Goal: Entertainment & Leisure: Browse casually

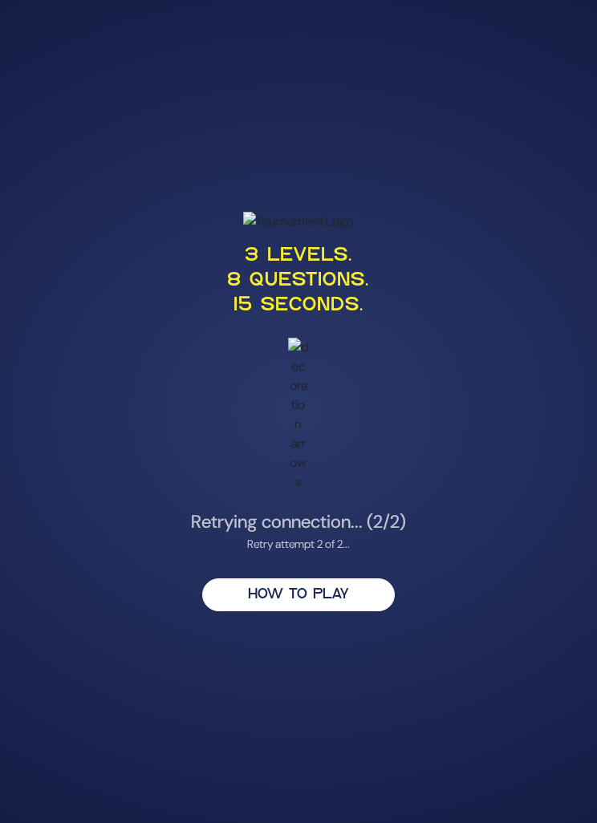
click at [319, 611] on button "HOW TO PLAY" at bounding box center [298, 594] width 193 height 33
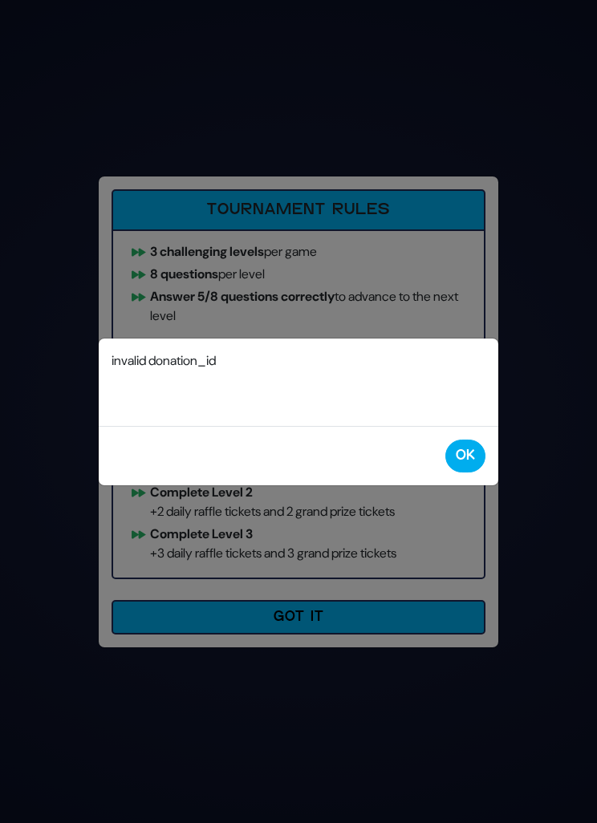
click at [477, 454] on button "OK" at bounding box center [465, 456] width 40 height 33
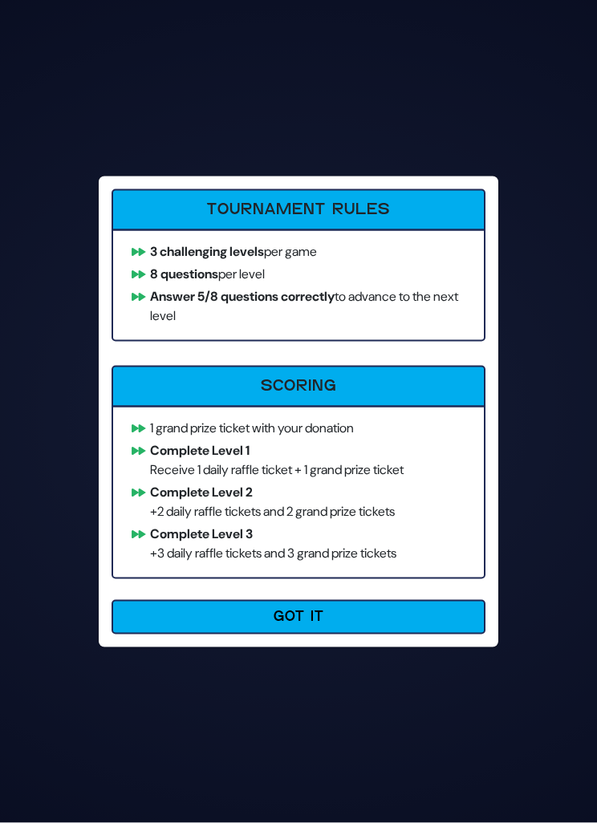
scroll to position [51, 0]
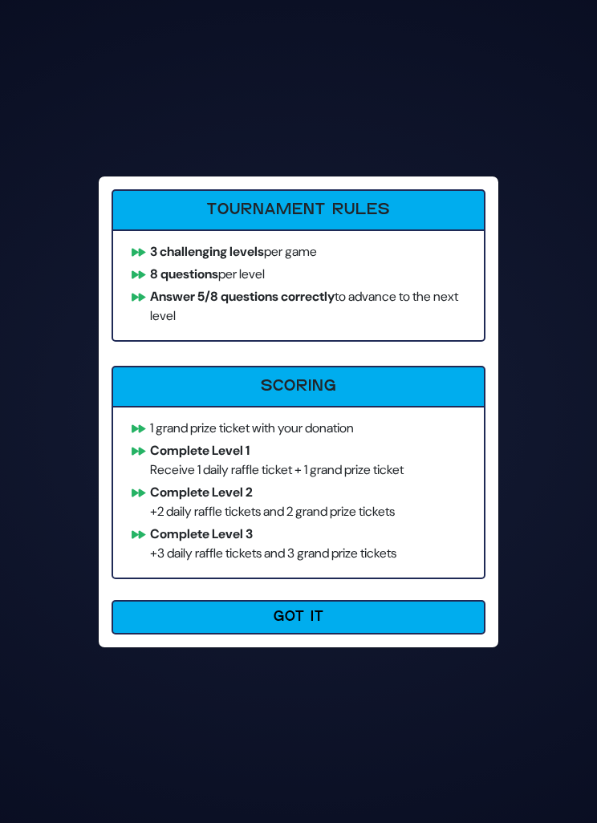
click at [336, 615] on button "Got It" at bounding box center [299, 617] width 374 height 34
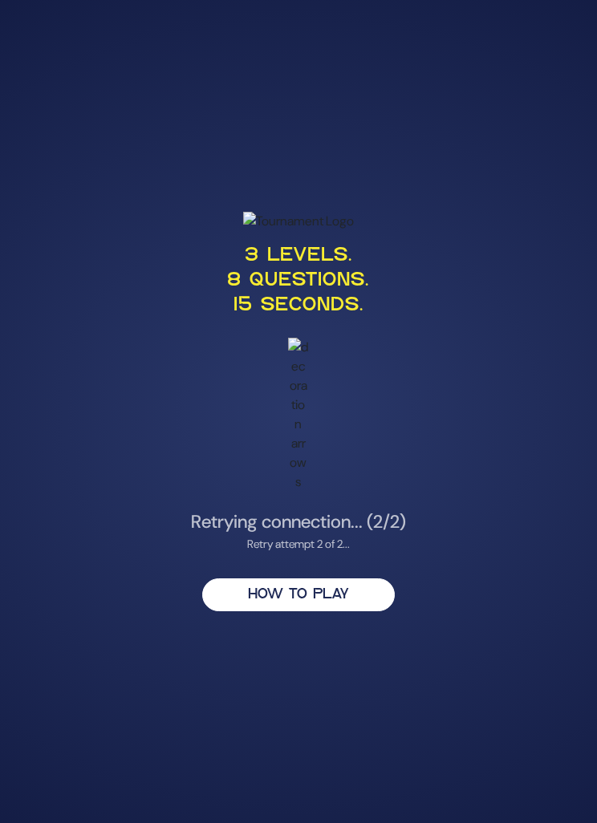
click at [339, 319] on p "3 levels. 8 questions. 15 seconds." at bounding box center [298, 281] width 469 height 75
click at [311, 578] on button "HOW TO PLAY" at bounding box center [298, 594] width 193 height 33
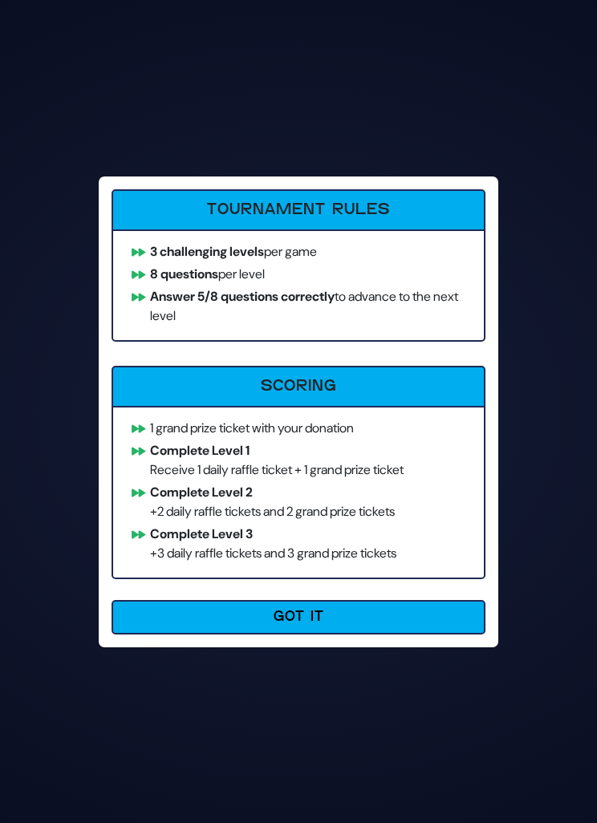
click at [355, 377] on h6 "Scoring" at bounding box center [298, 386] width 351 height 19
click at [349, 216] on h6 "Tournament Rules" at bounding box center [298, 210] width 351 height 19
click at [326, 611] on button "Got It" at bounding box center [299, 617] width 374 height 34
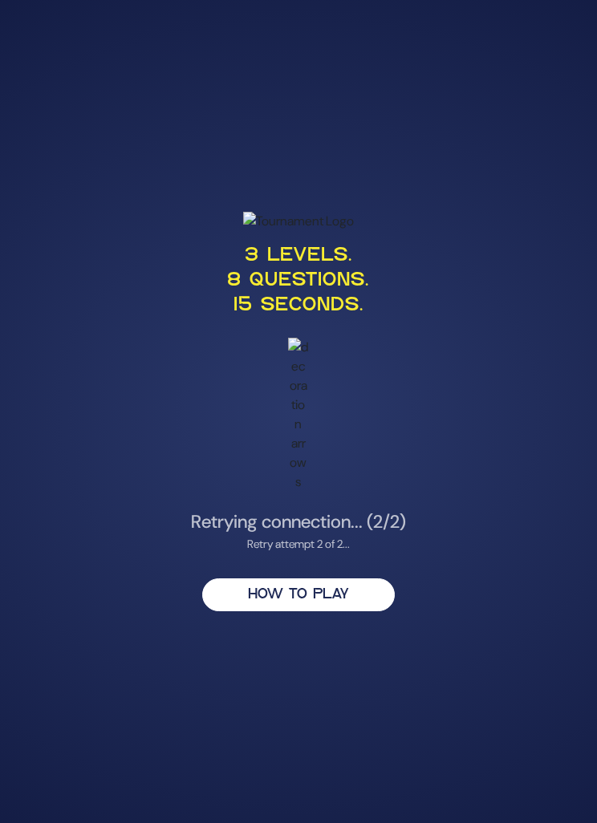
click at [315, 231] on img at bounding box center [298, 221] width 111 height 19
click at [314, 319] on p "3 levels. 8 questions. 15 seconds." at bounding box center [298, 281] width 469 height 75
click at [304, 469] on img at bounding box center [298, 415] width 20 height 154
click at [330, 517] on h4 "Retrying connection... (2/2)" at bounding box center [298, 522] width 469 height 22
click at [323, 536] on div "Retry attempt 2 of 2..." at bounding box center [298, 544] width 469 height 17
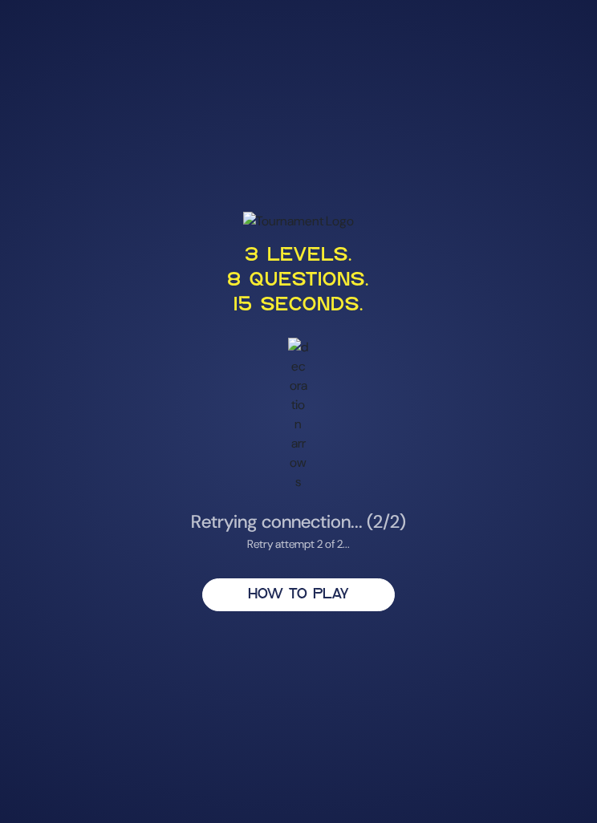
click at [333, 511] on h4 "Retrying connection... (2/2)" at bounding box center [298, 522] width 469 height 22
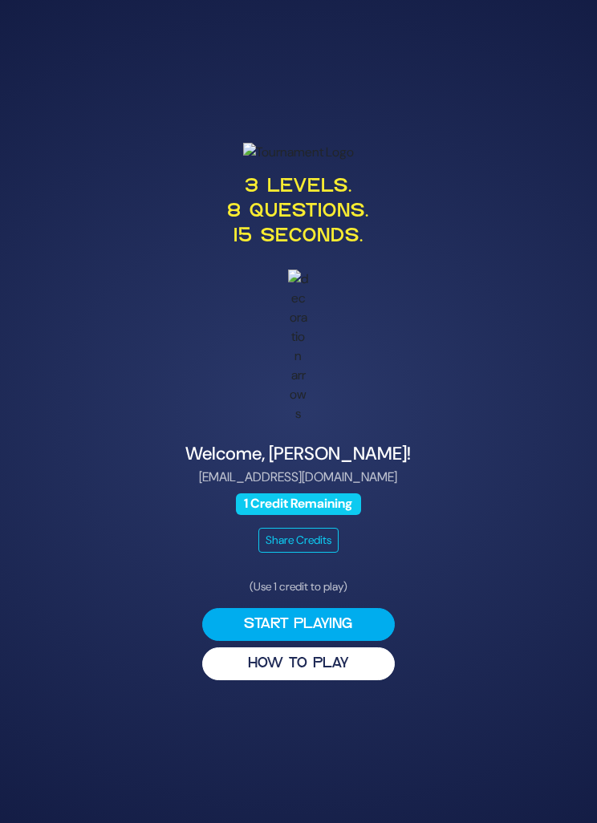
click at [335, 641] on button "Start Playing" at bounding box center [298, 624] width 193 height 33
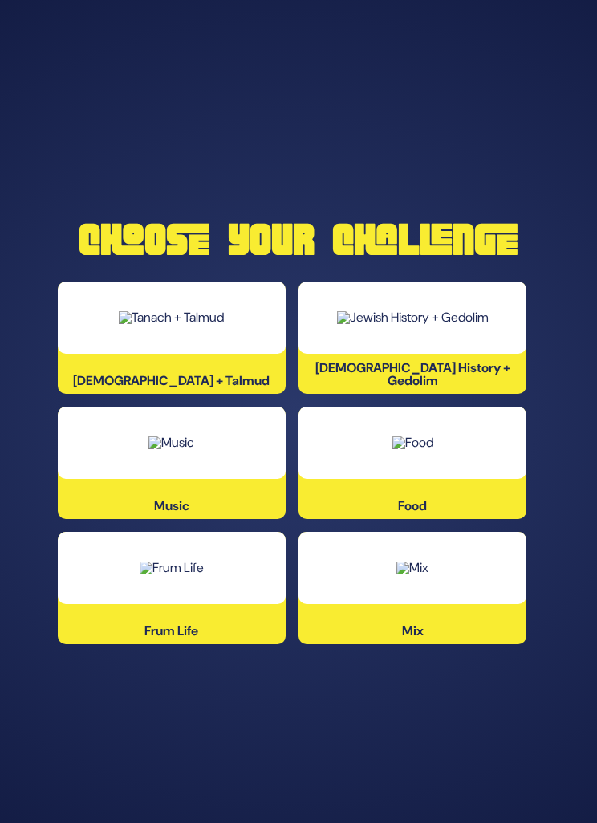
click at [433, 449] on img at bounding box center [412, 442] width 41 height 13
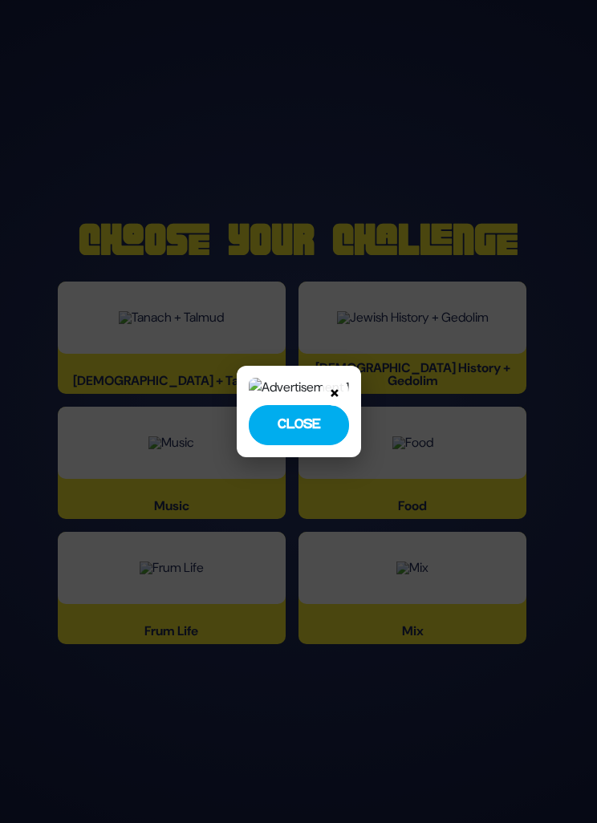
click at [298, 445] on button "Close" at bounding box center [299, 425] width 100 height 40
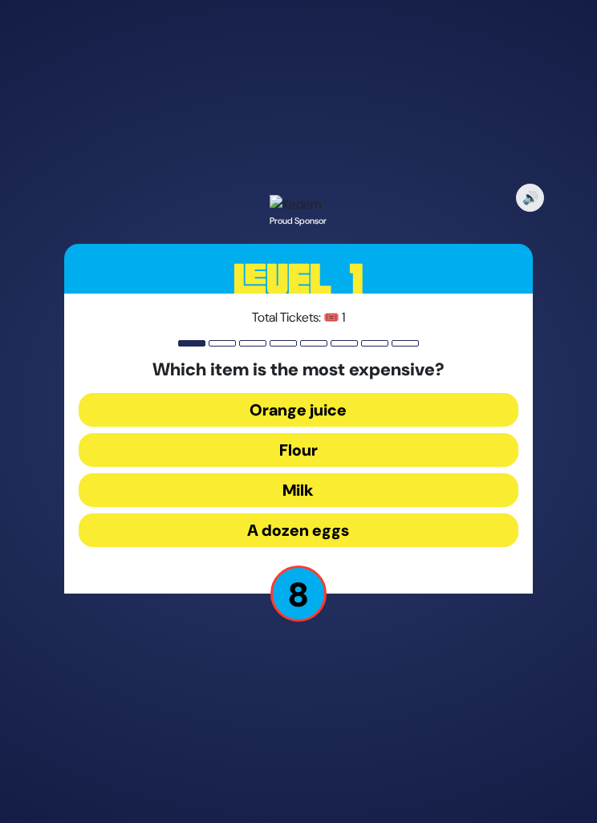
click at [351, 467] on button "Flour" at bounding box center [299, 450] width 440 height 34
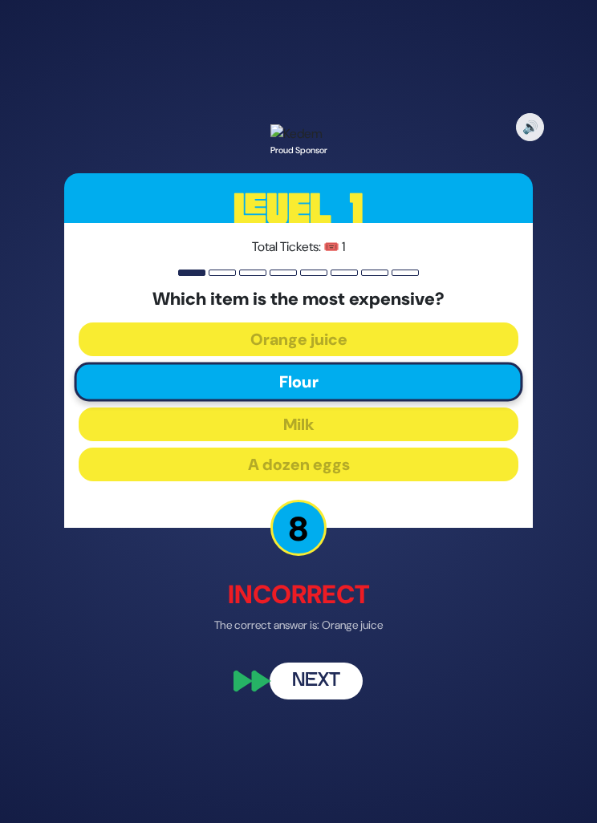
click at [319, 699] on button "Next" at bounding box center [316, 680] width 93 height 37
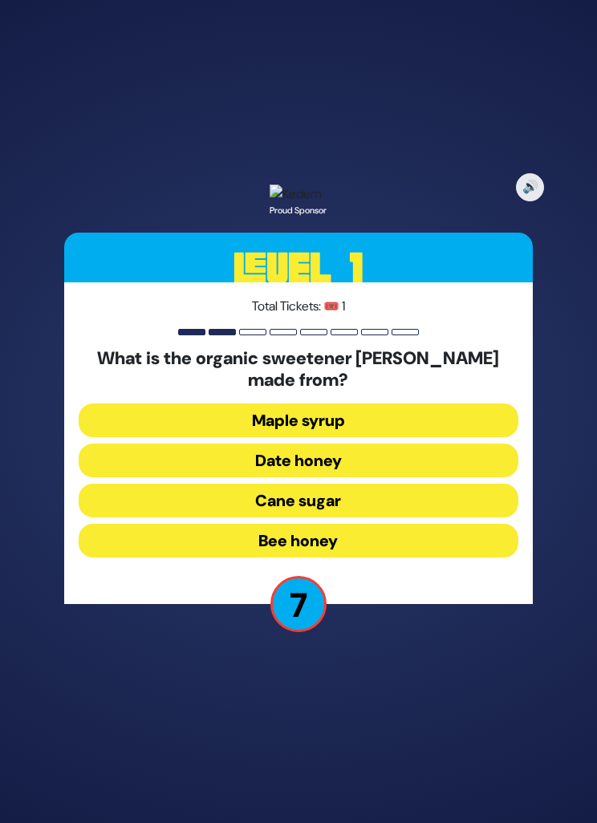
click at [383, 437] on button "Maple syrup" at bounding box center [299, 421] width 440 height 34
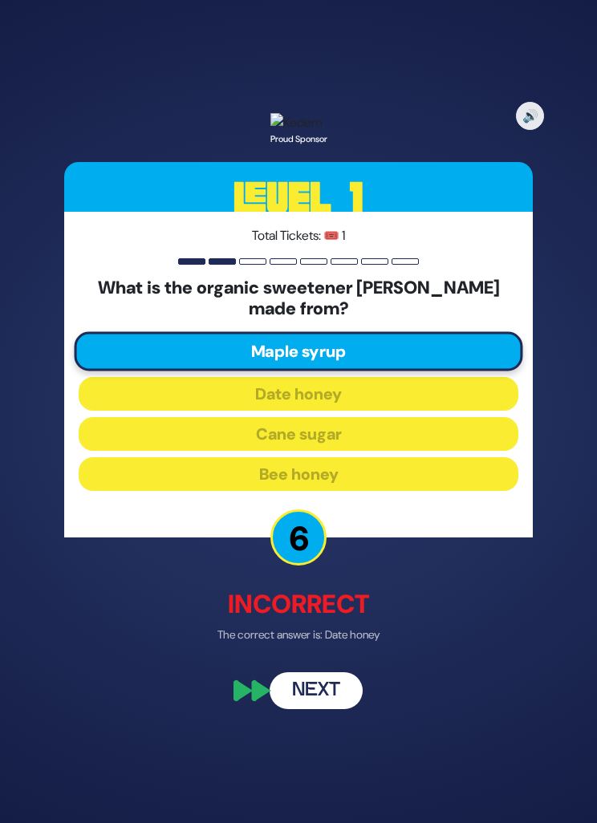
click at [319, 710] on button "Next" at bounding box center [316, 691] width 93 height 37
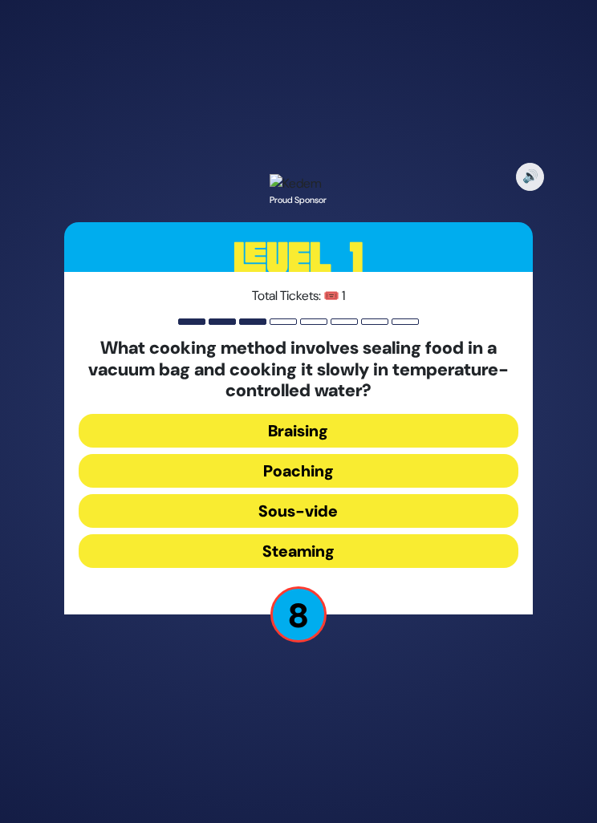
click at [393, 568] on button "Steaming" at bounding box center [299, 551] width 440 height 34
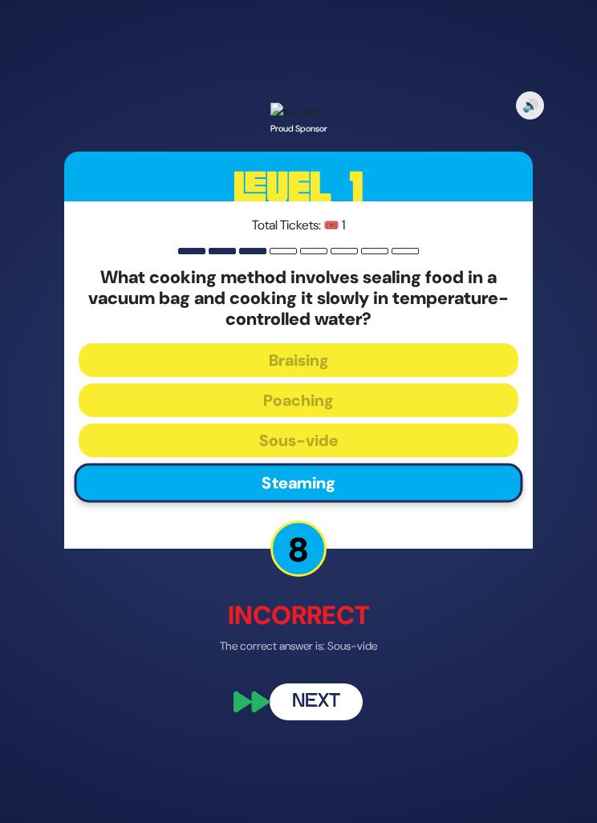
click at [323, 720] on button "Next" at bounding box center [316, 702] width 93 height 37
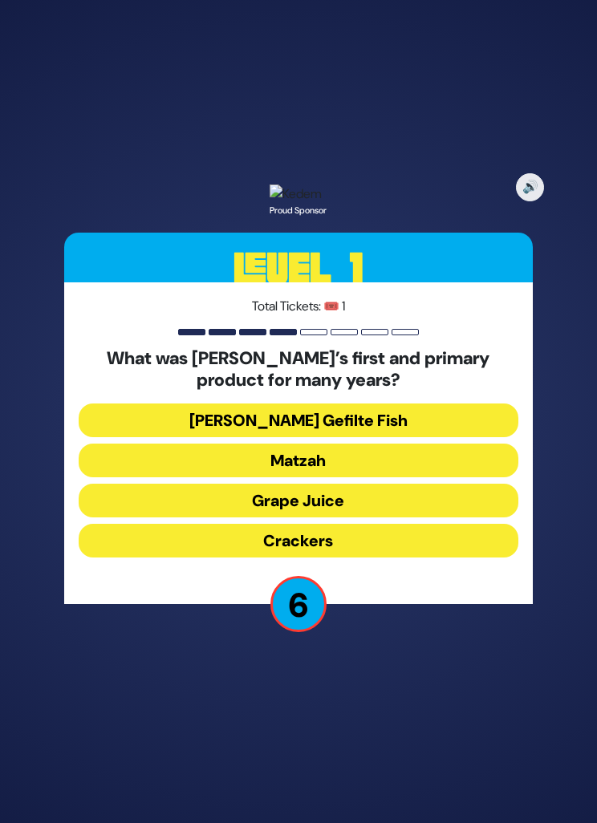
click at [383, 437] on button "Jarred Gefilte Fish" at bounding box center [299, 421] width 440 height 34
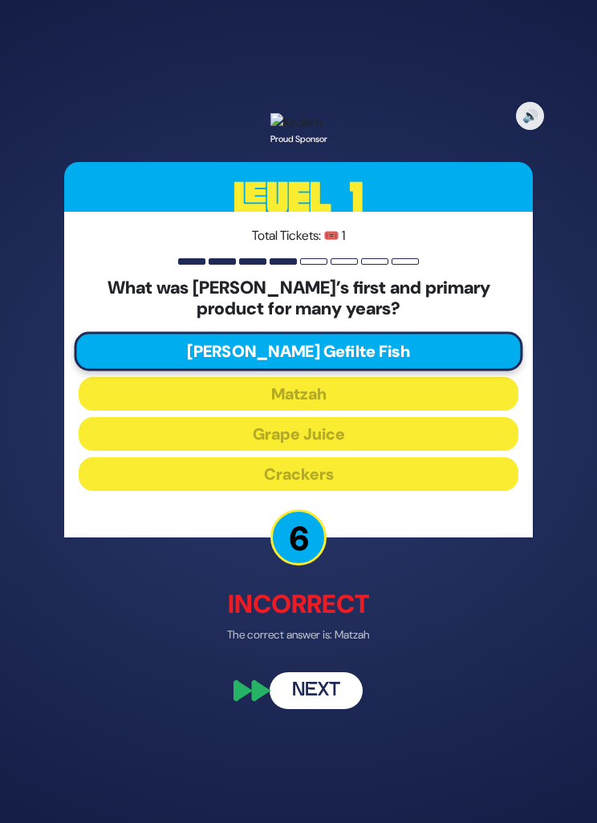
click at [321, 710] on button "Next" at bounding box center [316, 691] width 93 height 37
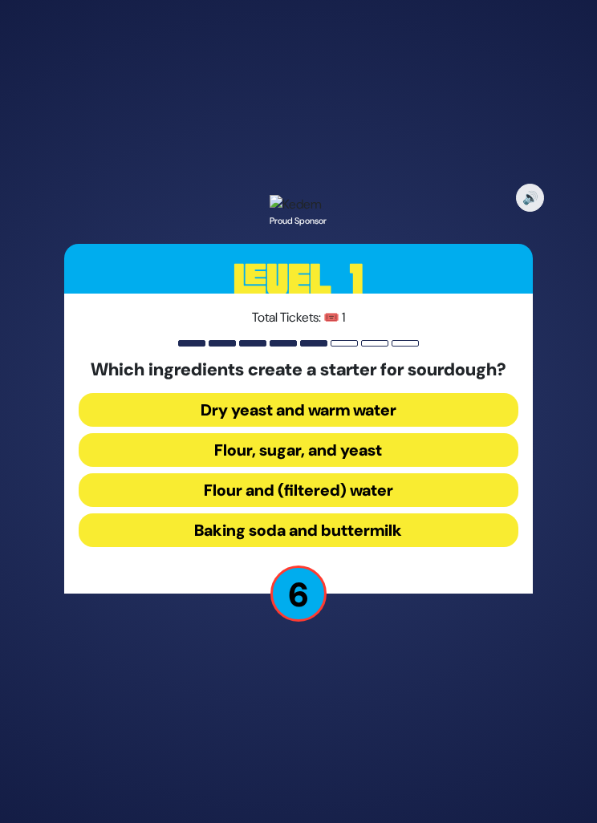
click at [440, 427] on button "Dry yeast and warm water" at bounding box center [299, 410] width 440 height 34
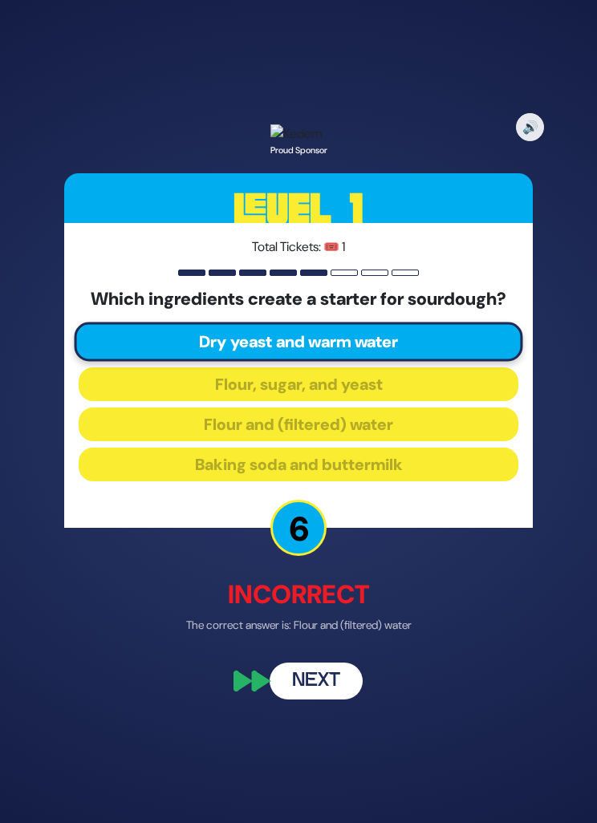
click at [318, 699] on button "Next" at bounding box center [316, 680] width 93 height 37
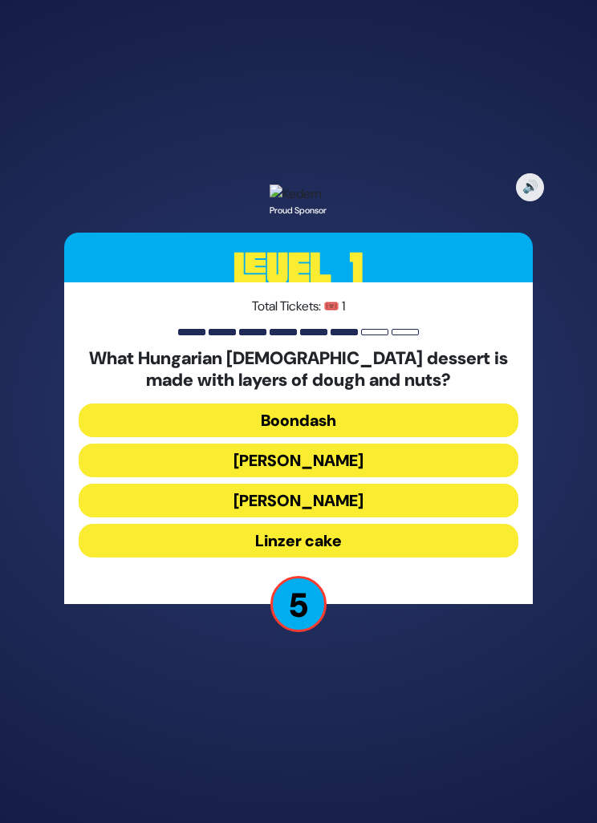
click at [371, 517] on button "Kindel" at bounding box center [299, 501] width 440 height 34
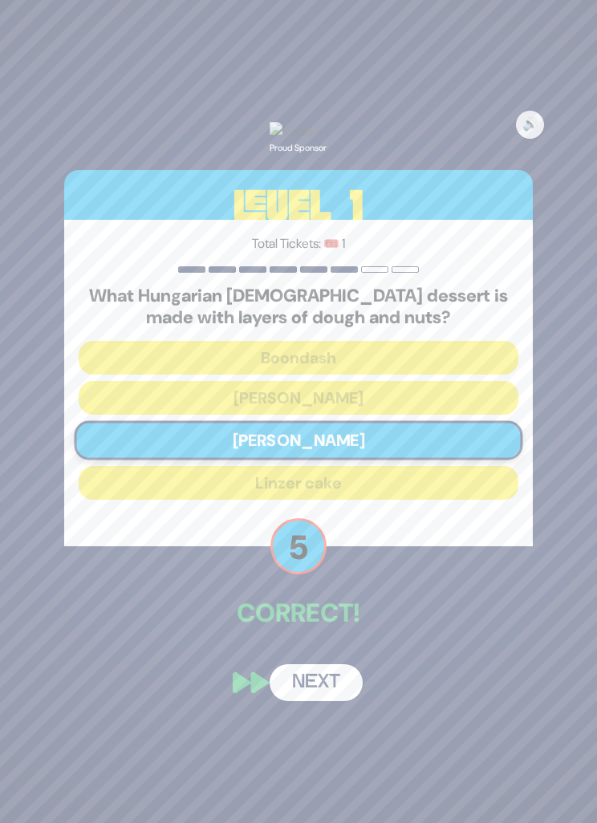
click at [321, 701] on button "Next" at bounding box center [316, 682] width 93 height 37
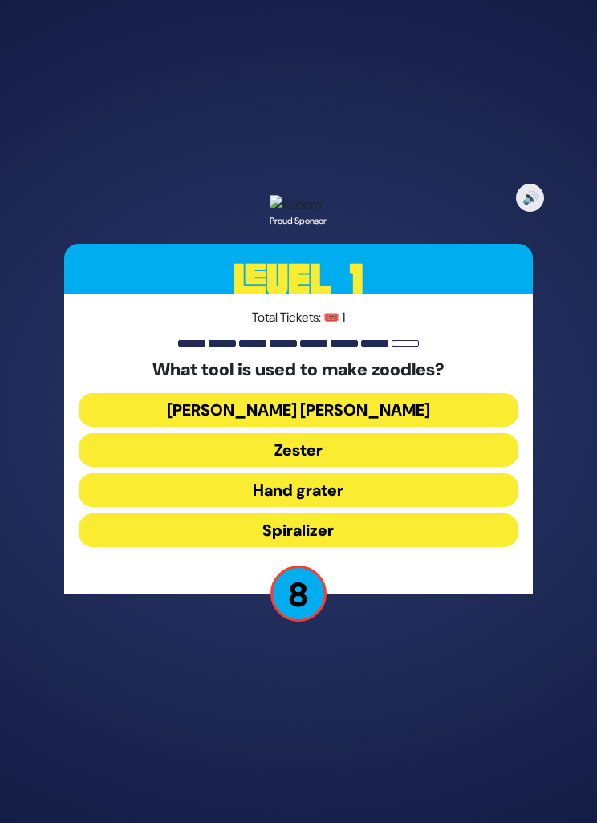
click at [407, 507] on button "Hand grater" at bounding box center [299, 490] width 440 height 34
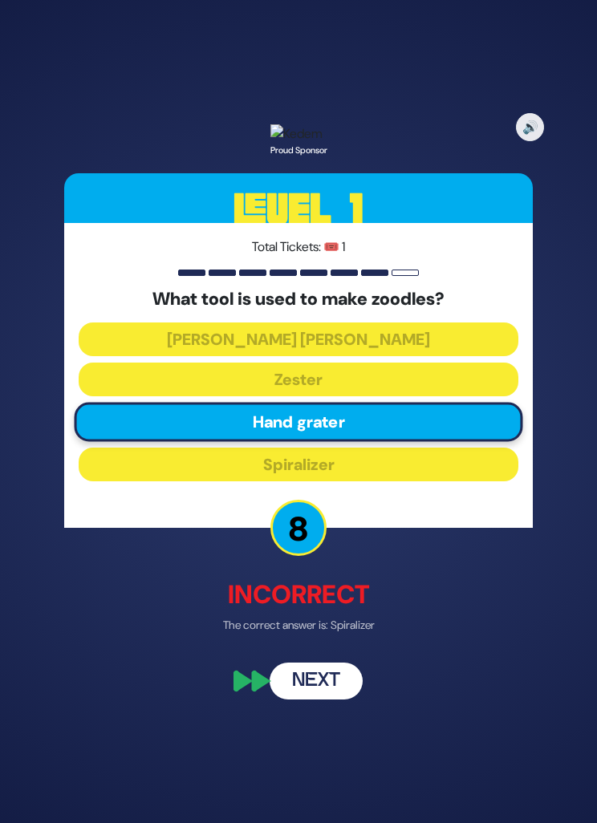
click at [317, 699] on button "Next" at bounding box center [316, 680] width 93 height 37
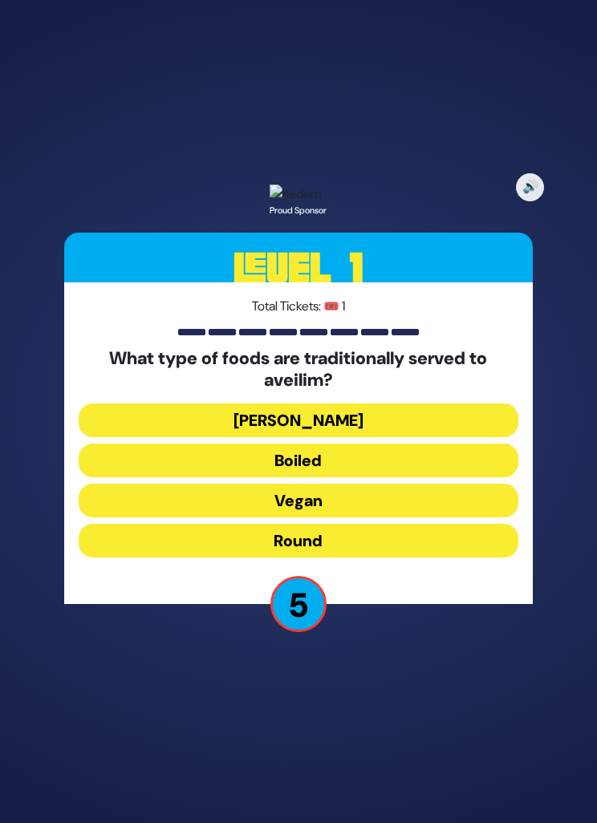
click at [367, 558] on button "Round" at bounding box center [299, 541] width 440 height 34
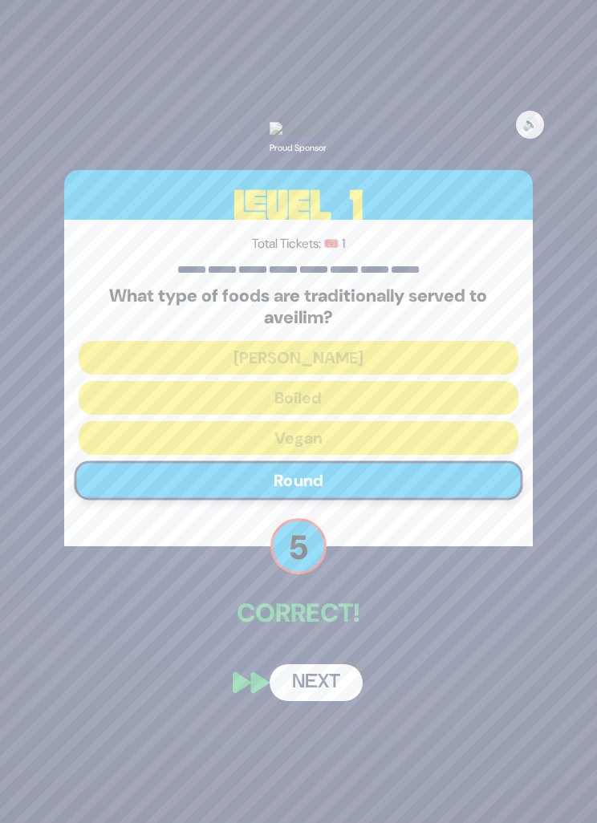
click at [317, 701] on button "Next" at bounding box center [316, 682] width 93 height 37
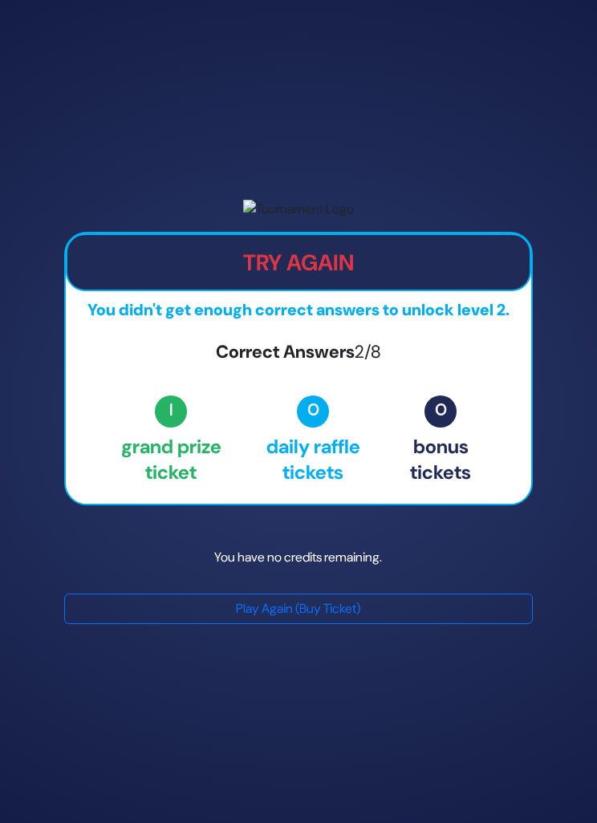
click at [357, 624] on button "Play Again (Buy Ticket)" at bounding box center [298, 609] width 469 height 30
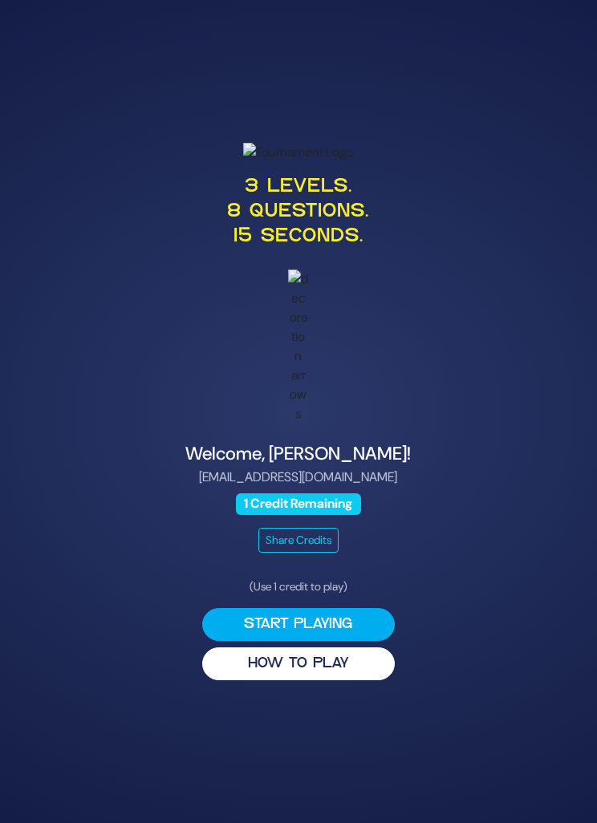
click at [347, 641] on button "Start Playing" at bounding box center [298, 624] width 193 height 33
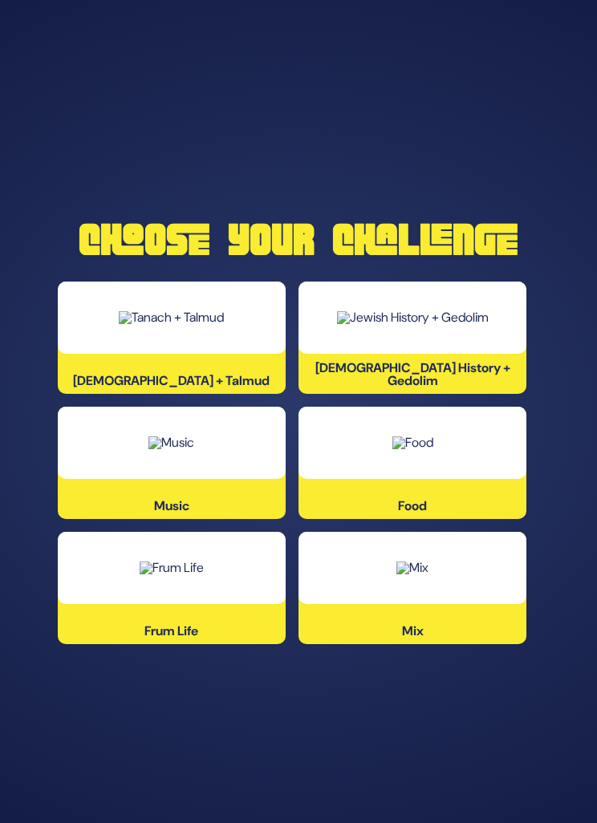
click at [433, 449] on img at bounding box center [412, 442] width 41 height 13
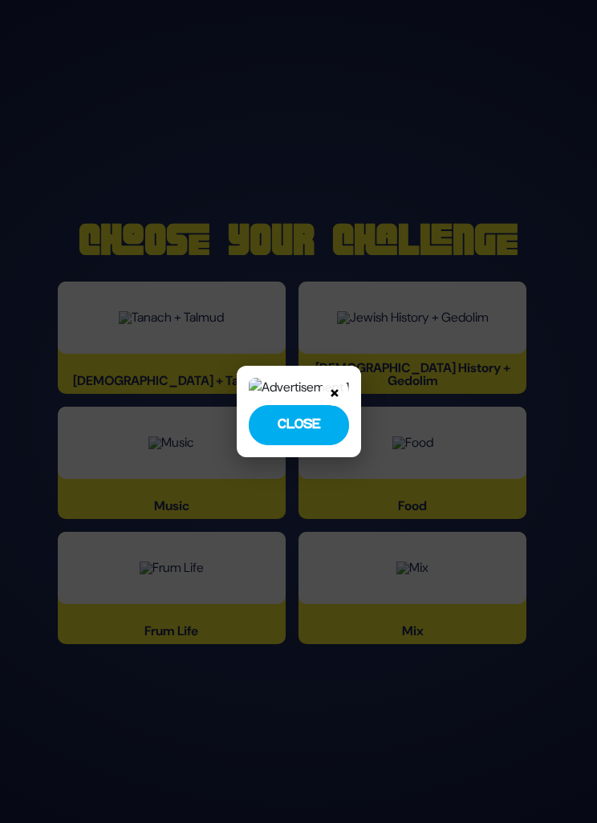
click at [349, 445] on button "Close" at bounding box center [299, 425] width 100 height 40
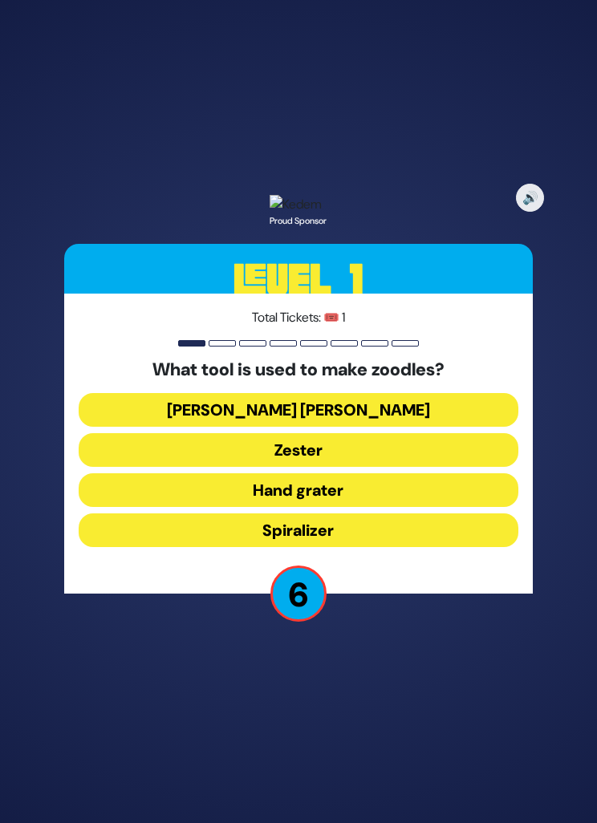
click at [349, 547] on button "Spiralizer" at bounding box center [299, 530] width 440 height 34
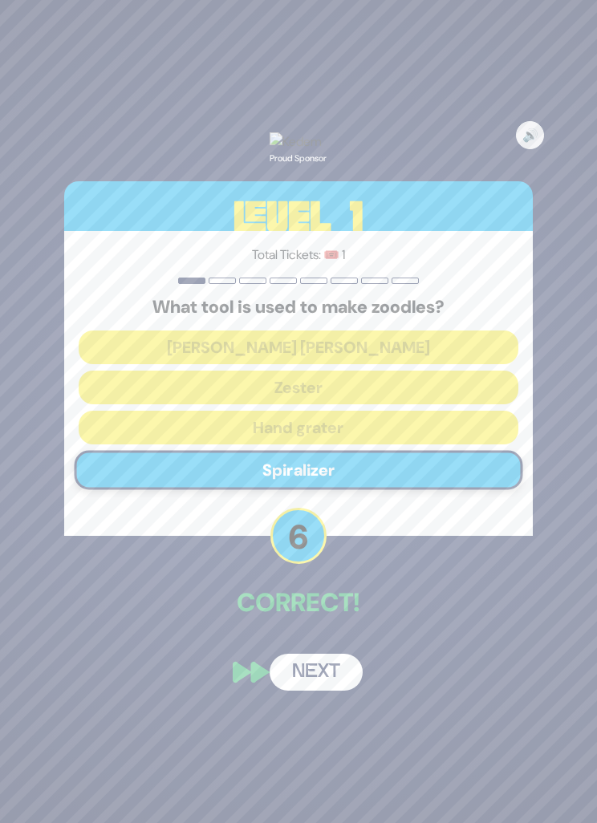
click at [321, 691] on button "Next" at bounding box center [316, 672] width 93 height 37
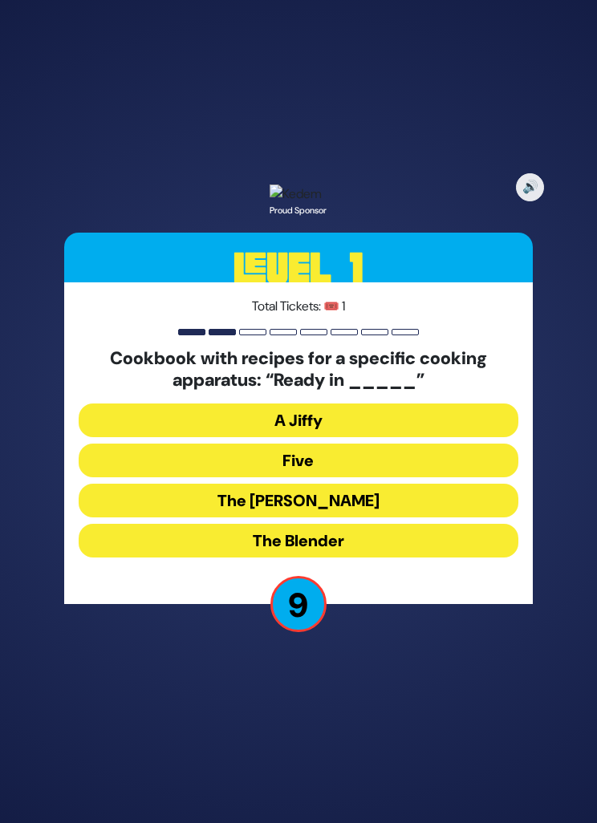
click at [351, 517] on button "The Betty" at bounding box center [299, 501] width 440 height 34
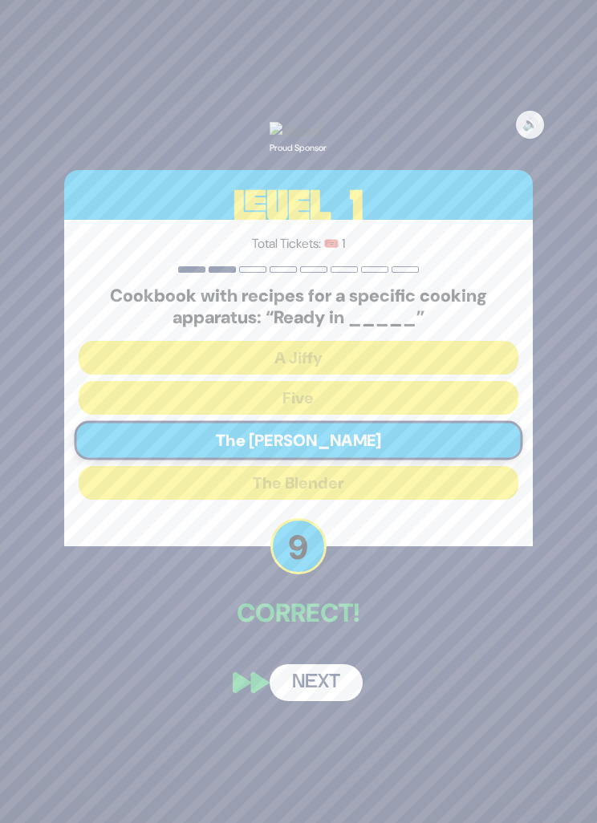
click at [320, 701] on button "Next" at bounding box center [316, 682] width 93 height 37
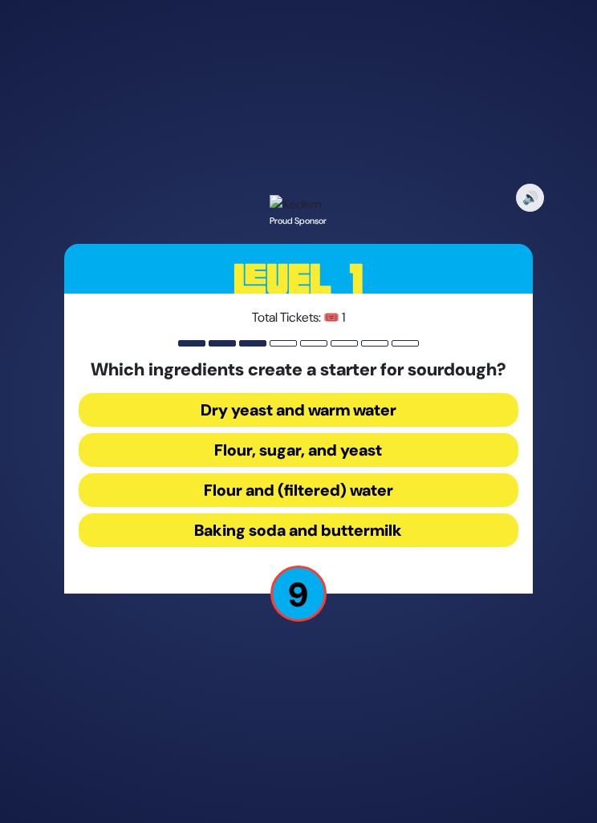
click at [397, 507] on button "Flour and (filtered) water" at bounding box center [299, 490] width 440 height 34
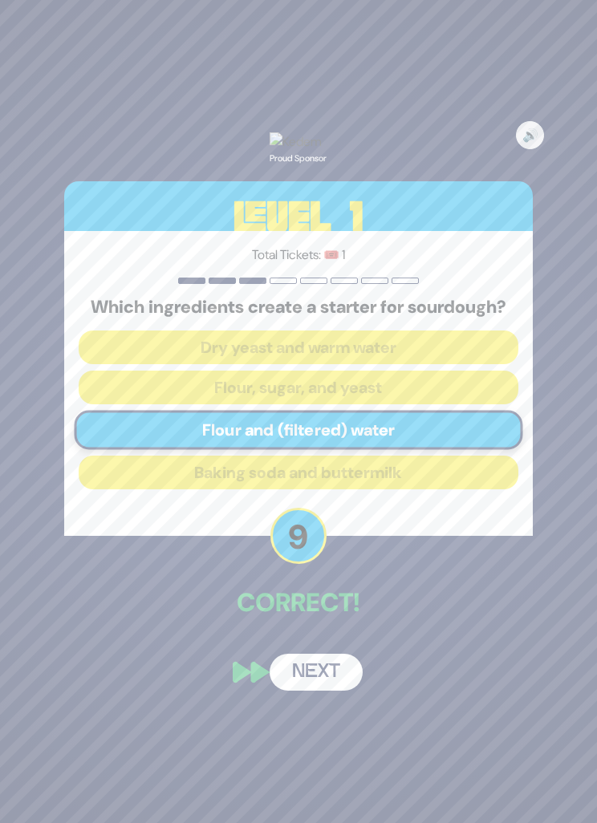
click at [320, 691] on button "Next" at bounding box center [316, 672] width 93 height 37
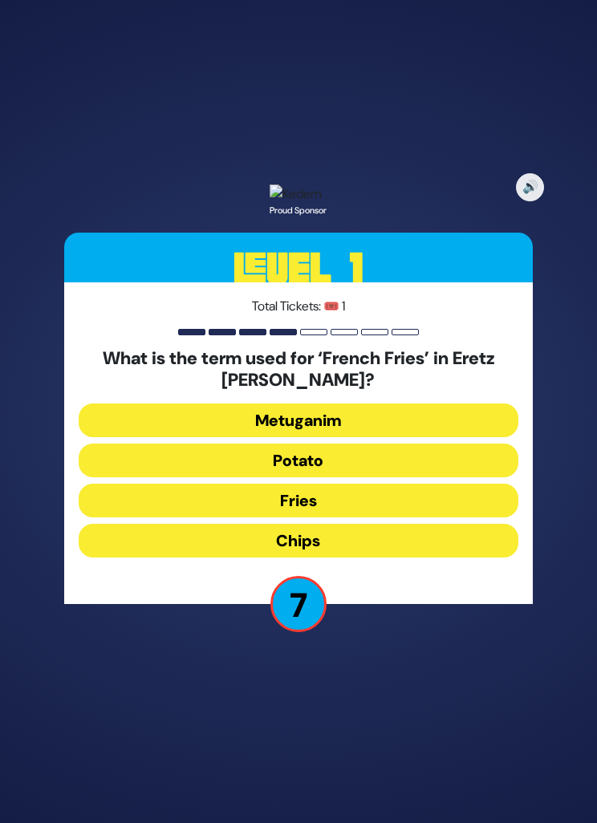
click at [362, 558] on button "Chips" at bounding box center [299, 541] width 440 height 34
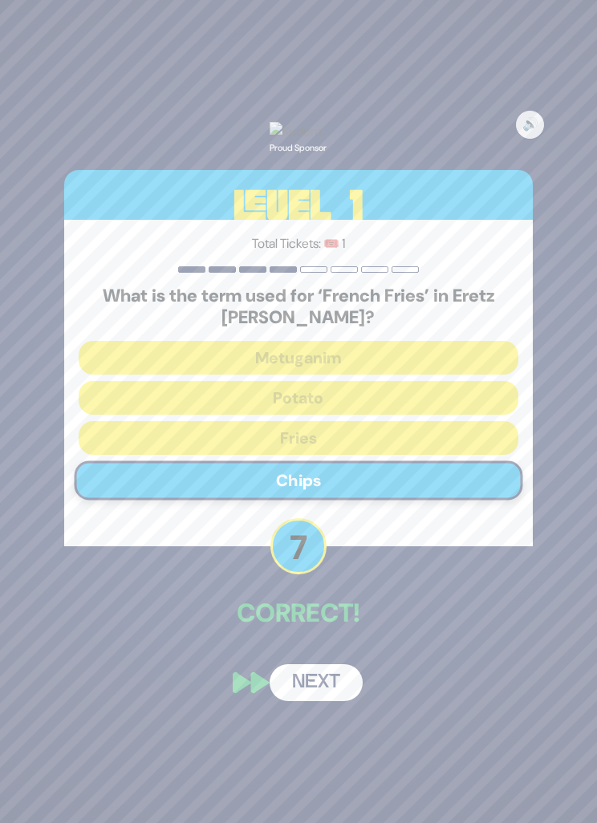
click at [322, 701] on button "Next" at bounding box center [316, 682] width 93 height 37
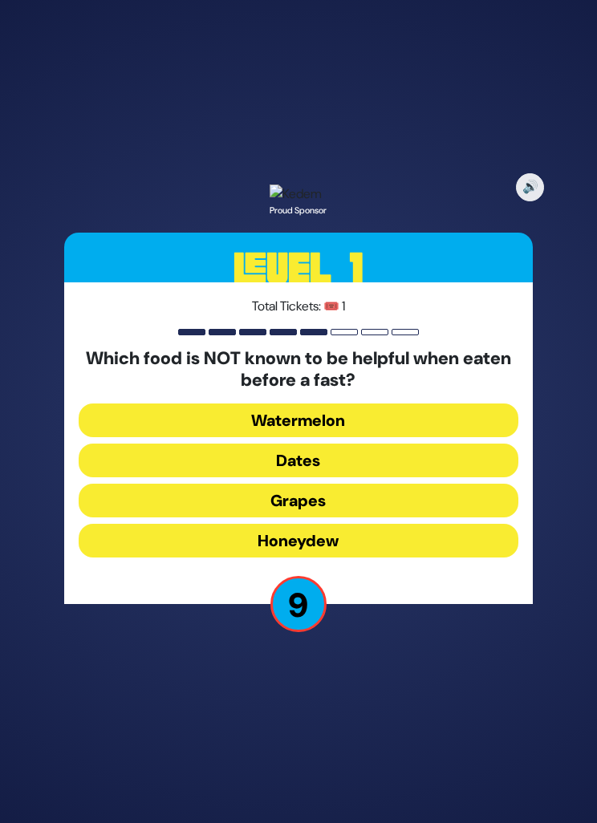
click at [363, 477] on button "Dates" at bounding box center [299, 461] width 440 height 34
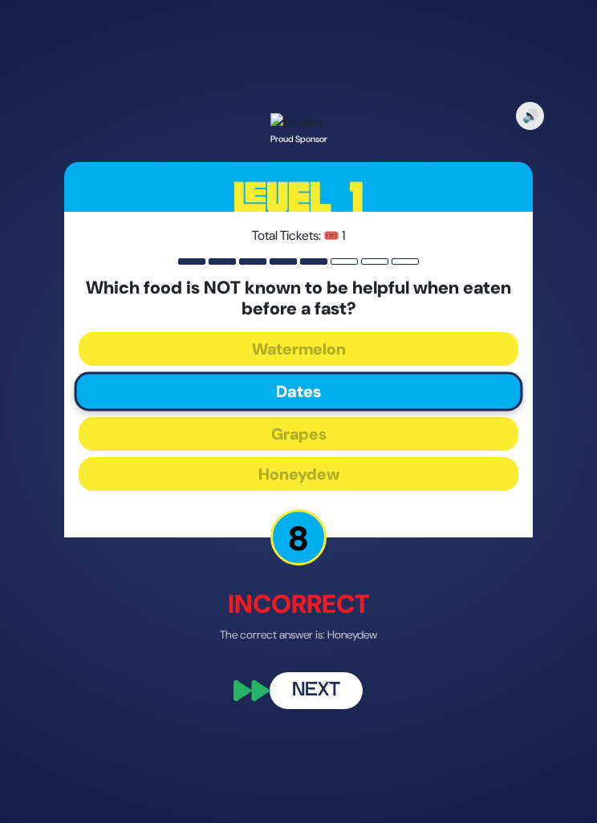
click at [315, 710] on button "Next" at bounding box center [316, 691] width 93 height 37
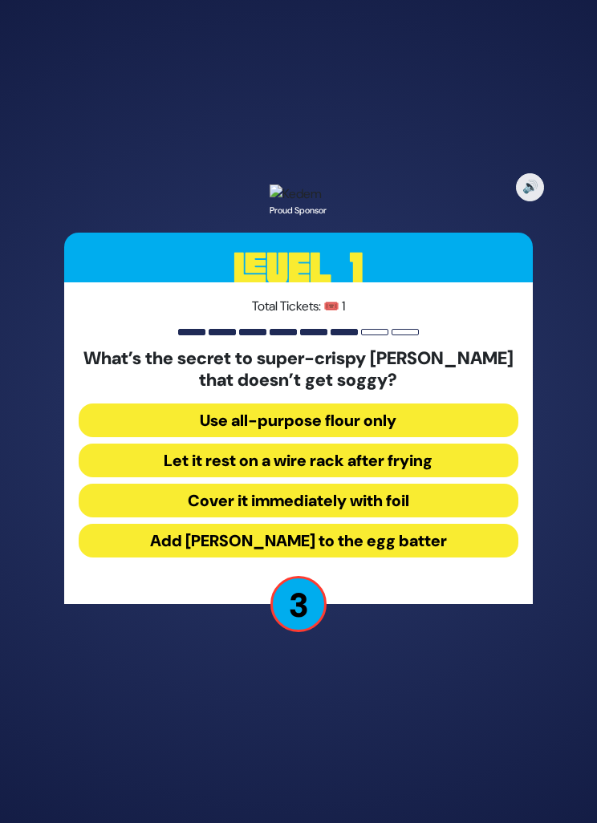
click at [436, 477] on button "Let it rest on a wire rack after frying" at bounding box center [299, 461] width 440 height 34
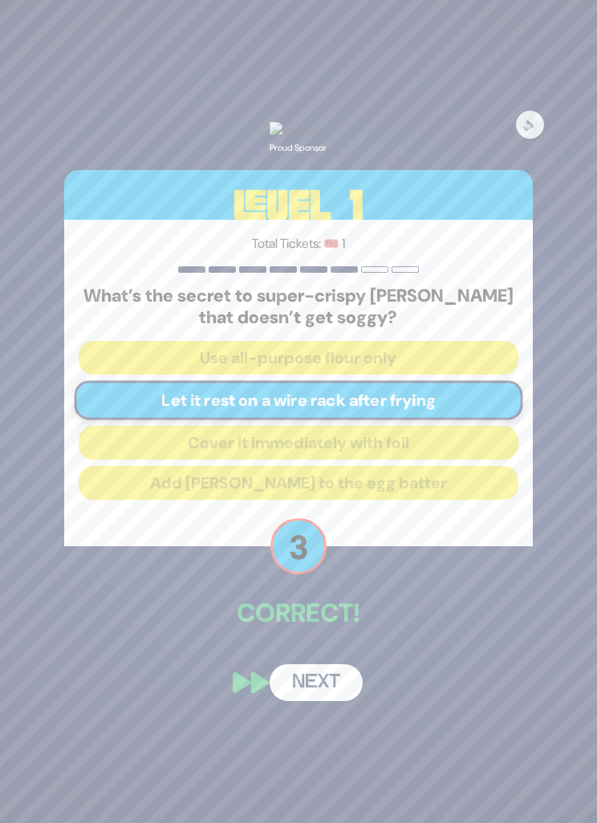
click at [338, 701] on button "Next" at bounding box center [316, 682] width 93 height 37
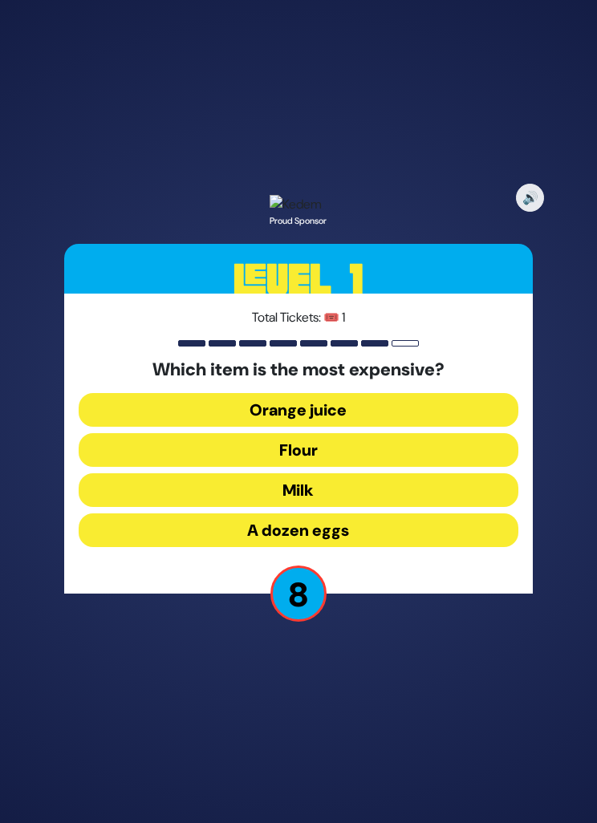
click at [362, 507] on button "Milk" at bounding box center [299, 490] width 440 height 34
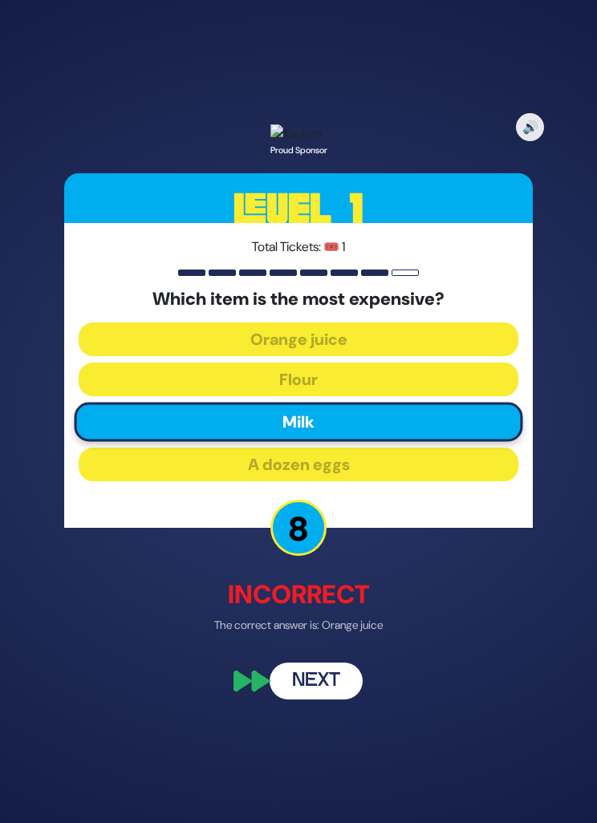
click at [323, 699] on button "Next" at bounding box center [316, 680] width 93 height 37
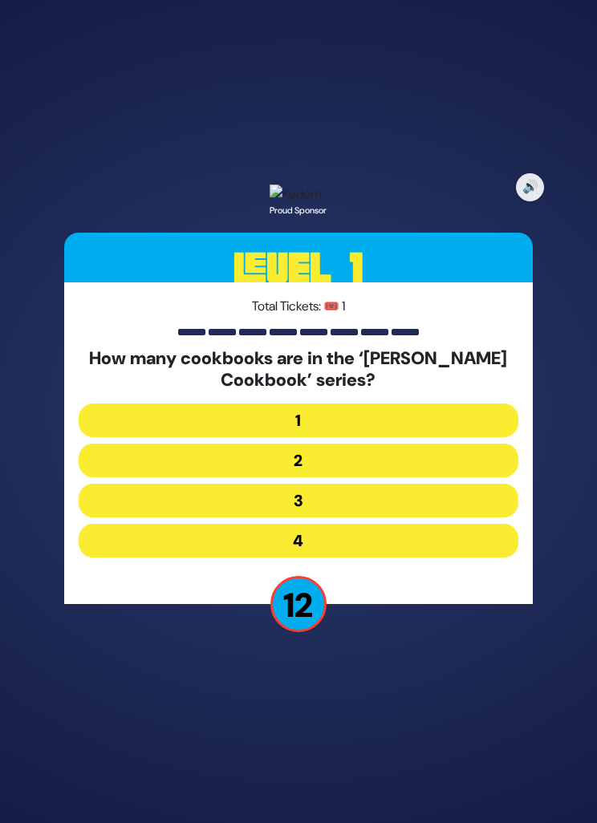
click at [420, 477] on button "2" at bounding box center [299, 461] width 440 height 34
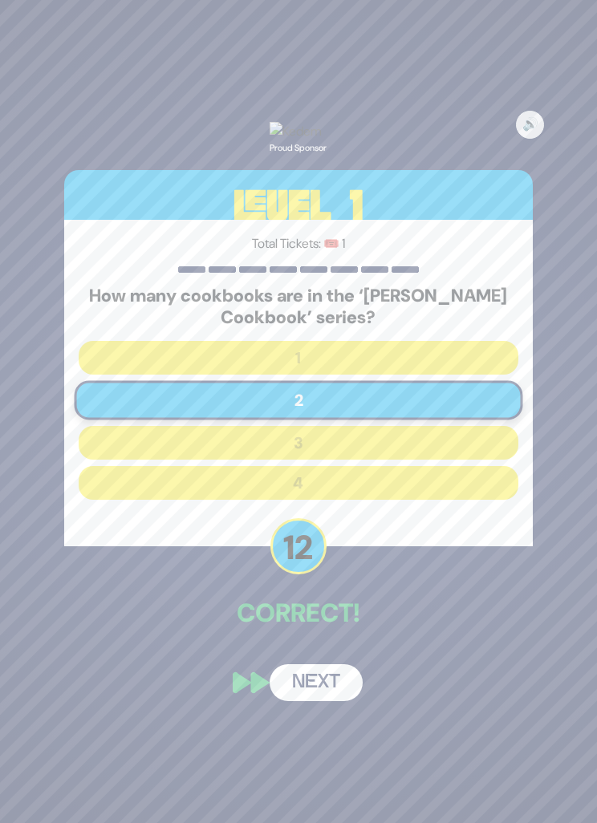
click at [314, 701] on button "Next" at bounding box center [316, 682] width 93 height 37
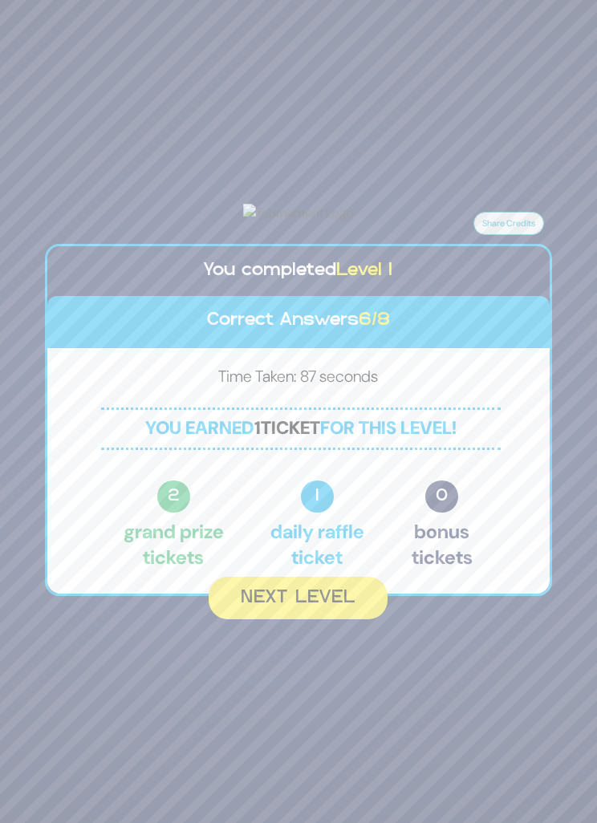
click at [312, 619] on button "Next Level" at bounding box center [298, 598] width 179 height 43
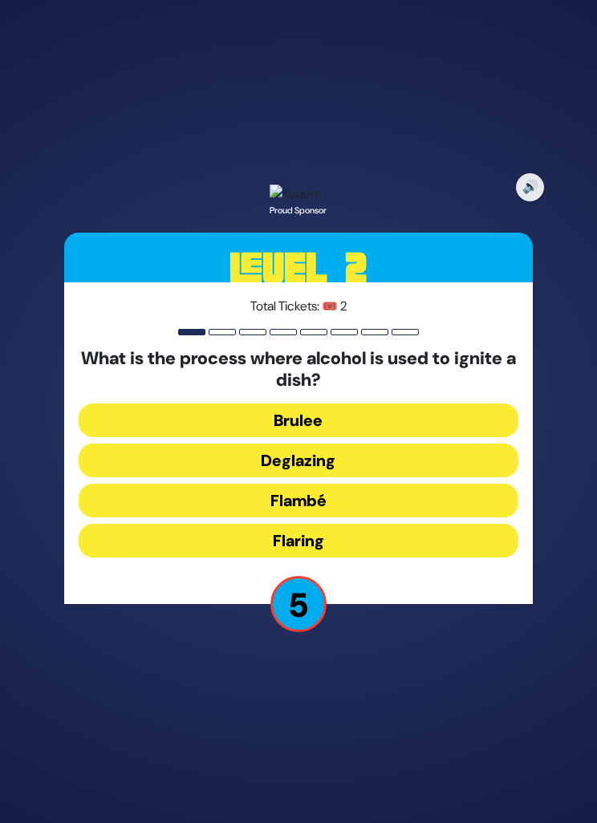
click at [465, 477] on button "Deglazing" at bounding box center [299, 461] width 440 height 34
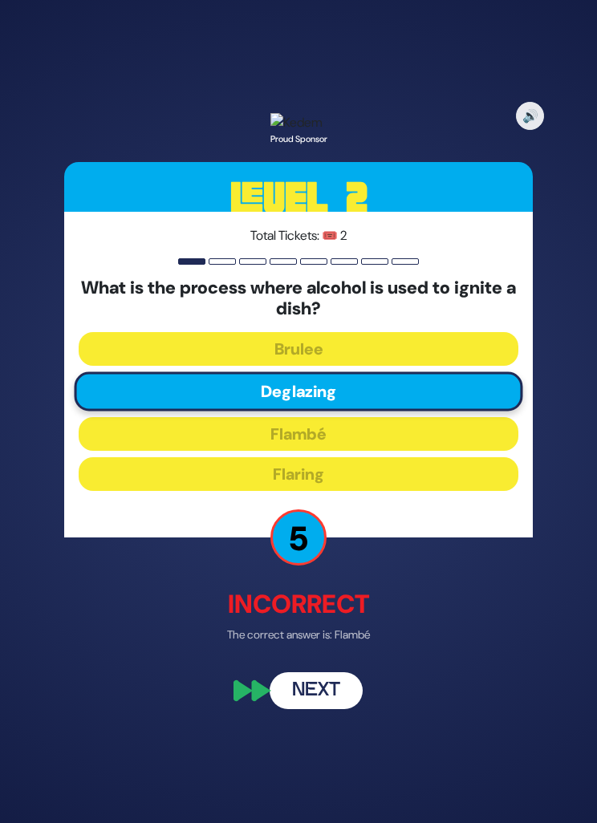
click at [331, 710] on button "Next" at bounding box center [316, 691] width 93 height 37
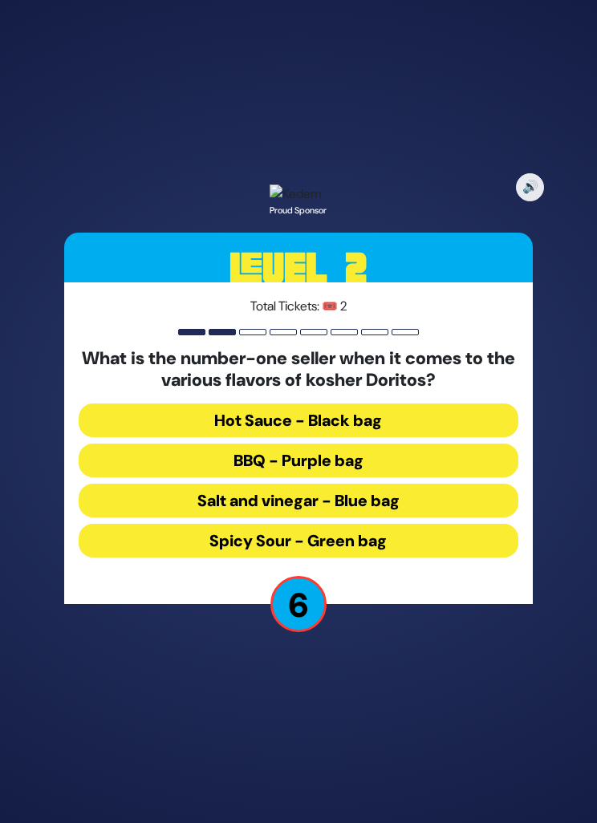
click at [468, 437] on button "Hot Sauce - Black bag" at bounding box center [299, 421] width 440 height 34
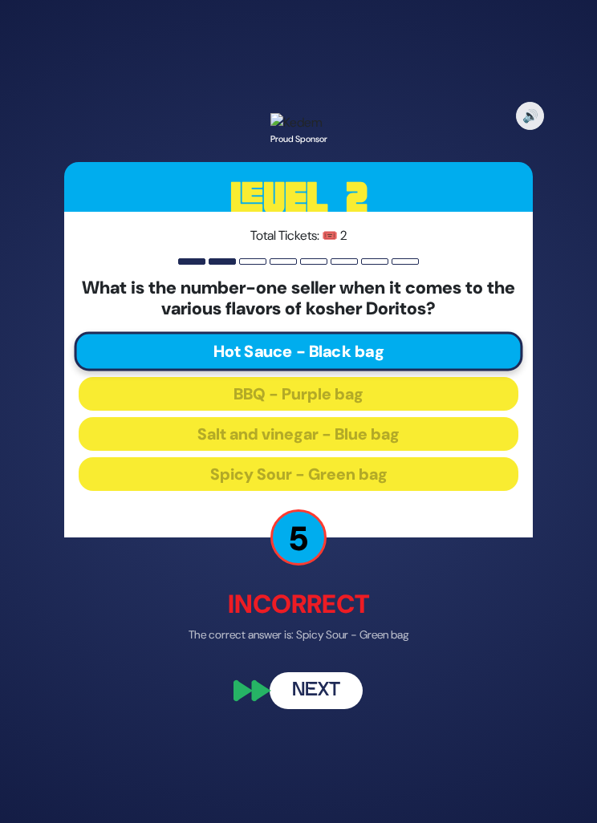
click at [314, 710] on button "Next" at bounding box center [316, 691] width 93 height 37
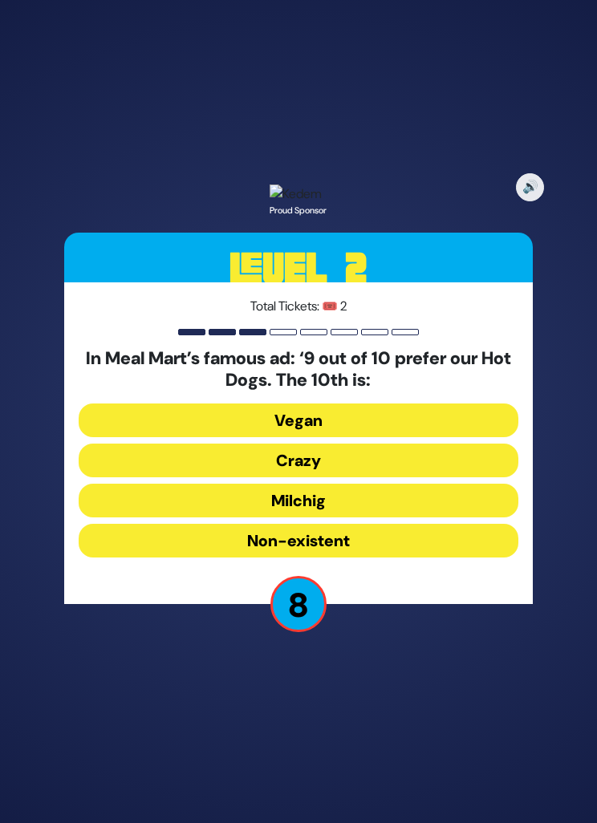
click at [419, 558] on button "Non-existent" at bounding box center [299, 541] width 440 height 34
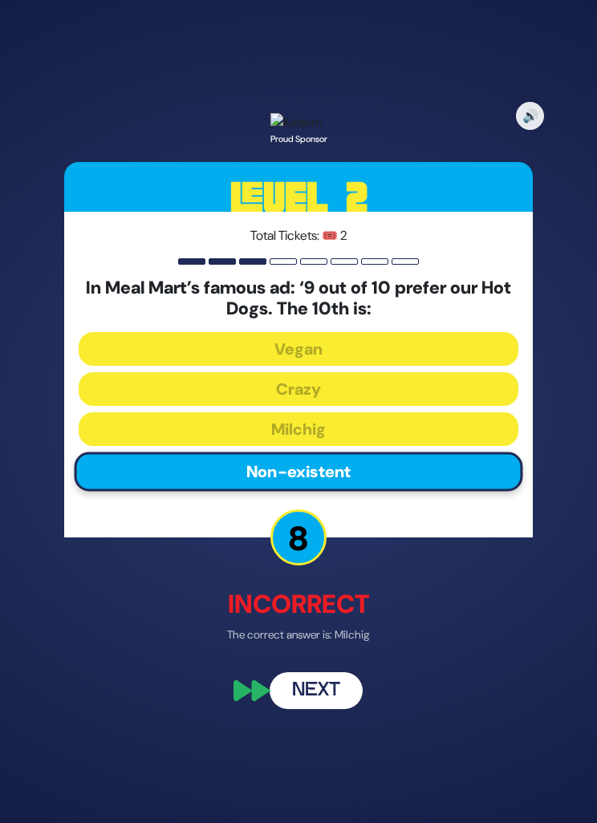
click at [324, 710] on button "Next" at bounding box center [316, 691] width 93 height 37
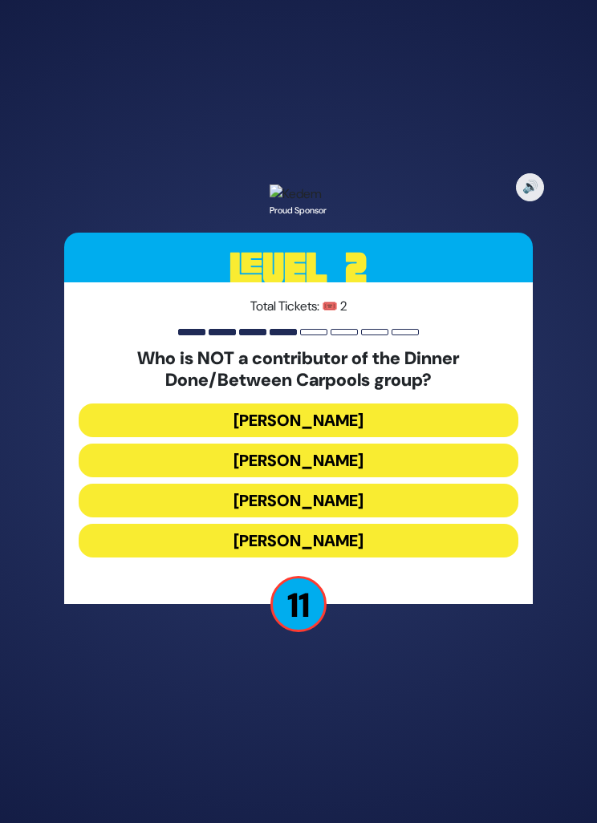
click at [458, 477] on button "Leah Schapira" at bounding box center [299, 461] width 440 height 34
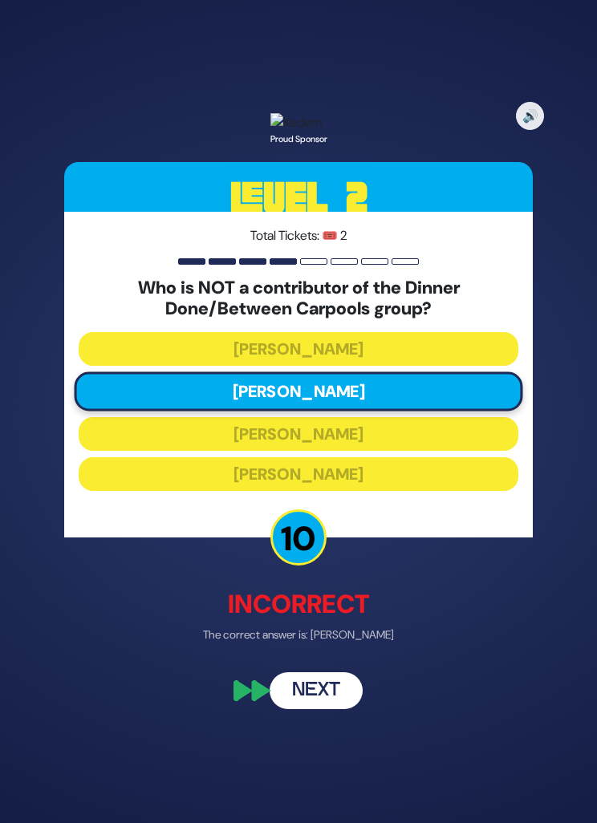
click at [312, 710] on button "Next" at bounding box center [316, 691] width 93 height 37
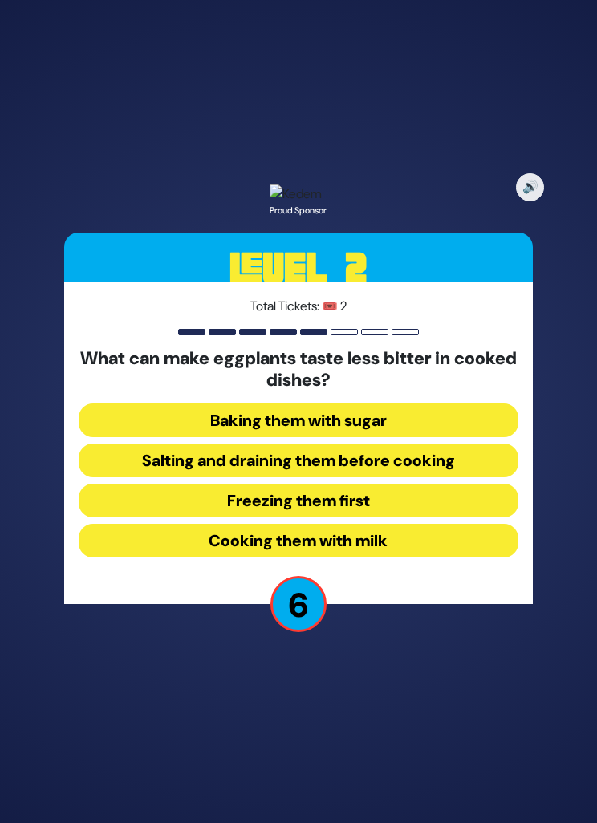
click at [481, 437] on button "Baking them with sugar" at bounding box center [299, 421] width 440 height 34
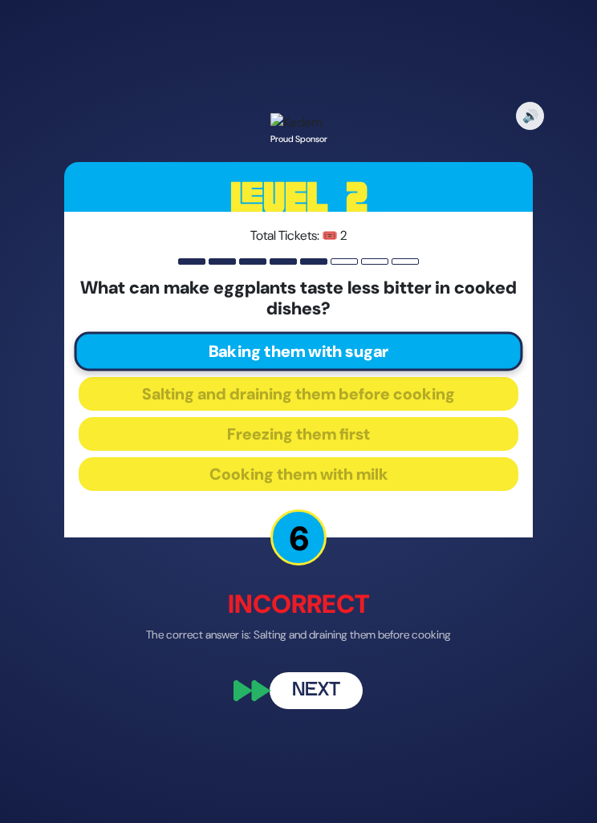
click at [339, 710] on button "Next" at bounding box center [316, 691] width 93 height 37
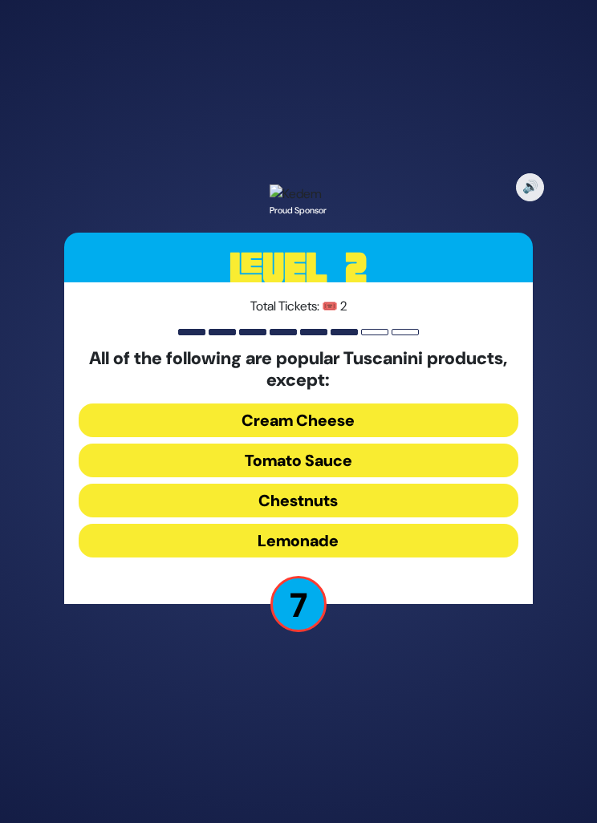
click at [427, 437] on button "Cream Cheese" at bounding box center [299, 421] width 440 height 34
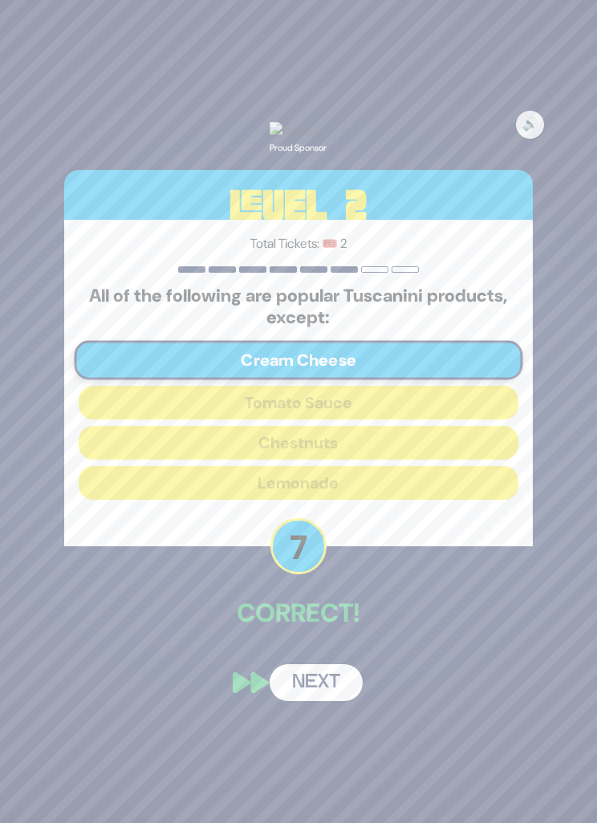
click at [311, 701] on button "Next" at bounding box center [316, 682] width 93 height 37
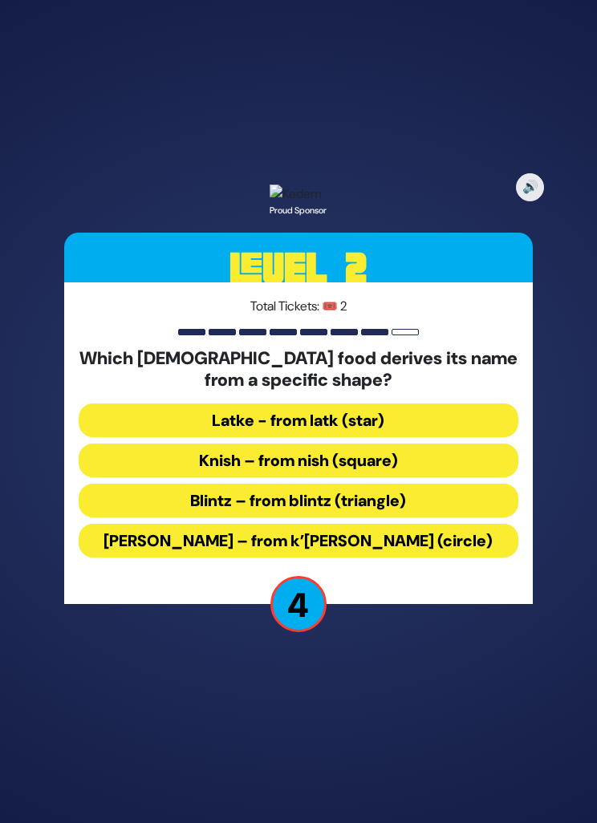
click at [440, 437] on button "Latke - from latk (star)" at bounding box center [299, 421] width 440 height 34
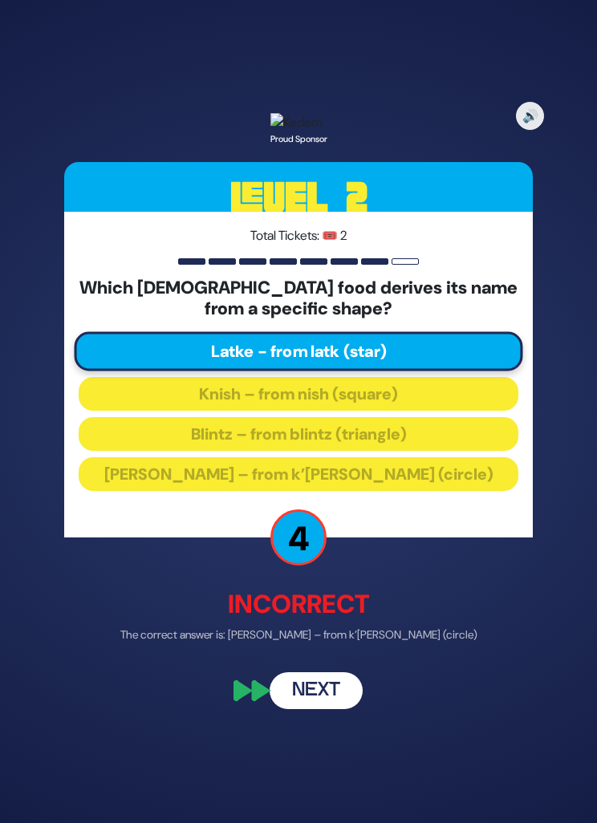
click at [331, 710] on button "Next" at bounding box center [316, 691] width 93 height 37
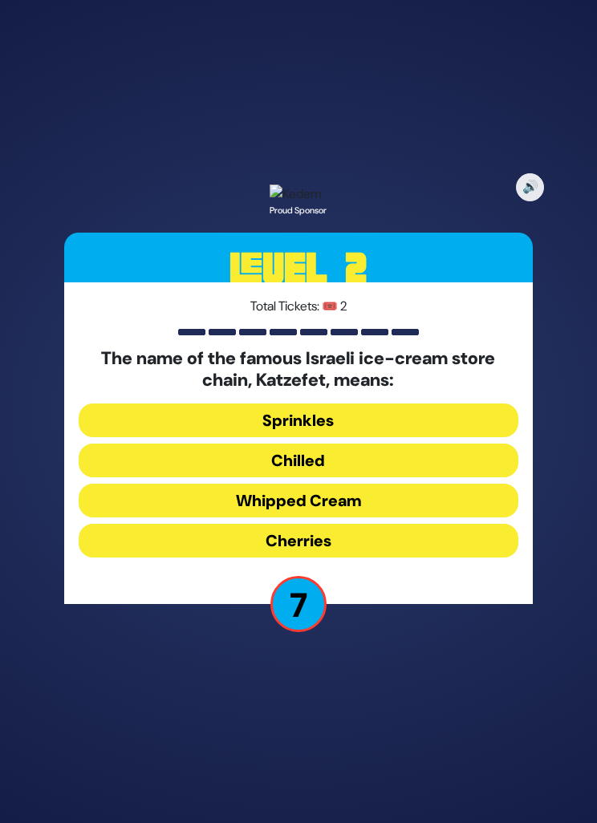
click at [435, 477] on button "Chilled" at bounding box center [299, 461] width 440 height 34
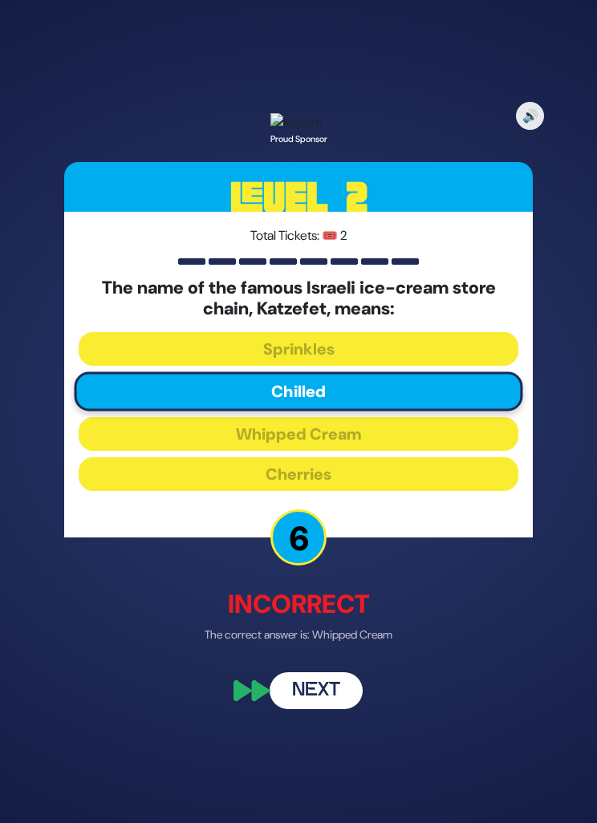
click at [321, 710] on button "Next" at bounding box center [316, 691] width 93 height 37
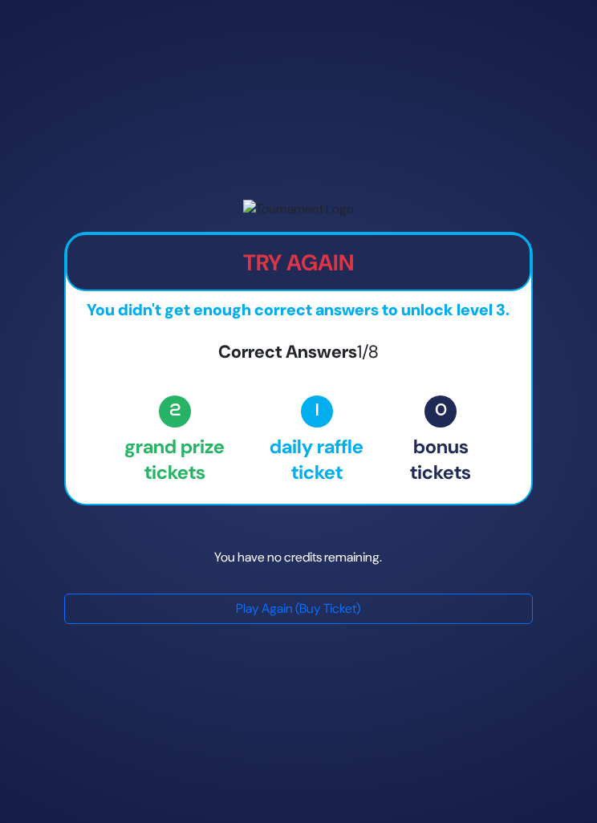
click at [451, 485] on p "0 Bonus tickets" at bounding box center [440, 434] width 99 height 100
click at [384, 624] on button "Play Again (Buy Ticket)" at bounding box center [298, 609] width 469 height 30
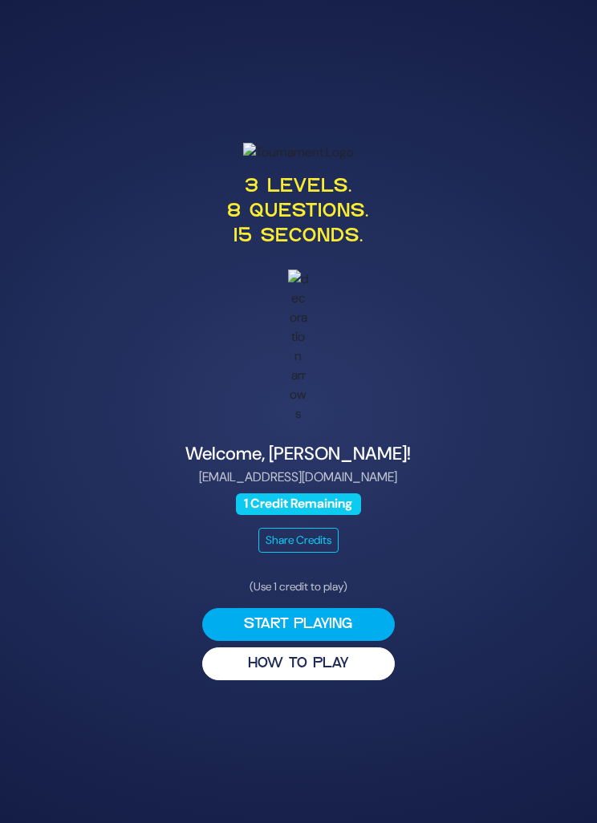
click at [328, 641] on button "Start Playing" at bounding box center [298, 624] width 193 height 33
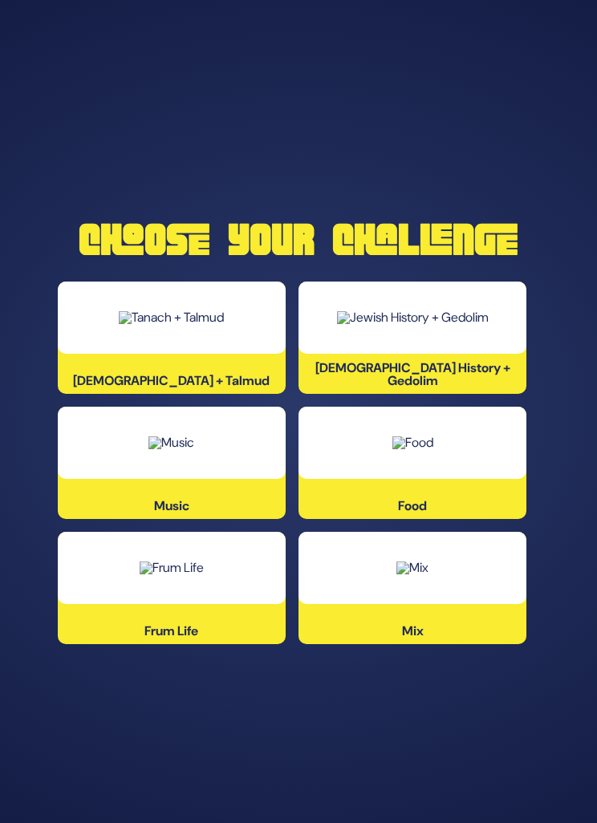
click at [229, 591] on div at bounding box center [172, 568] width 228 height 72
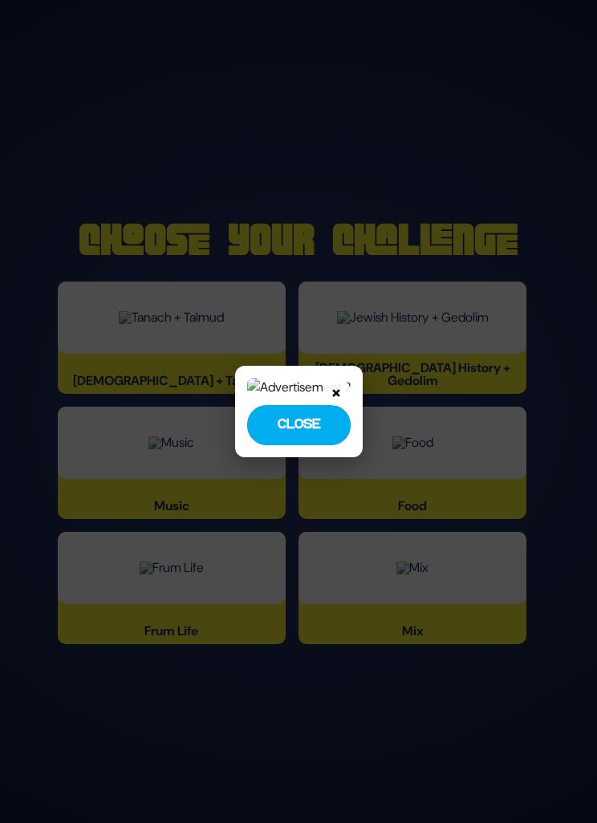
click at [296, 445] on button "Close" at bounding box center [298, 425] width 103 height 40
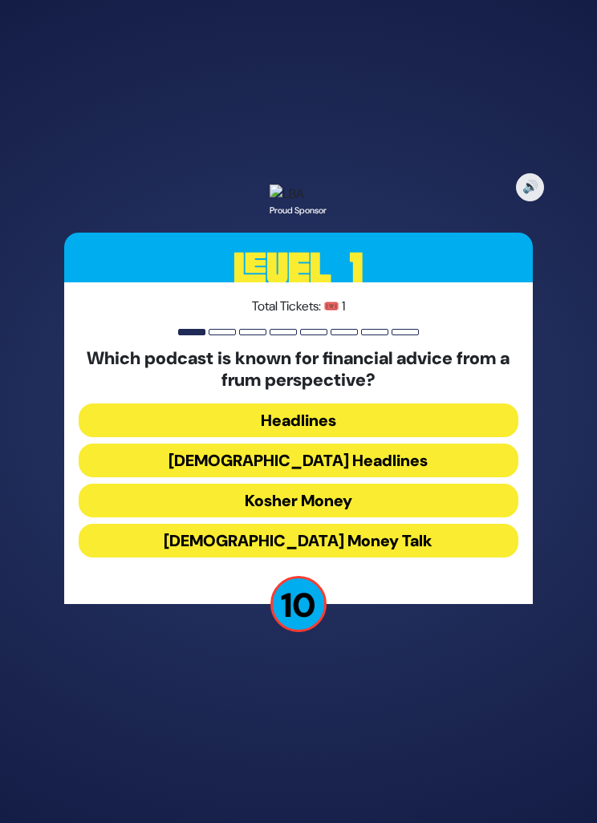
click at [420, 517] on button "Kosher Money" at bounding box center [299, 501] width 440 height 34
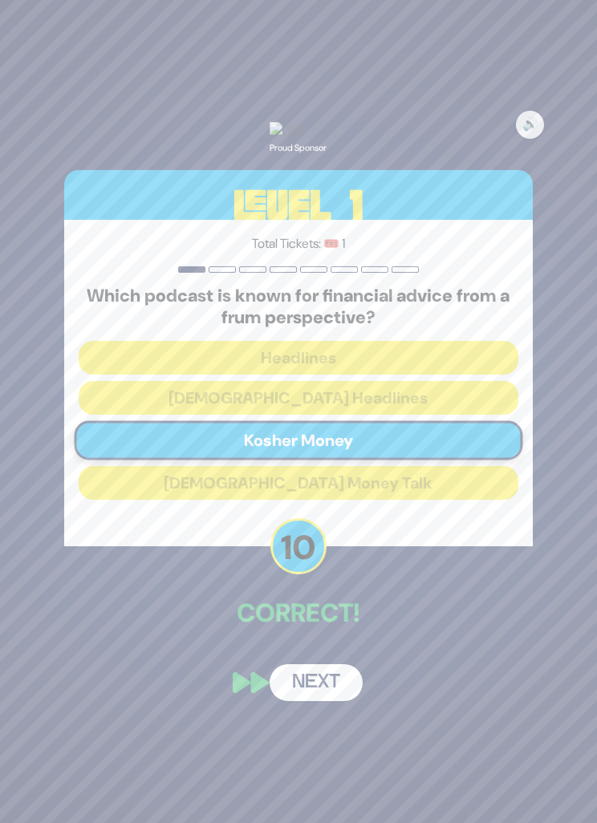
click at [331, 701] on button "Next" at bounding box center [316, 682] width 93 height 37
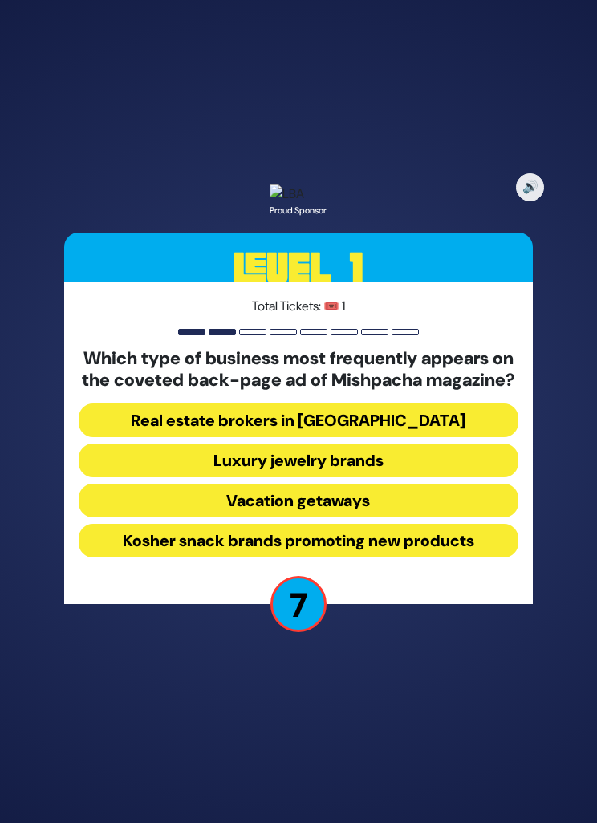
click at [428, 517] on button "Vacation getaways" at bounding box center [299, 501] width 440 height 34
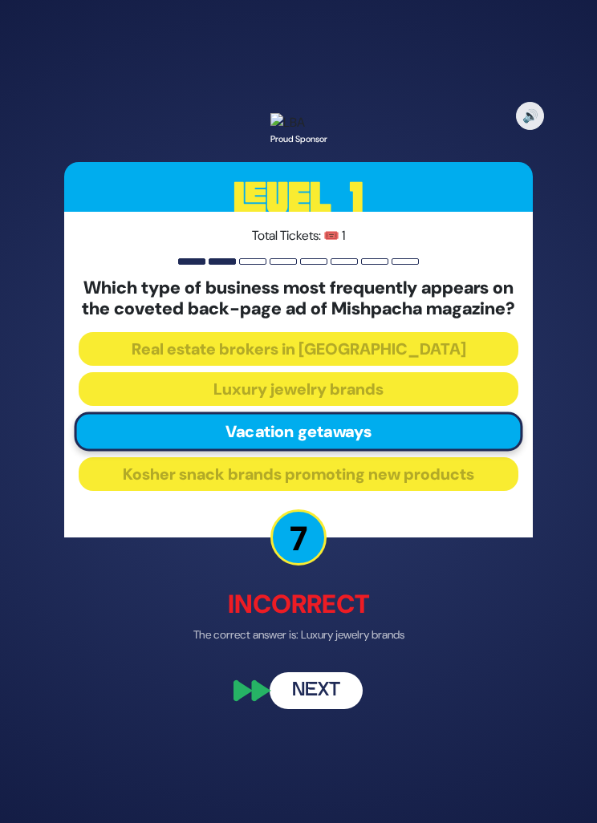
click at [341, 710] on button "Next" at bounding box center [316, 691] width 93 height 37
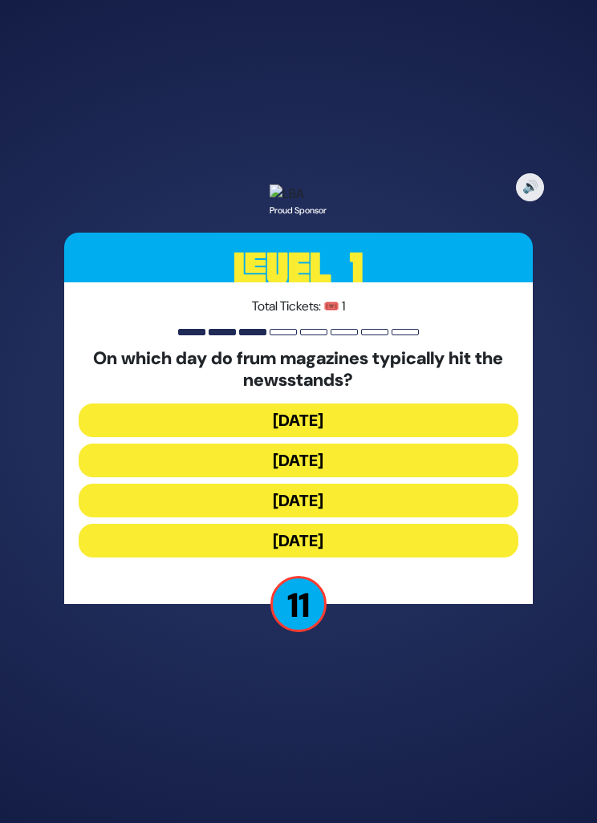
click at [452, 477] on button "Wednesday" at bounding box center [299, 461] width 440 height 34
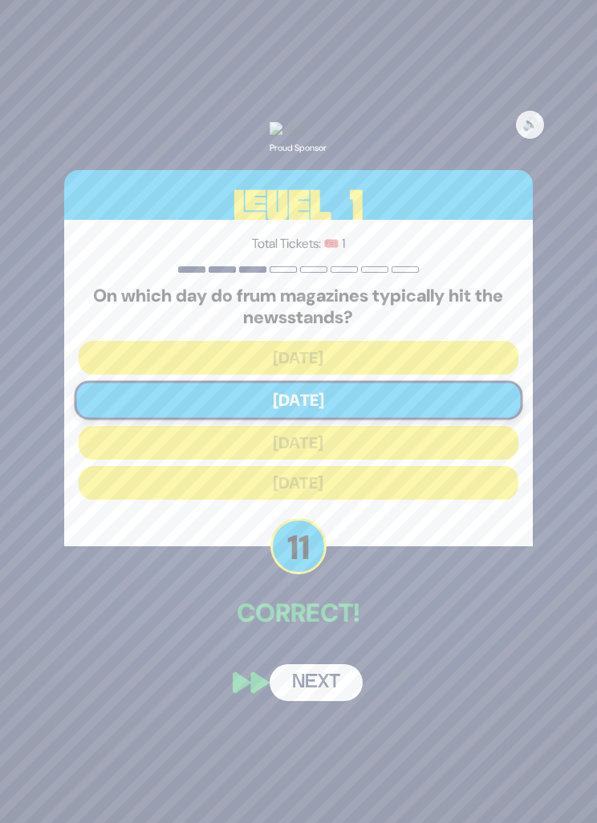
click at [331, 701] on button "Next" at bounding box center [316, 682] width 93 height 37
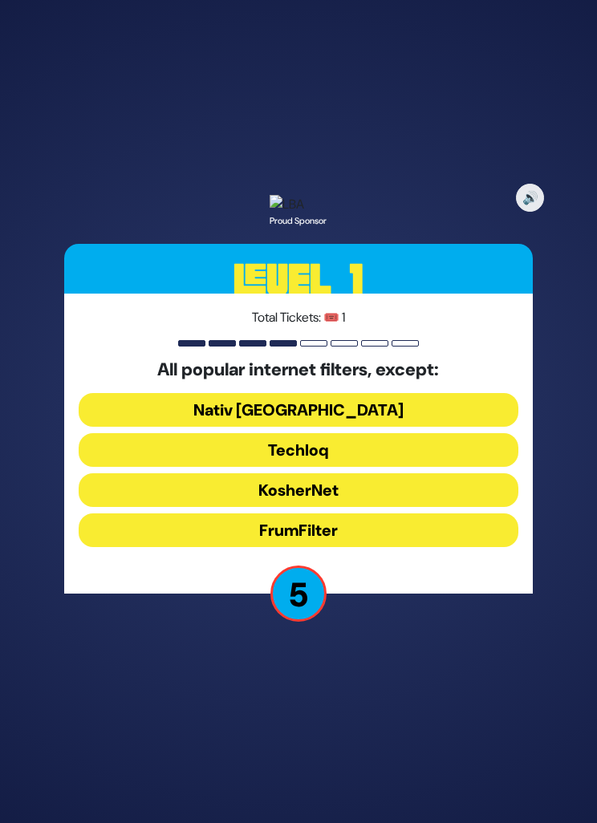
click at [408, 547] on button "FrumFilter" at bounding box center [299, 530] width 440 height 34
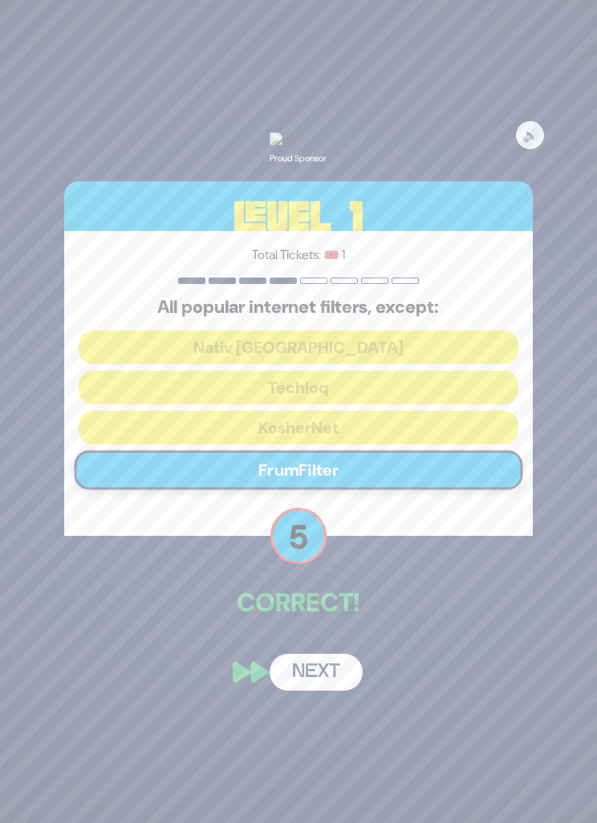
click at [316, 691] on button "Next" at bounding box center [316, 672] width 93 height 37
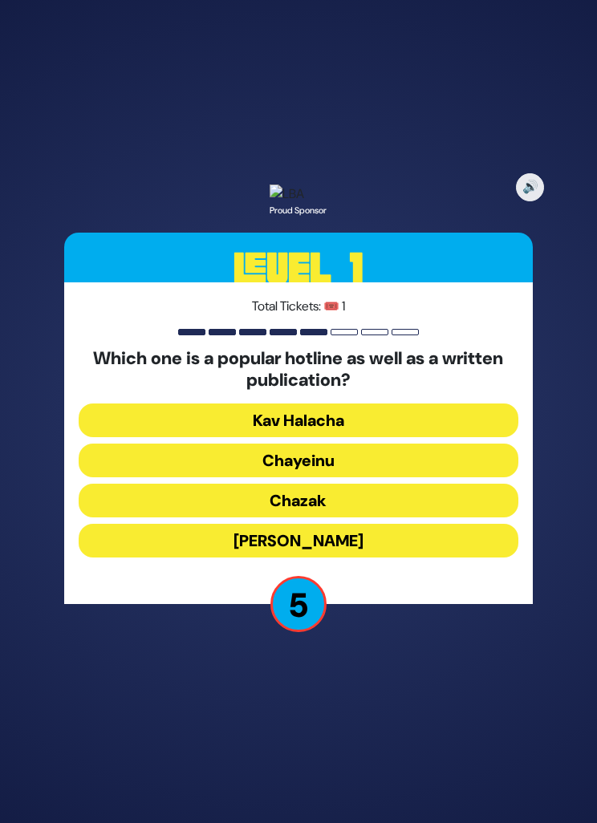
click at [377, 558] on button "Halacha Yomis" at bounding box center [299, 541] width 440 height 34
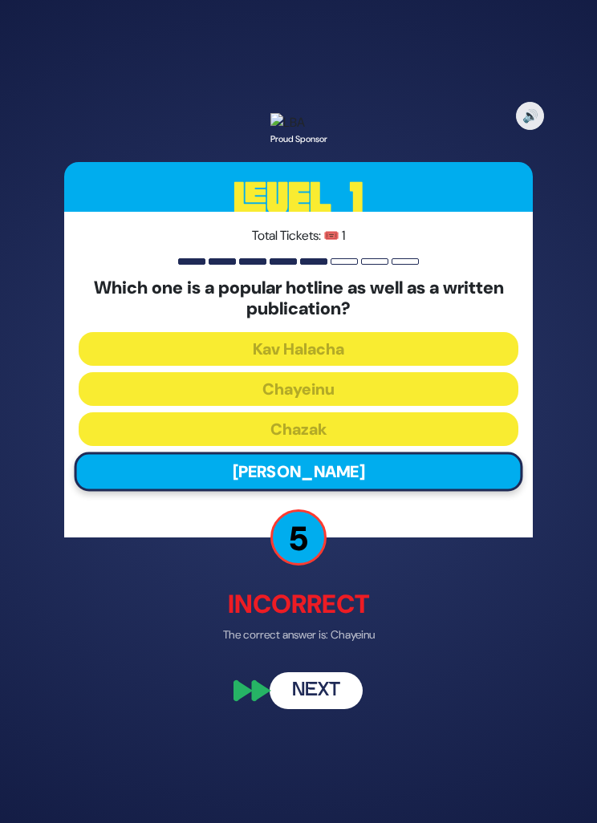
click at [318, 710] on button "Next" at bounding box center [316, 691] width 93 height 37
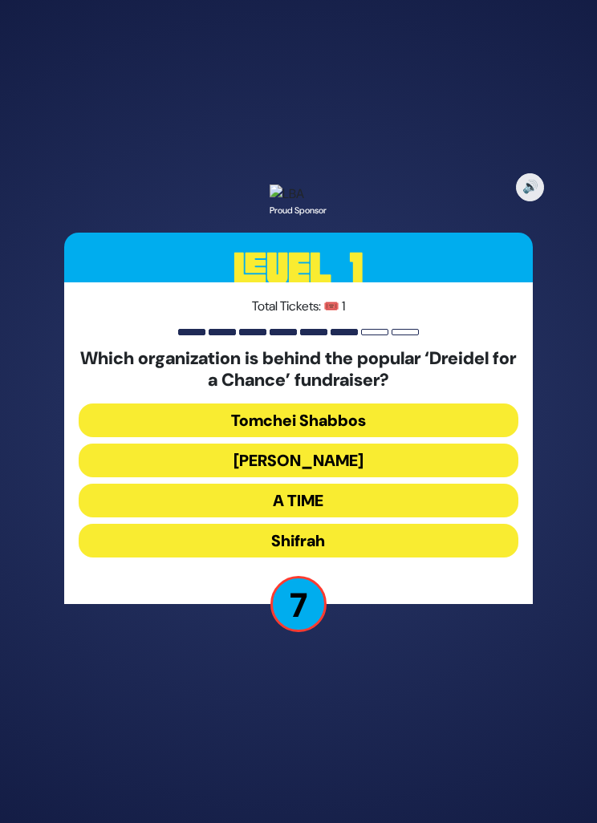
click at [409, 477] on button "Bonei Olam" at bounding box center [299, 461] width 440 height 34
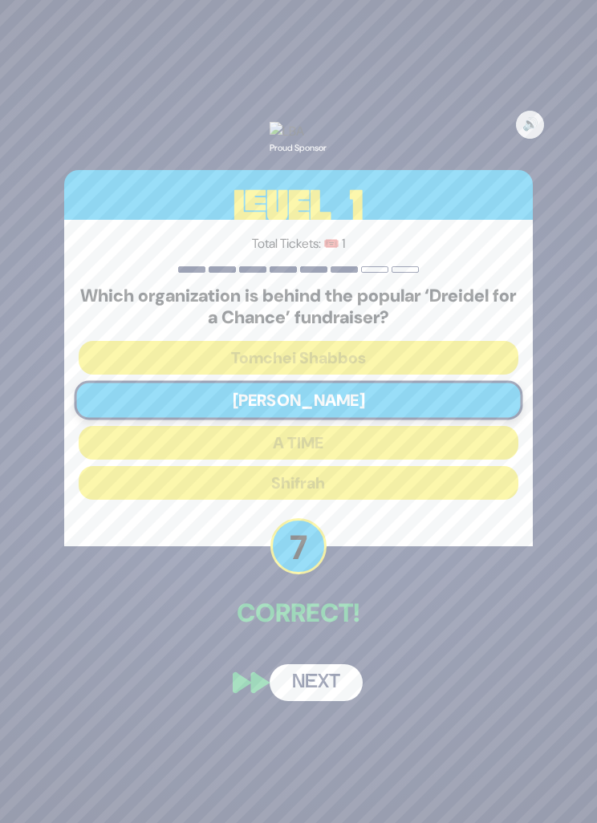
click at [323, 701] on button "Next" at bounding box center [316, 682] width 93 height 37
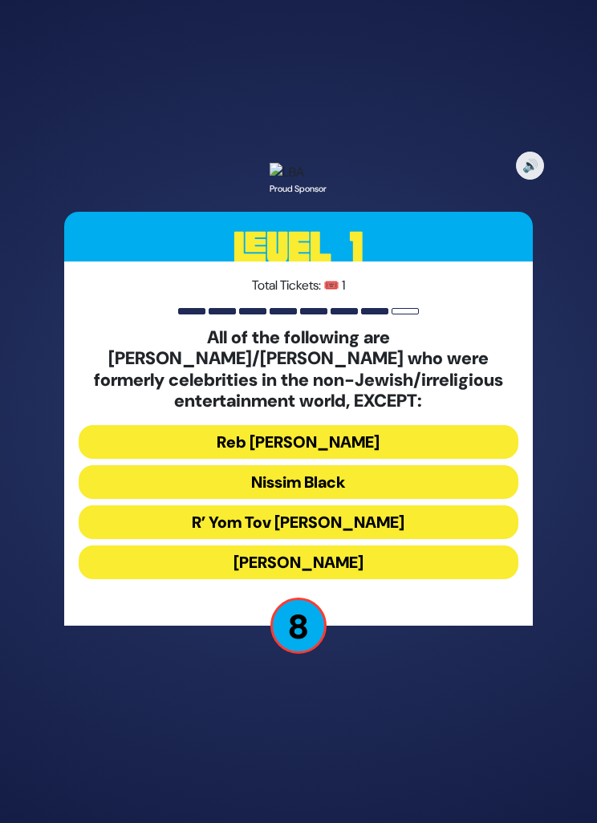
click at [387, 499] on button "Nissim Black" at bounding box center [299, 482] width 440 height 34
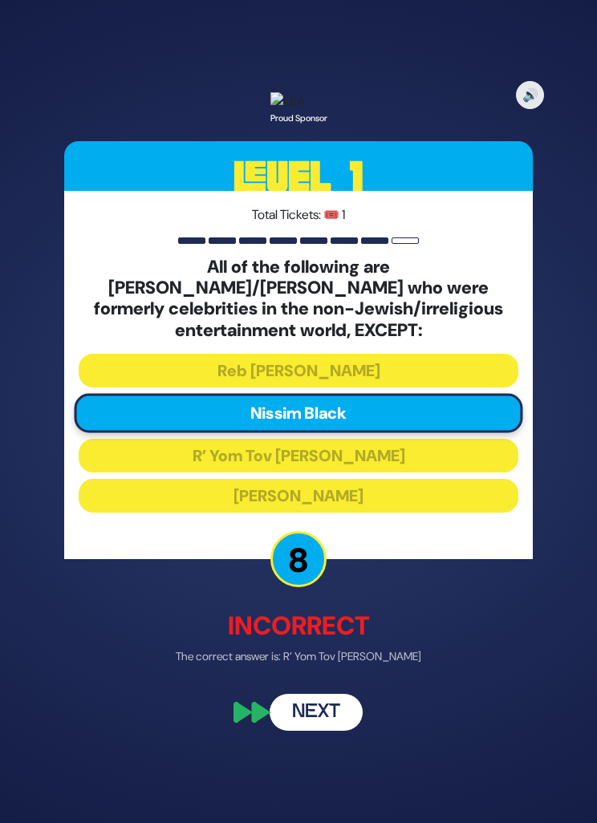
click at [327, 731] on button "Next" at bounding box center [316, 712] width 93 height 37
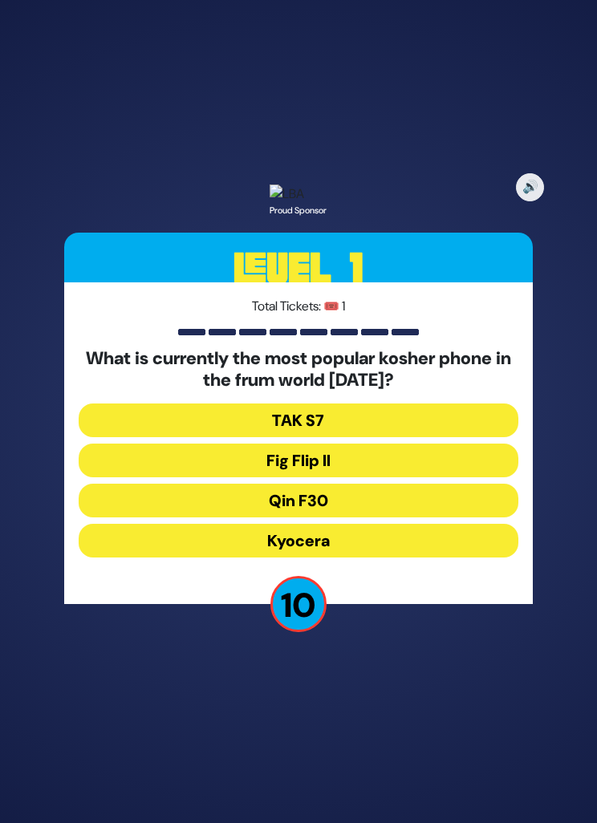
click at [424, 477] on button "Fig Flip II" at bounding box center [299, 461] width 440 height 34
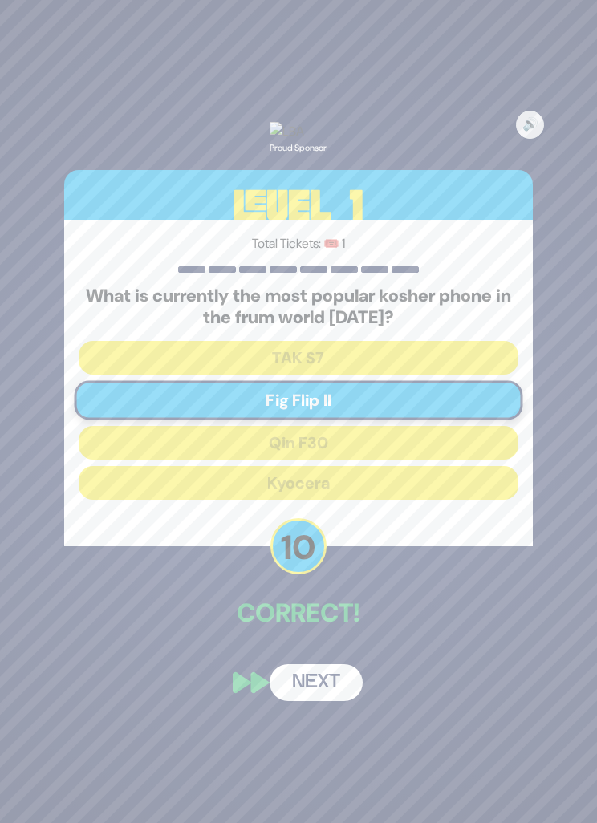
click at [332, 701] on button "Next" at bounding box center [316, 682] width 93 height 37
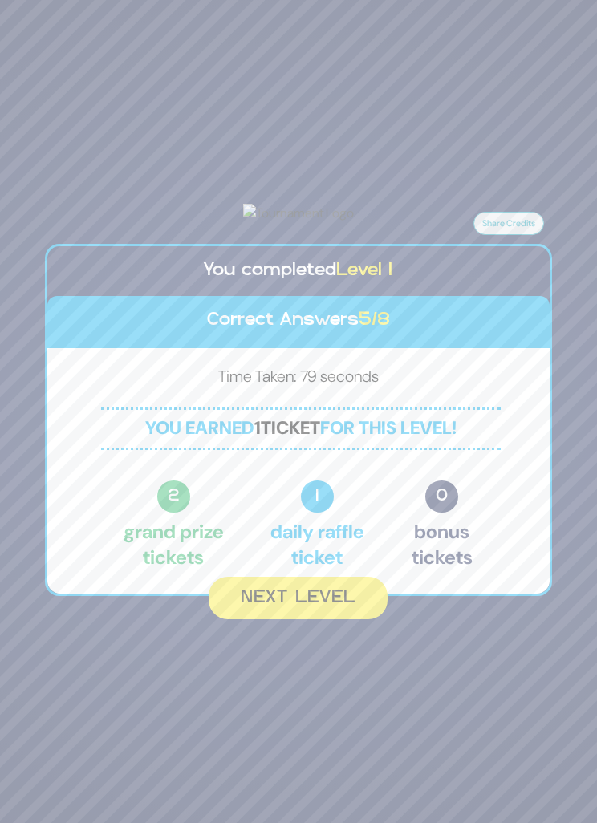
click at [338, 619] on button "Next Level" at bounding box center [298, 598] width 179 height 43
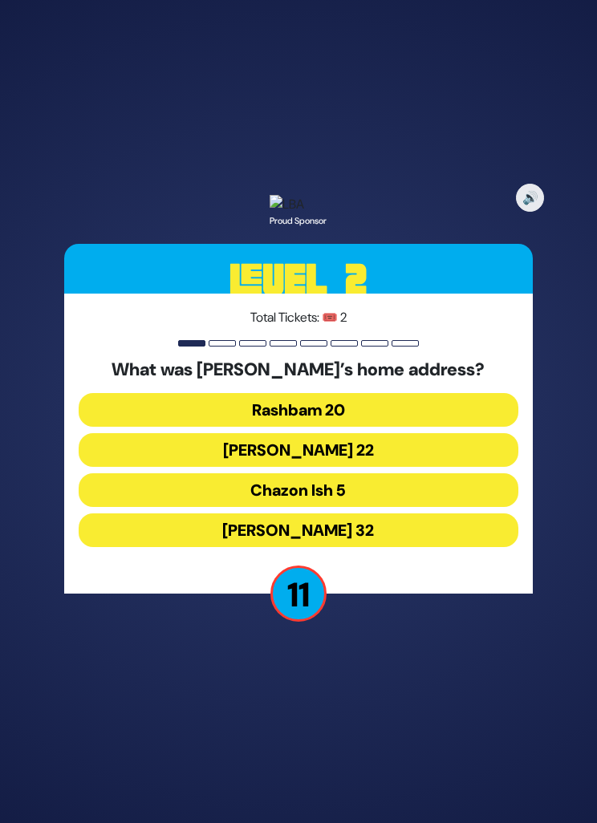
click at [461, 427] on button "Rashbam 20" at bounding box center [299, 410] width 440 height 34
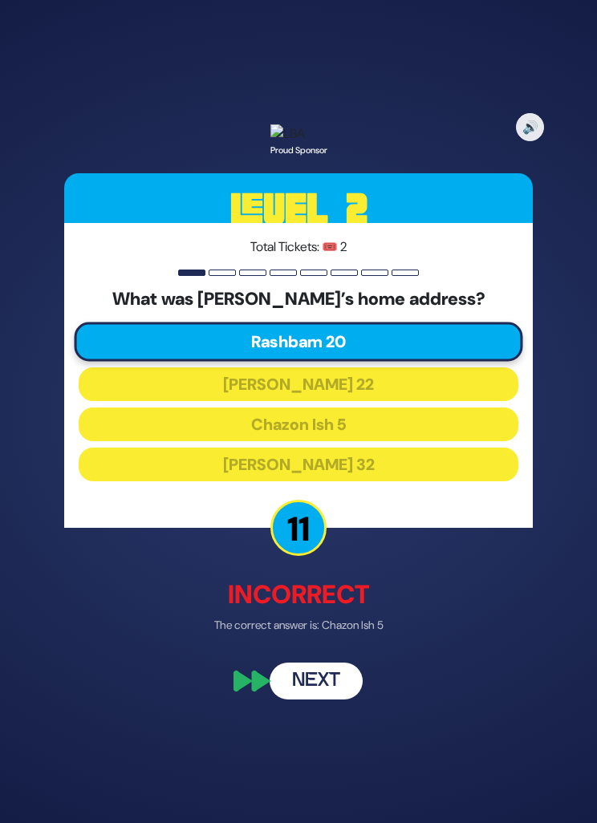
click at [327, 699] on button "Next" at bounding box center [316, 680] width 93 height 37
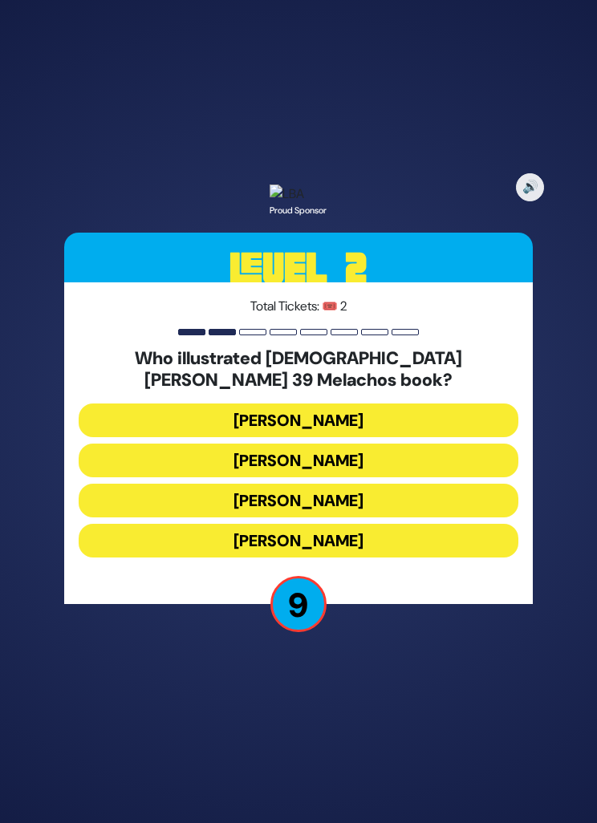
click at [473, 437] on button "Gadi Pollack" at bounding box center [299, 421] width 440 height 34
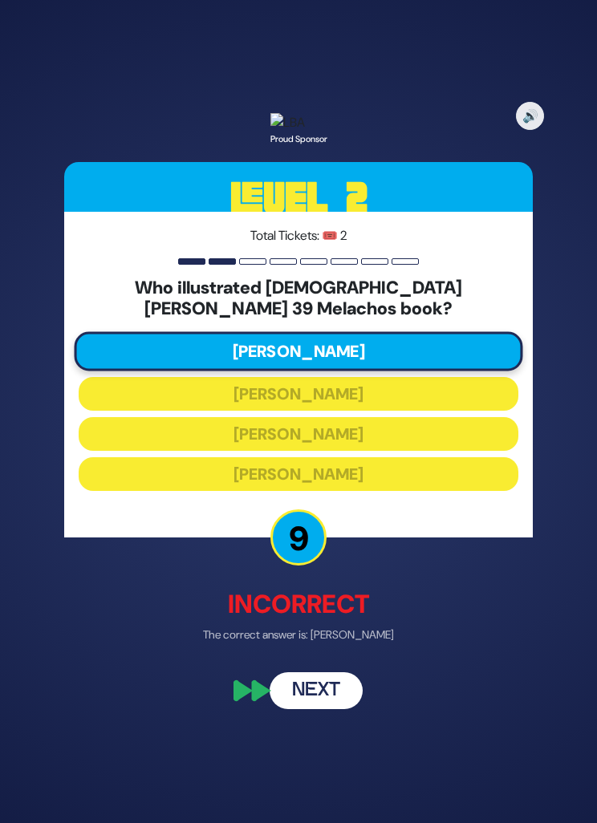
click at [319, 710] on button "Next" at bounding box center [316, 691] width 93 height 37
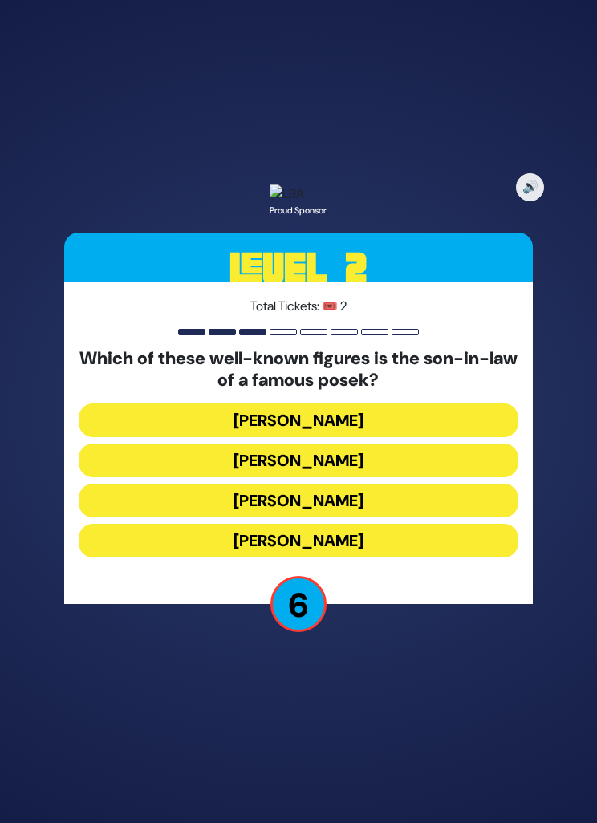
click at [440, 517] on button "Yossel Tabak" at bounding box center [299, 501] width 440 height 34
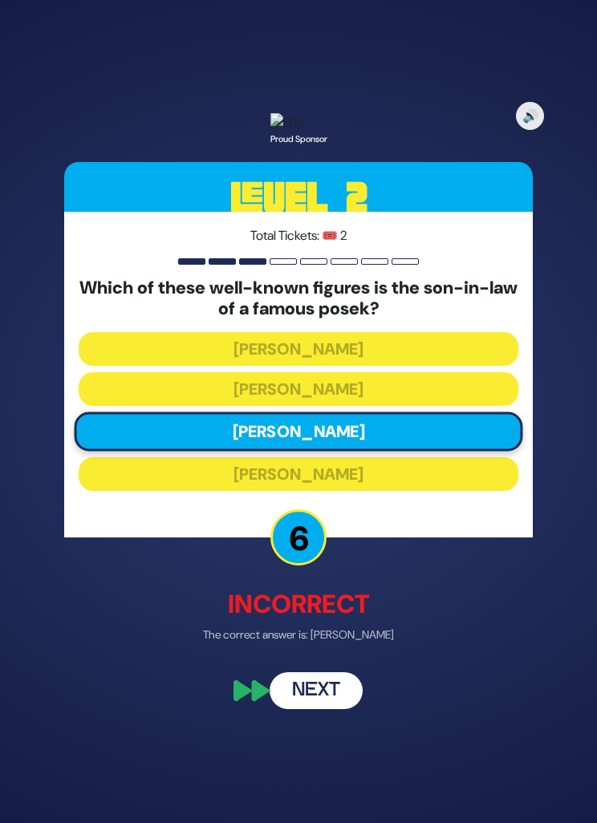
click at [323, 710] on button "Next" at bounding box center [316, 691] width 93 height 37
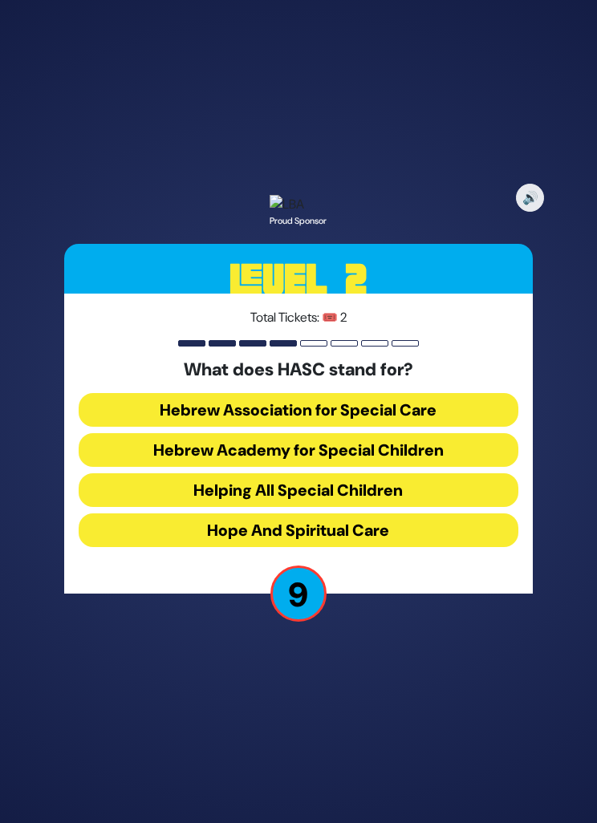
click at [443, 547] on button "Hope And Spiritual Care" at bounding box center [299, 530] width 440 height 34
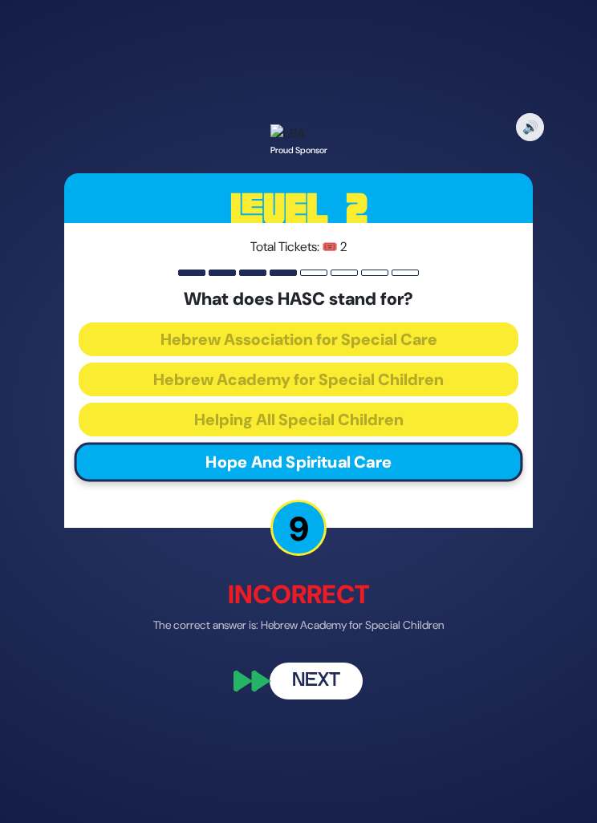
click at [325, 699] on button "Next" at bounding box center [316, 680] width 93 height 37
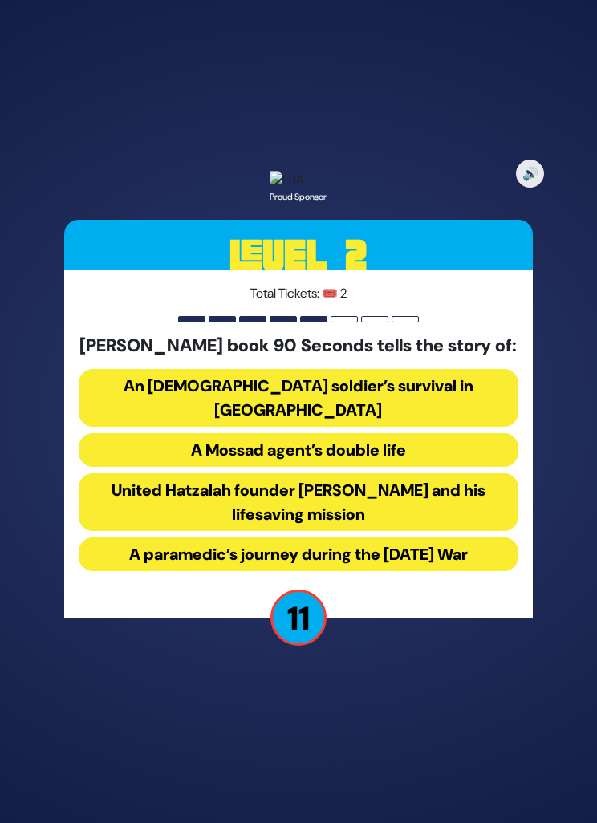
click at [503, 427] on button "An IDF soldier’s survival in Gaza" at bounding box center [299, 398] width 440 height 58
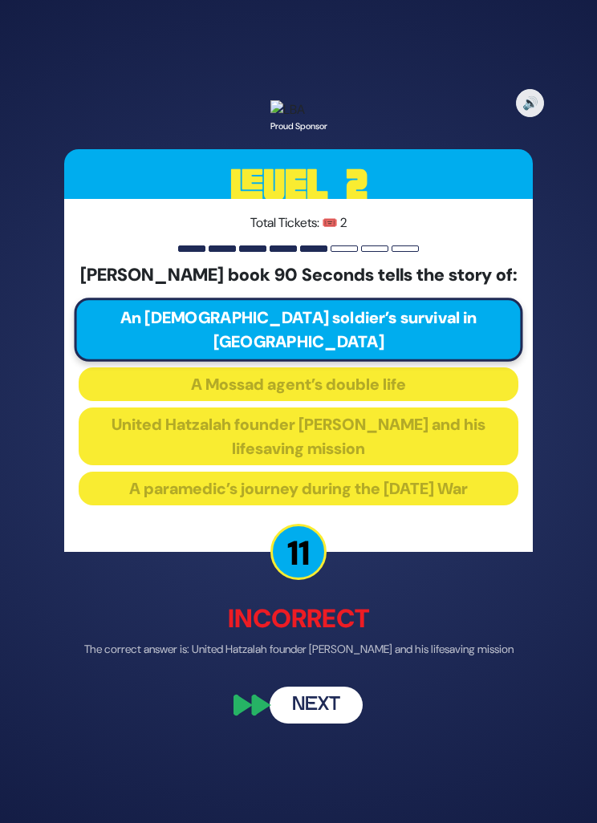
click at [312, 723] on button "Next" at bounding box center [316, 704] width 93 height 37
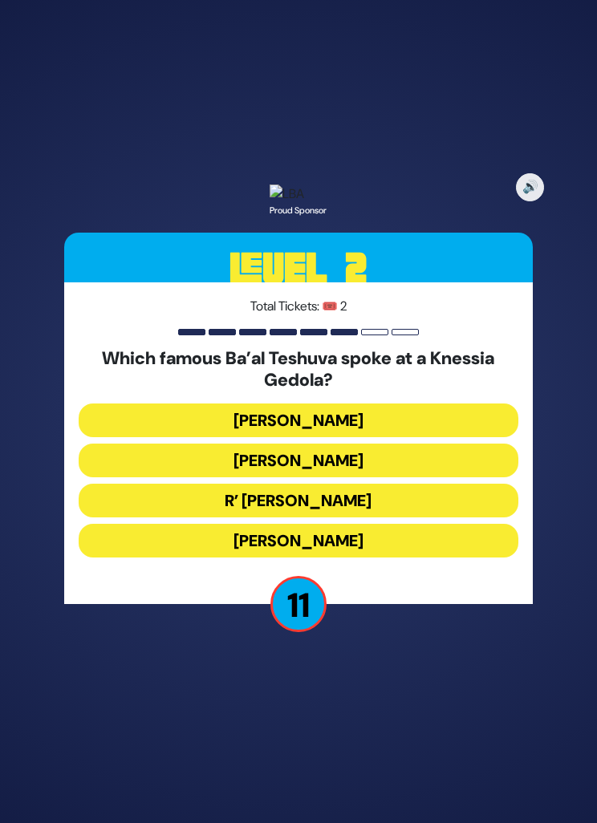
click at [437, 517] on button "R’ Uri Zohar" at bounding box center [299, 501] width 440 height 34
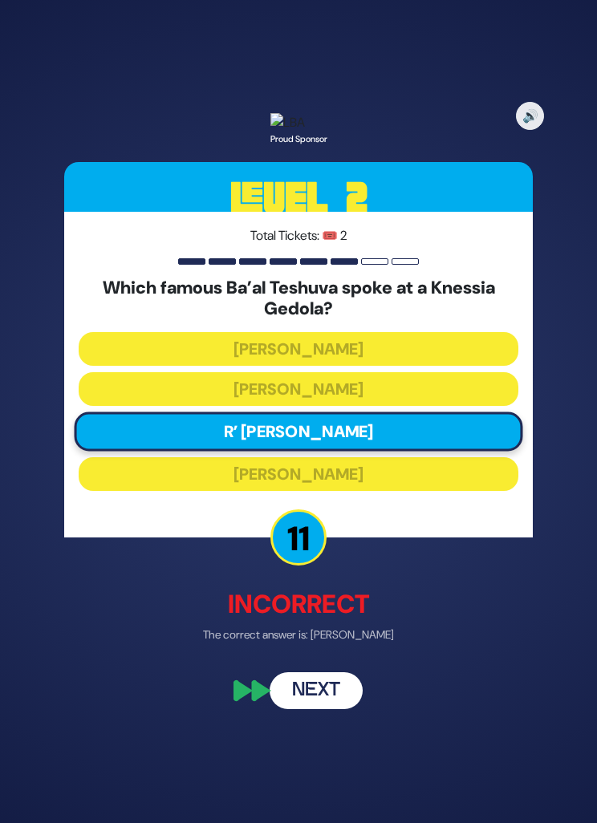
click at [311, 710] on button "Next" at bounding box center [316, 691] width 93 height 37
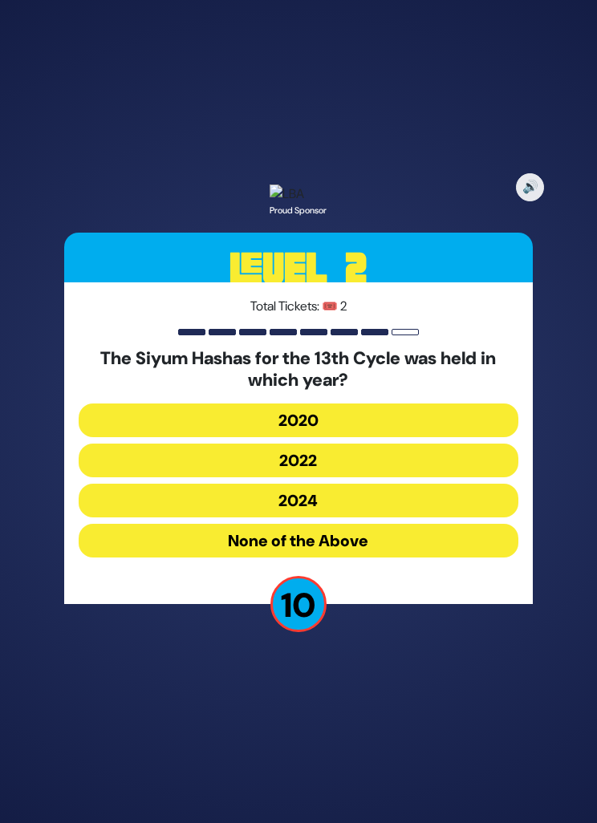
click at [456, 477] on button "2022" at bounding box center [299, 461] width 440 height 34
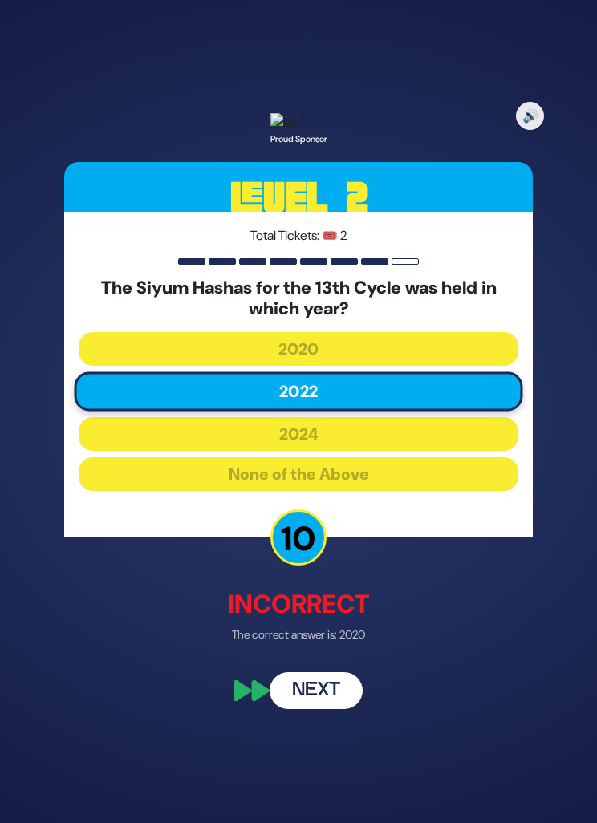
click at [316, 710] on button "Next" at bounding box center [316, 691] width 93 height 37
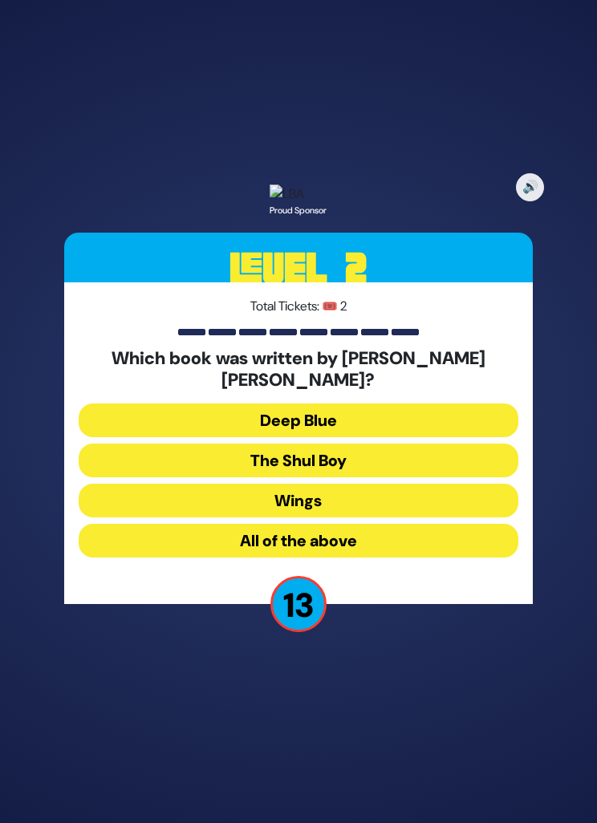
click at [484, 477] on button "The Shul Boy" at bounding box center [299, 461] width 440 height 34
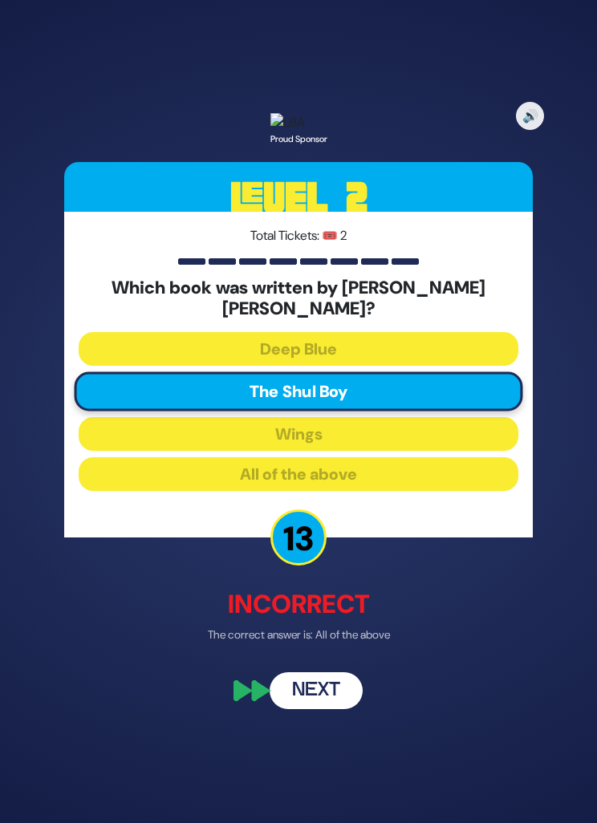
click at [315, 710] on button "Next" at bounding box center [316, 691] width 93 height 37
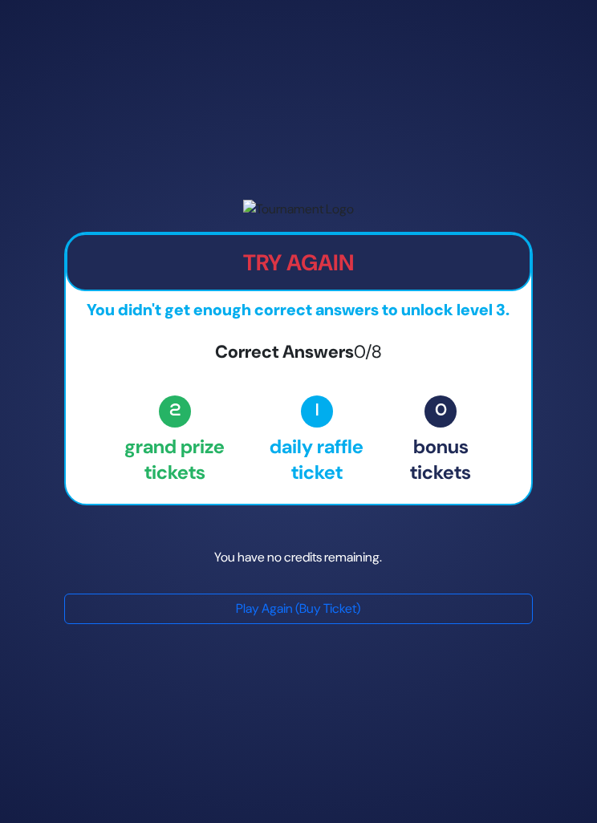
click at [374, 624] on button "Play Again (Buy Ticket)" at bounding box center [298, 609] width 469 height 30
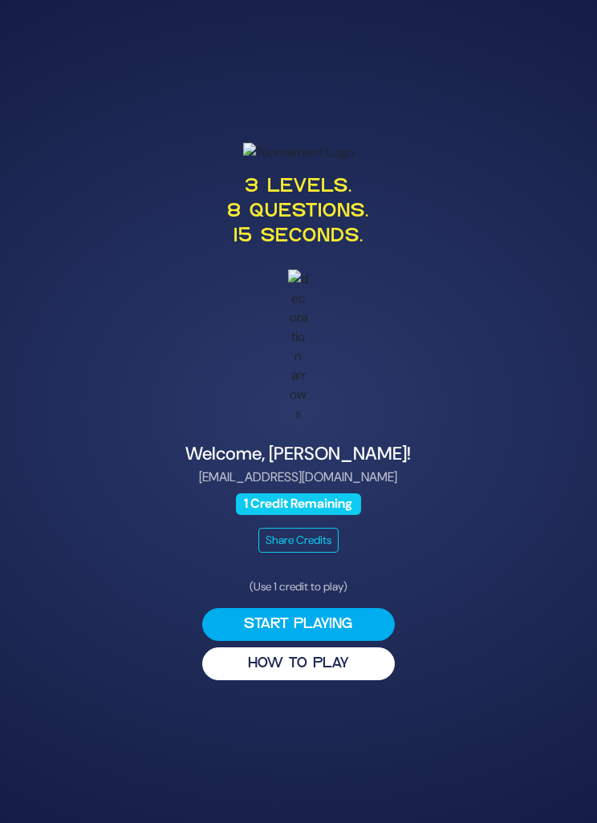
click at [339, 641] on button "Start Playing" at bounding box center [298, 624] width 193 height 33
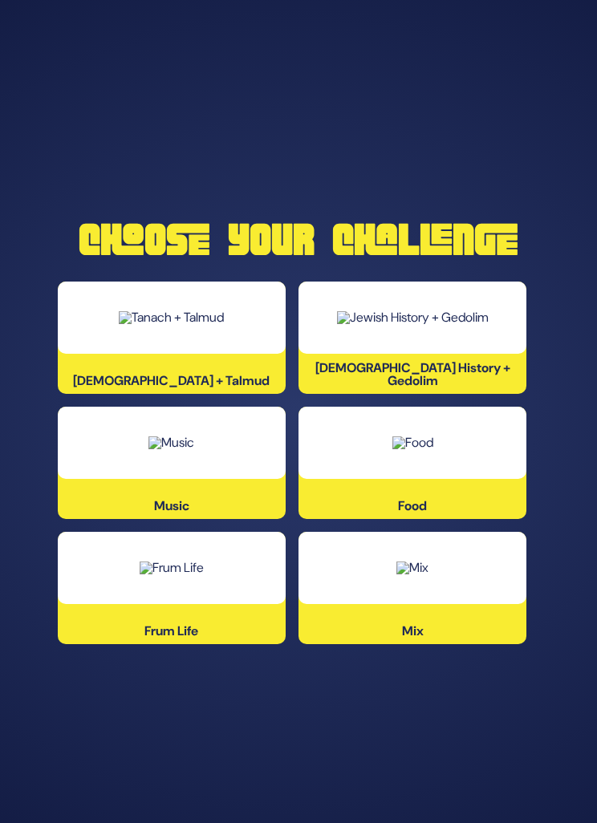
click at [177, 506] on div "Music" at bounding box center [172, 463] width 228 height 112
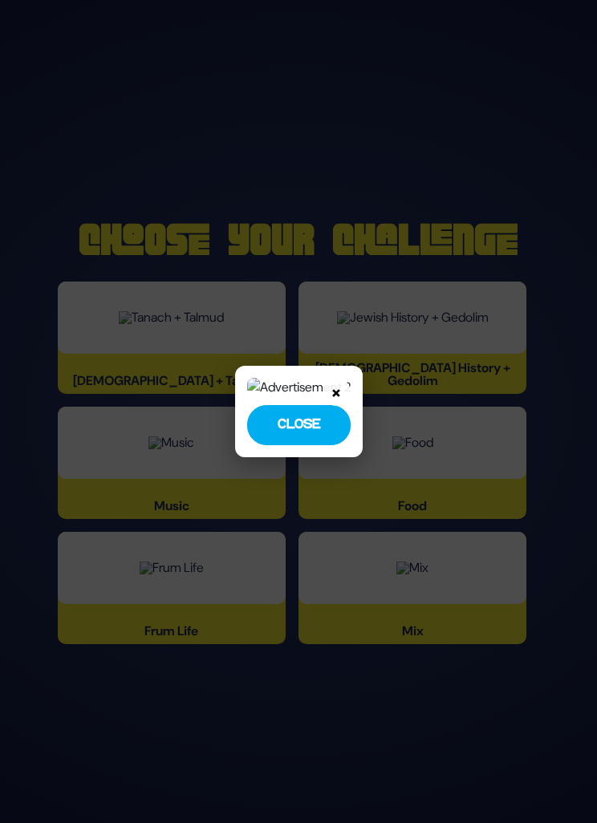
click at [290, 445] on button "Close" at bounding box center [298, 425] width 103 height 40
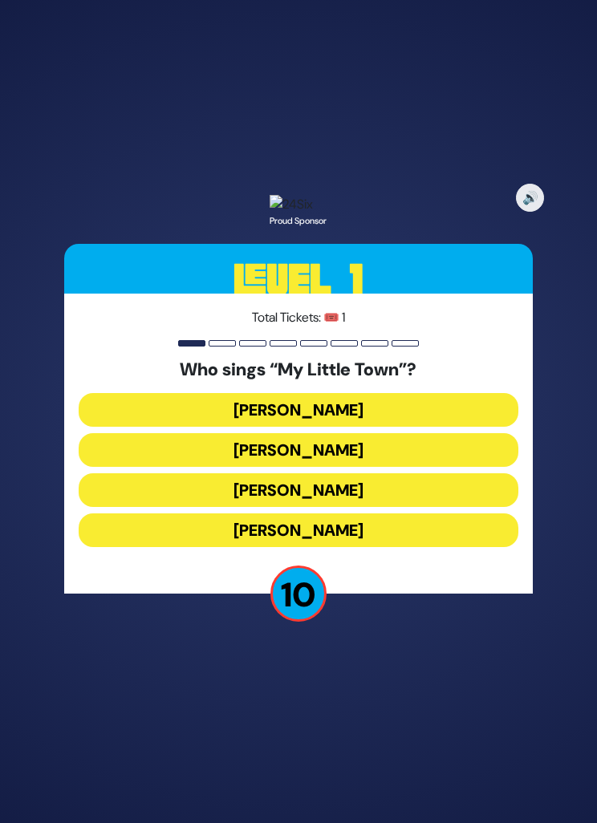
click at [389, 467] on button "Avraham Fried" at bounding box center [299, 450] width 440 height 34
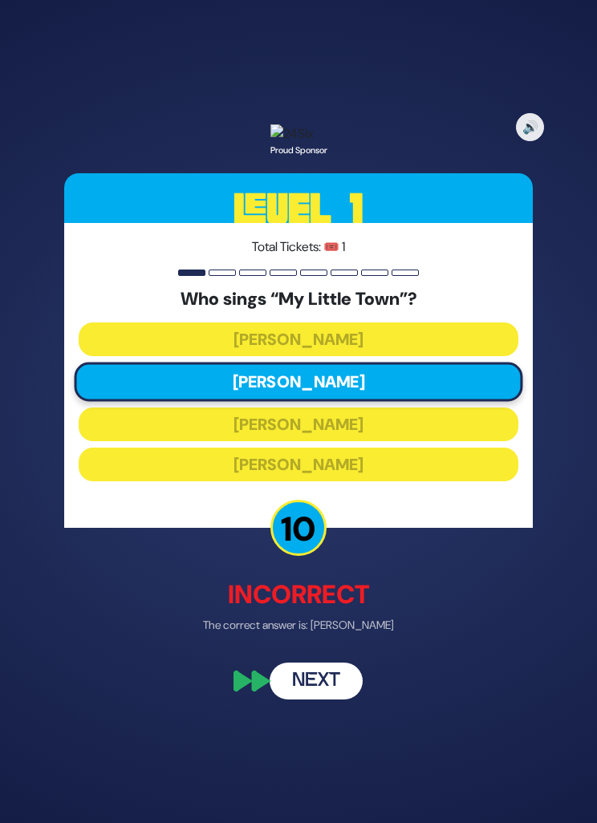
click at [331, 699] on button "Next" at bounding box center [316, 680] width 93 height 37
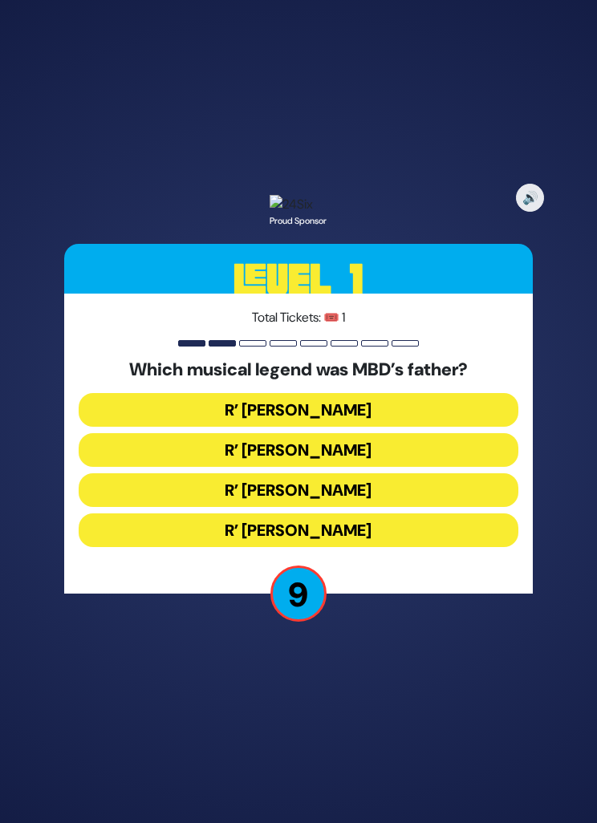
click at [388, 467] on button "R’ Duvid Werdyger" at bounding box center [299, 450] width 440 height 34
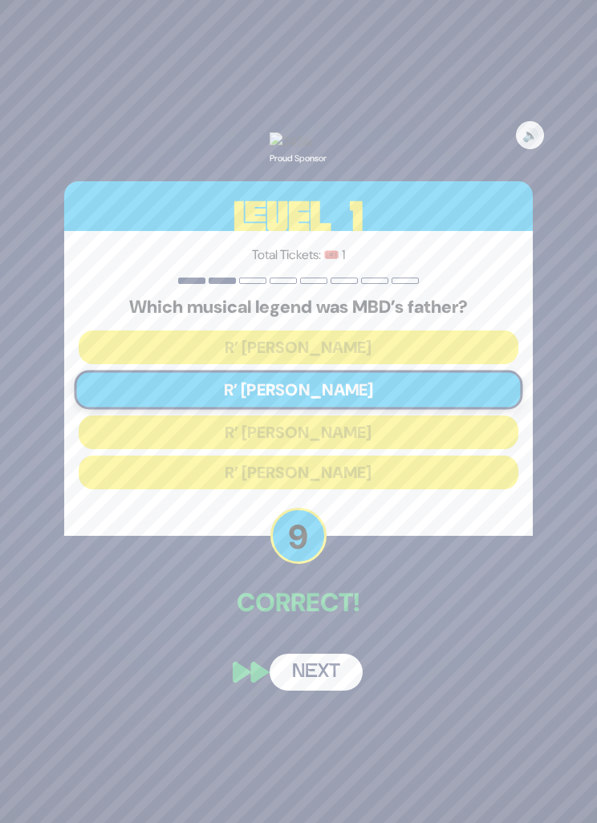
click at [340, 691] on button "Next" at bounding box center [316, 672] width 93 height 37
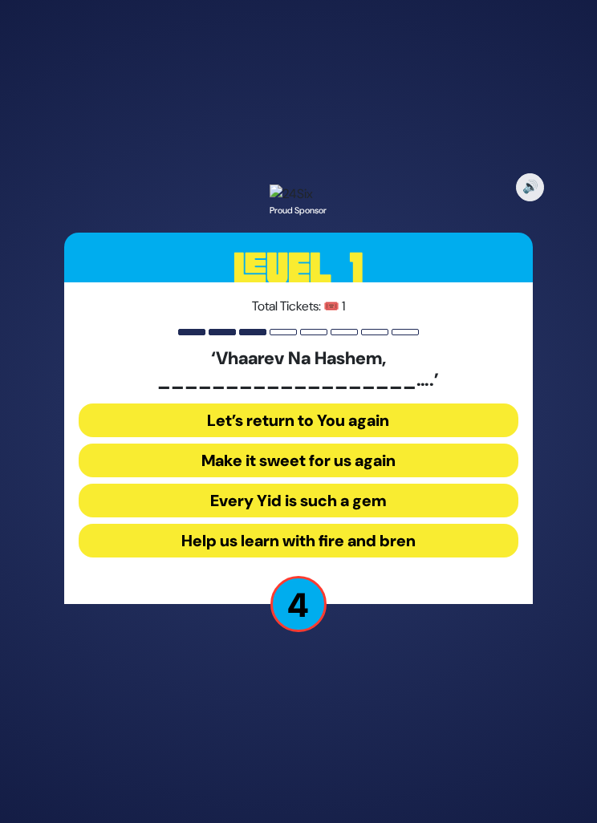
click at [416, 558] on button "Help us learn with fire and bren" at bounding box center [299, 541] width 440 height 34
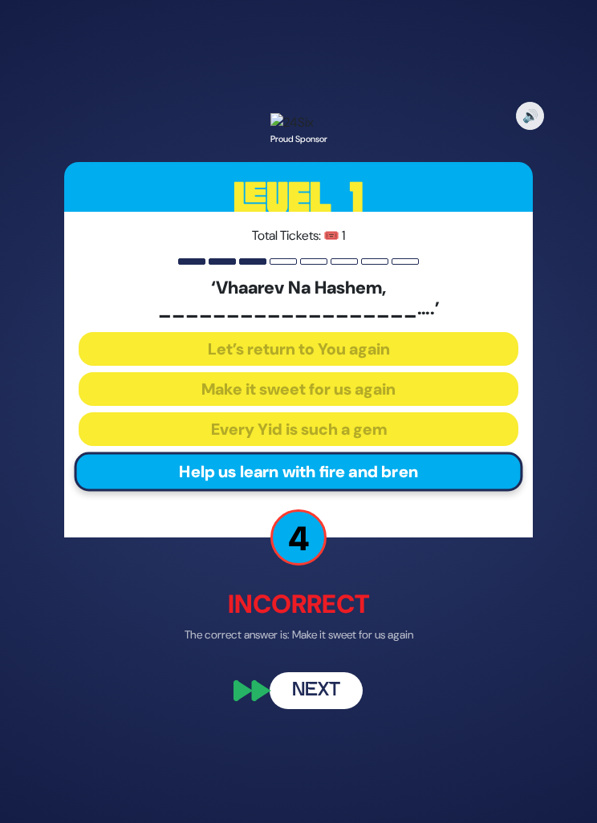
click at [326, 710] on button "Next" at bounding box center [316, 691] width 93 height 37
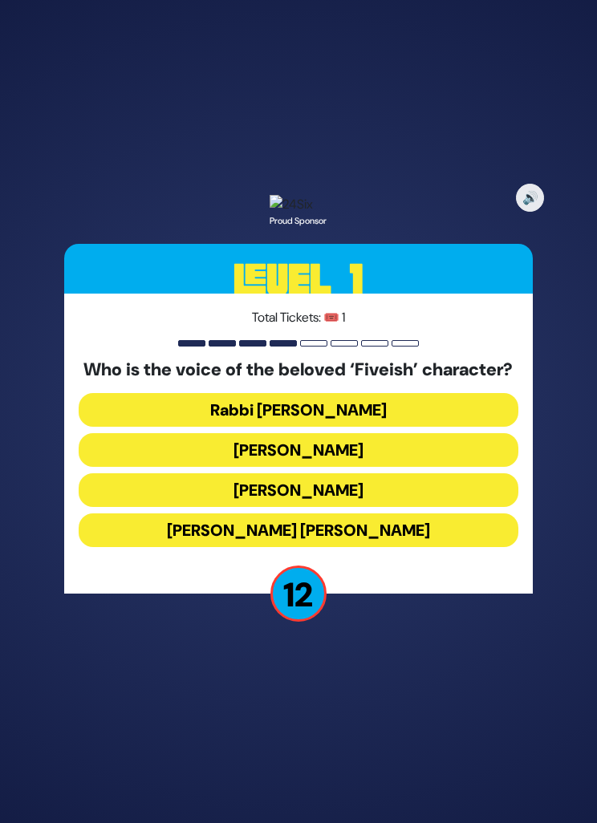
click at [395, 507] on button "Elchonon Schwartz" at bounding box center [299, 490] width 440 height 34
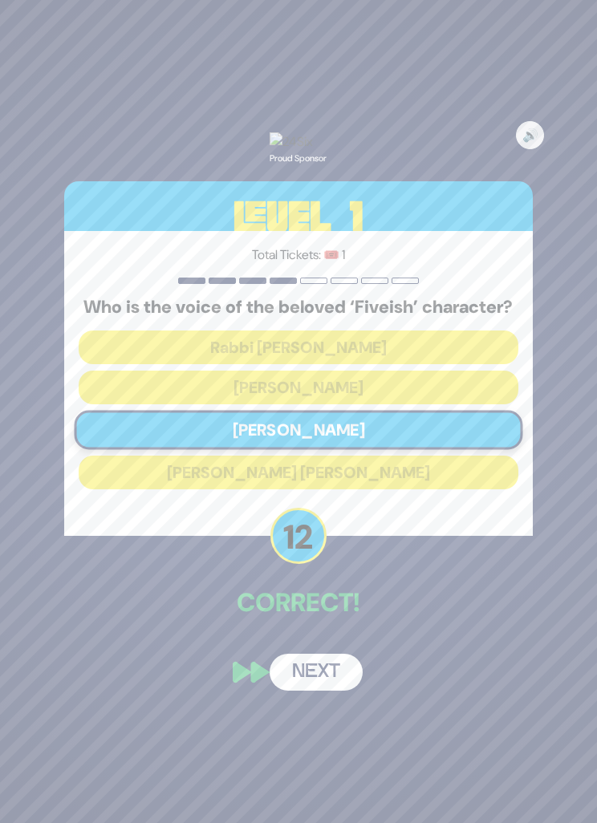
click at [335, 691] on button "Next" at bounding box center [316, 672] width 93 height 37
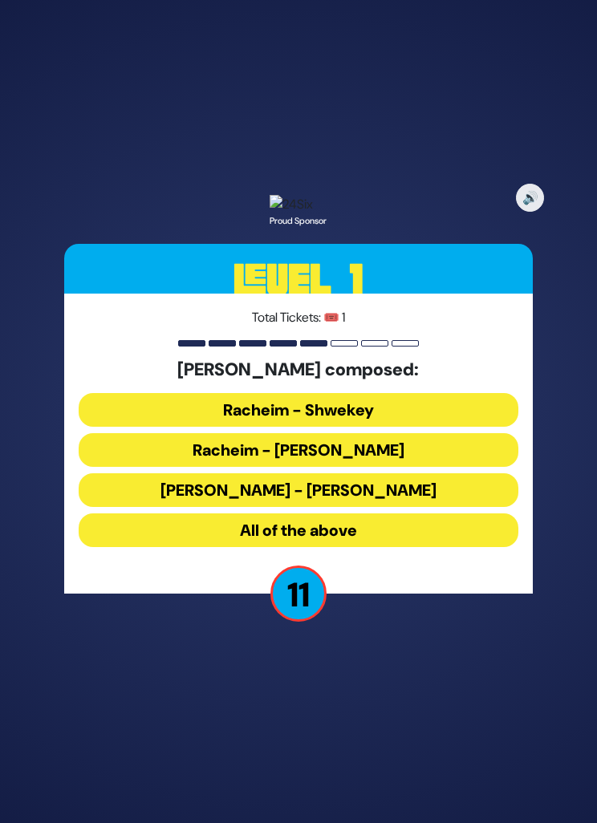
click at [367, 547] on button "All of the above" at bounding box center [299, 530] width 440 height 34
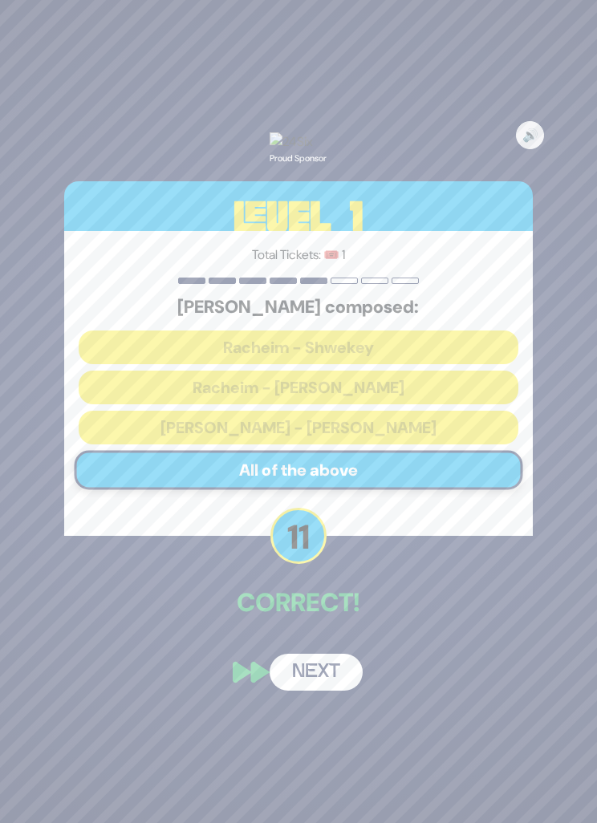
click at [317, 691] on button "Next" at bounding box center [316, 672] width 93 height 37
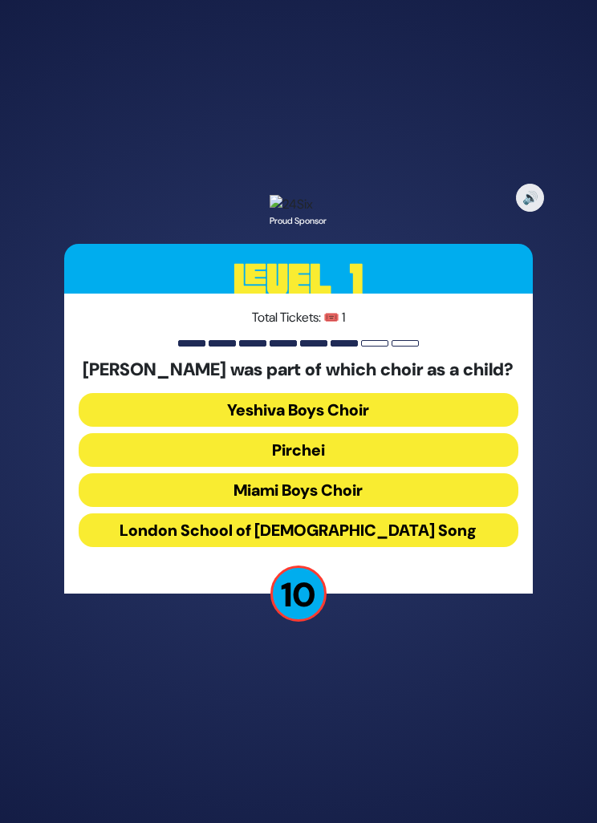
click at [406, 427] on button "Yeshiva Boys Choir" at bounding box center [299, 410] width 440 height 34
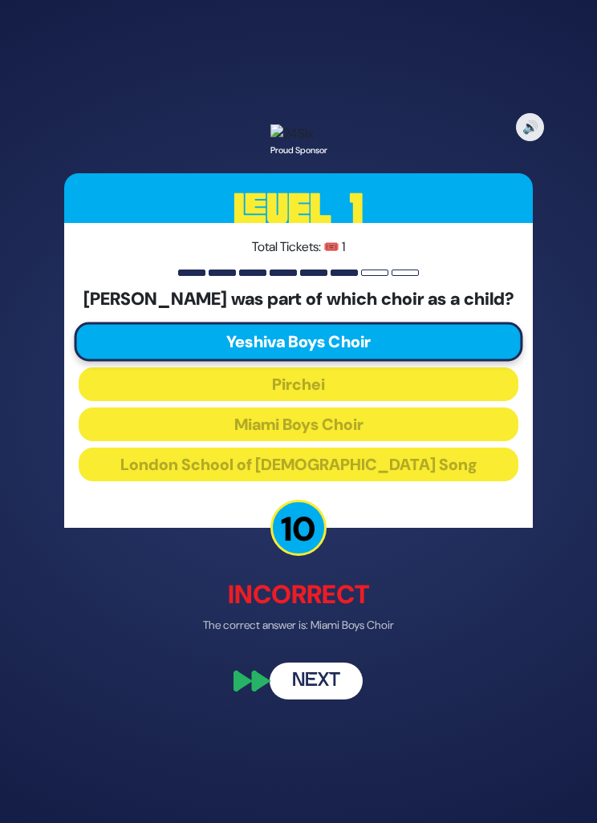
click at [322, 699] on button "Next" at bounding box center [316, 680] width 93 height 37
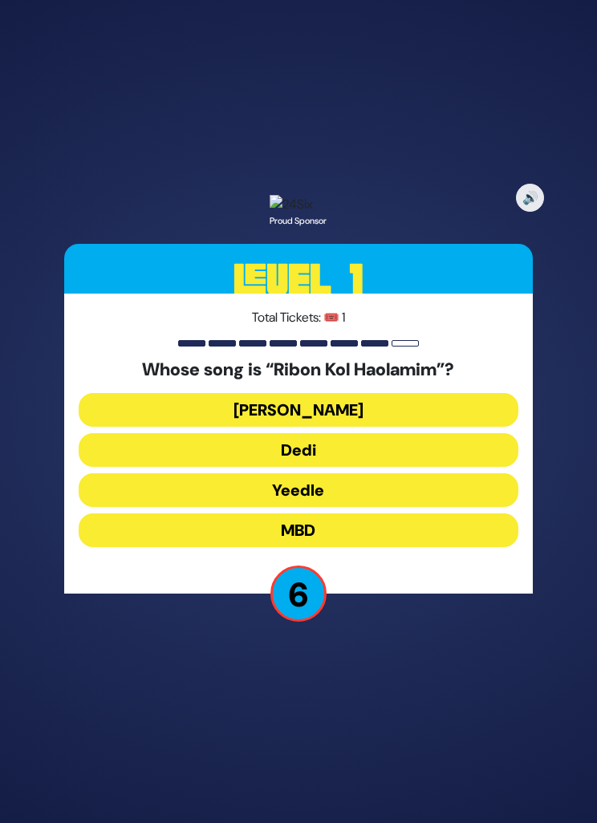
click at [362, 547] on button "MBD" at bounding box center [299, 530] width 440 height 34
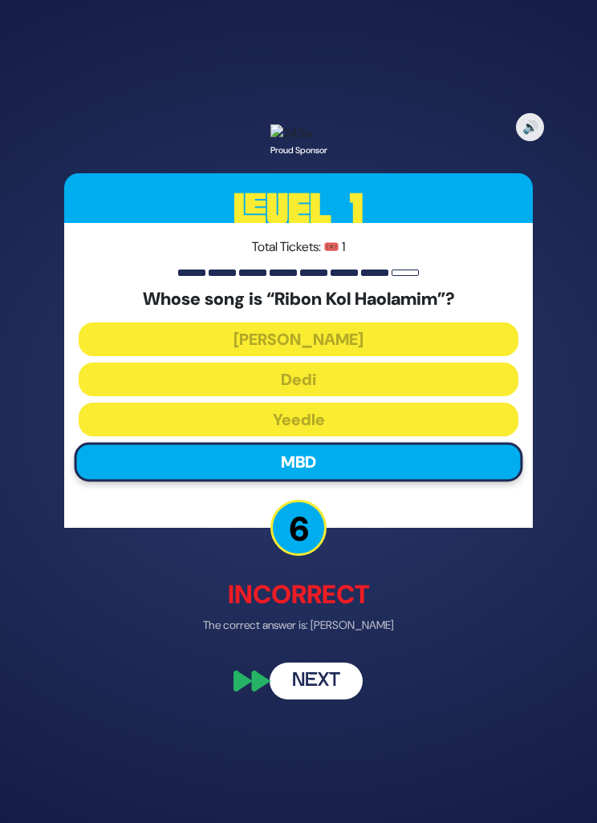
click at [327, 699] on button "Next" at bounding box center [316, 680] width 93 height 37
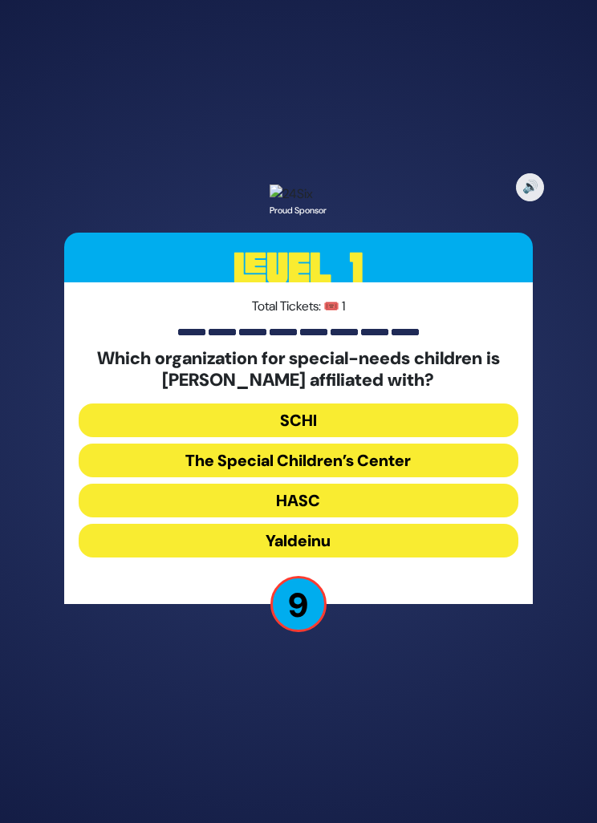
click at [352, 517] on button "HASC" at bounding box center [299, 501] width 440 height 34
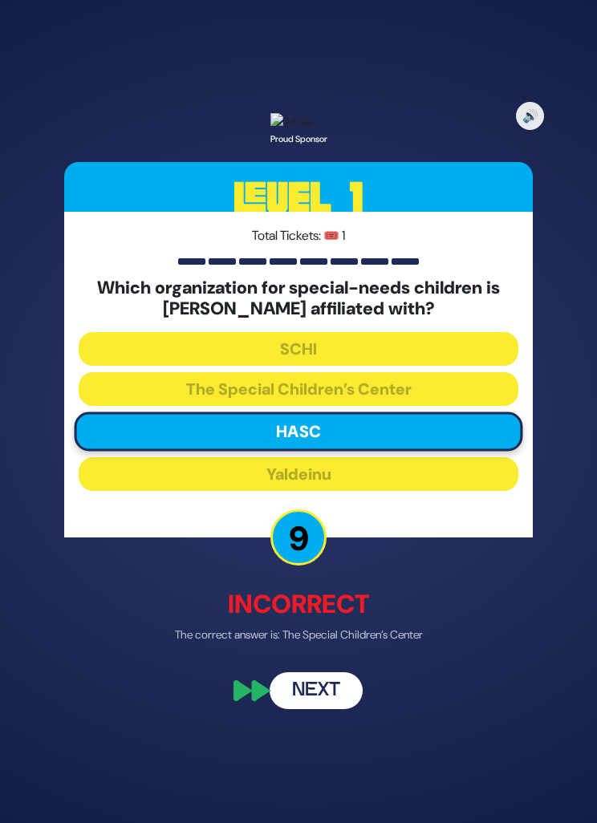
click at [336, 710] on button "Next" at bounding box center [316, 691] width 93 height 37
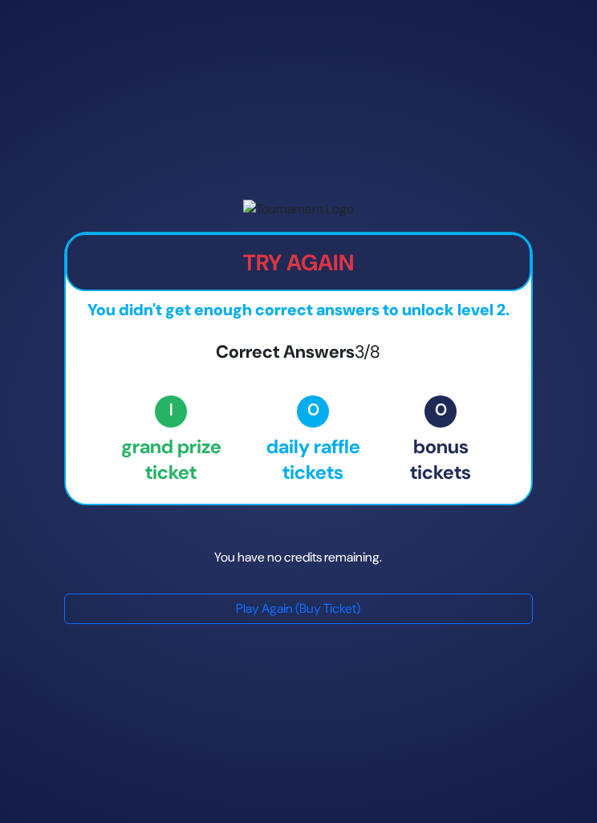
click at [371, 624] on button "Play Again (Buy Ticket)" at bounding box center [298, 609] width 469 height 30
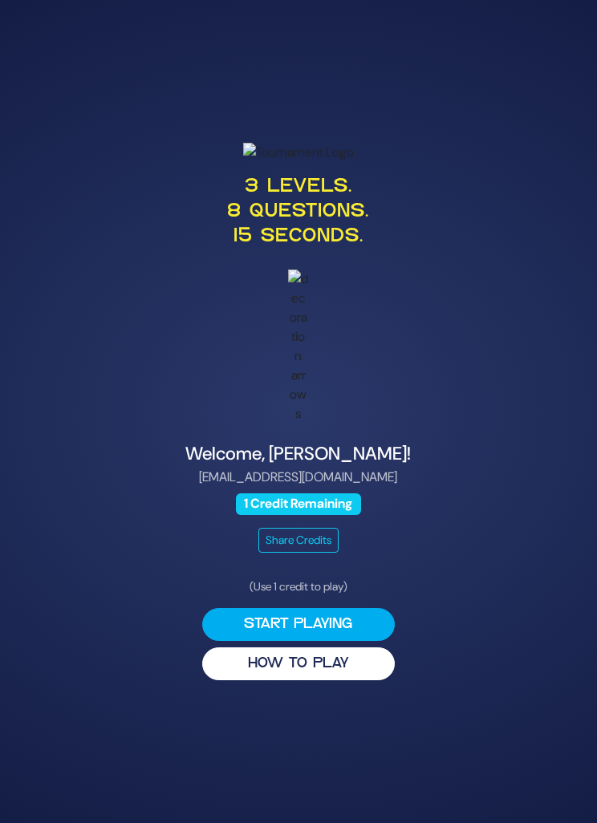
click at [340, 641] on button "Start Playing" at bounding box center [298, 624] width 193 height 33
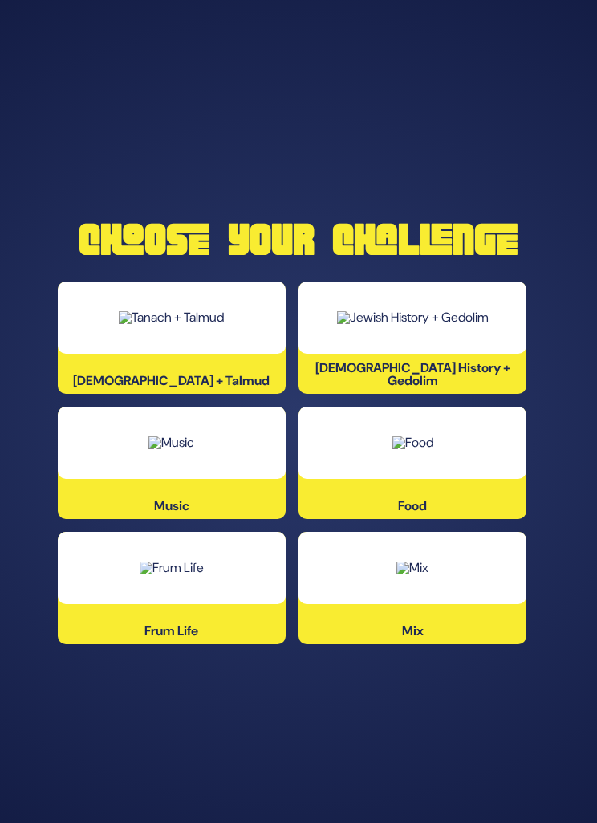
click at [229, 479] on div at bounding box center [172, 443] width 228 height 72
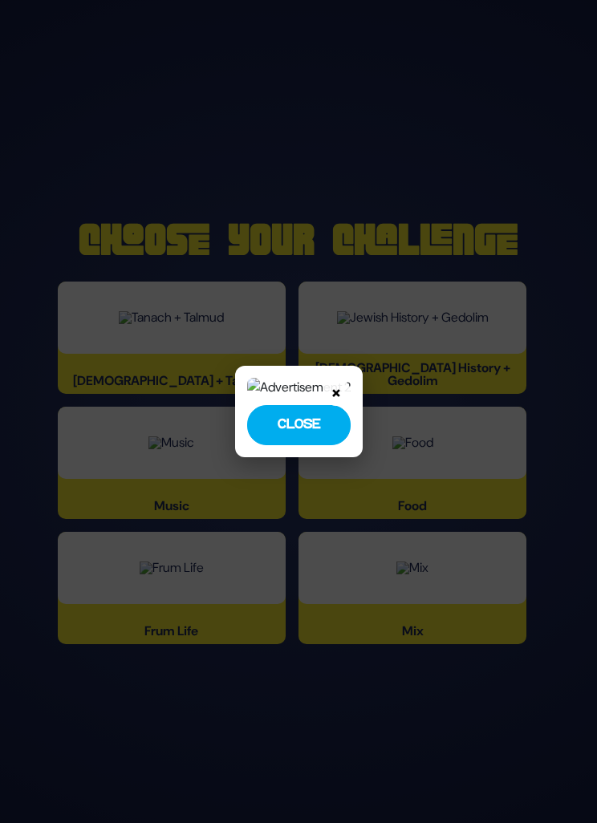
click at [293, 445] on button "Close" at bounding box center [298, 425] width 103 height 40
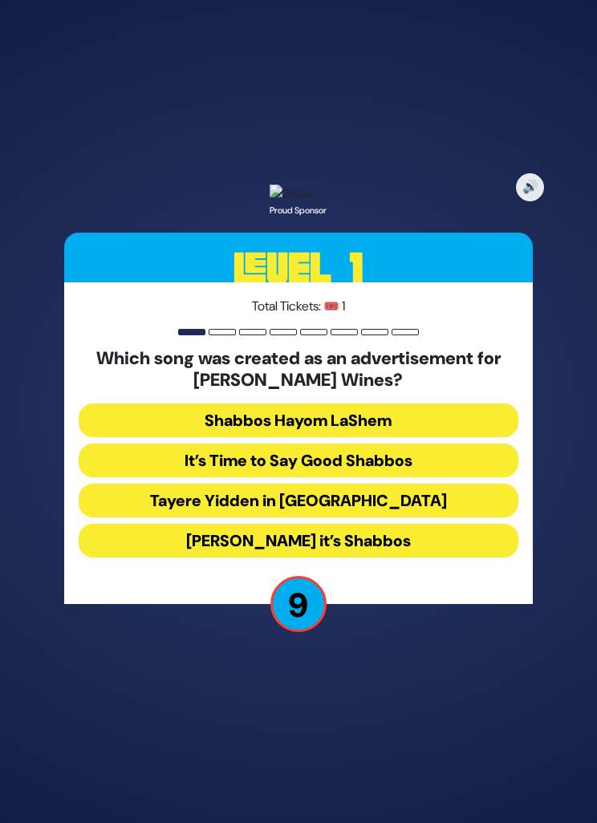
click at [406, 477] on button "It’s Time to Say Good Shabbos" at bounding box center [299, 461] width 440 height 34
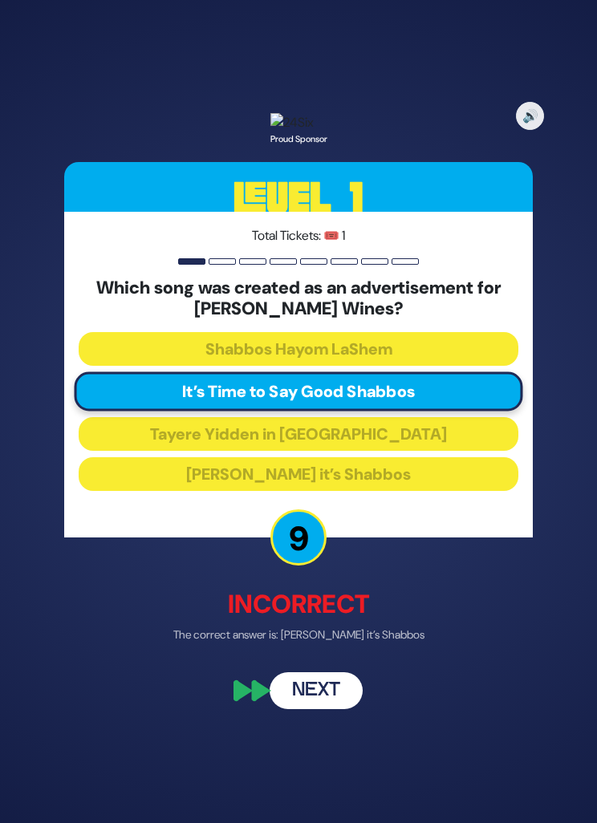
click at [326, 710] on button "Next" at bounding box center [316, 691] width 93 height 37
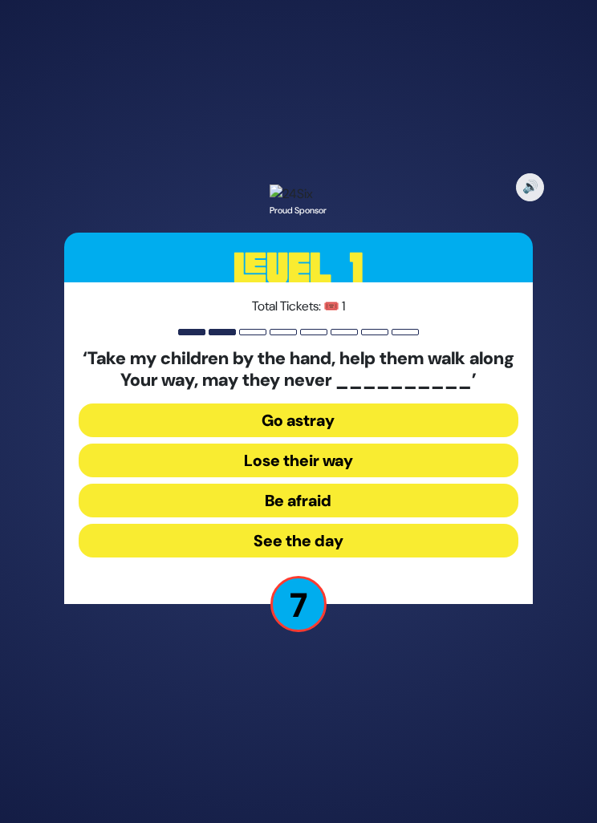
click at [400, 517] on button "Be afraid" at bounding box center [299, 501] width 440 height 34
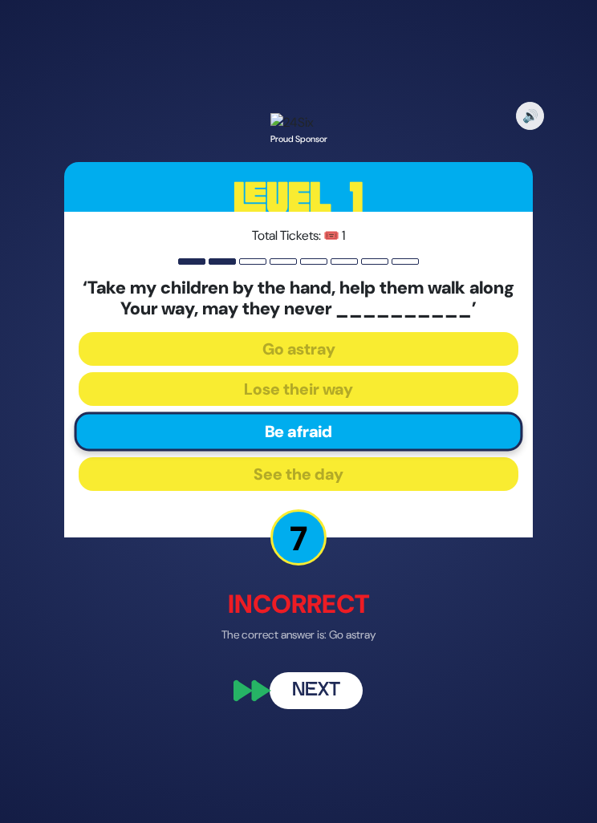
click at [330, 710] on button "Next" at bounding box center [316, 691] width 93 height 37
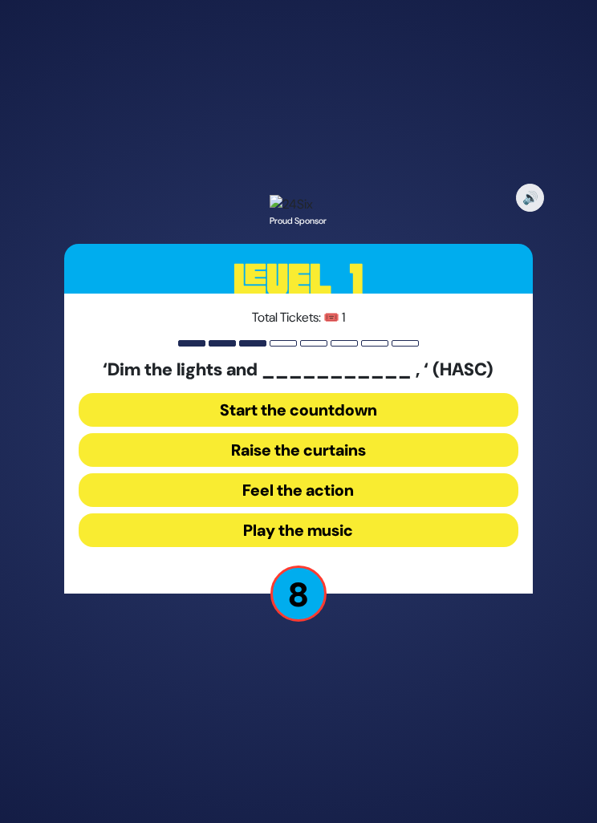
click at [390, 467] on button "Raise the curtains" at bounding box center [299, 450] width 440 height 34
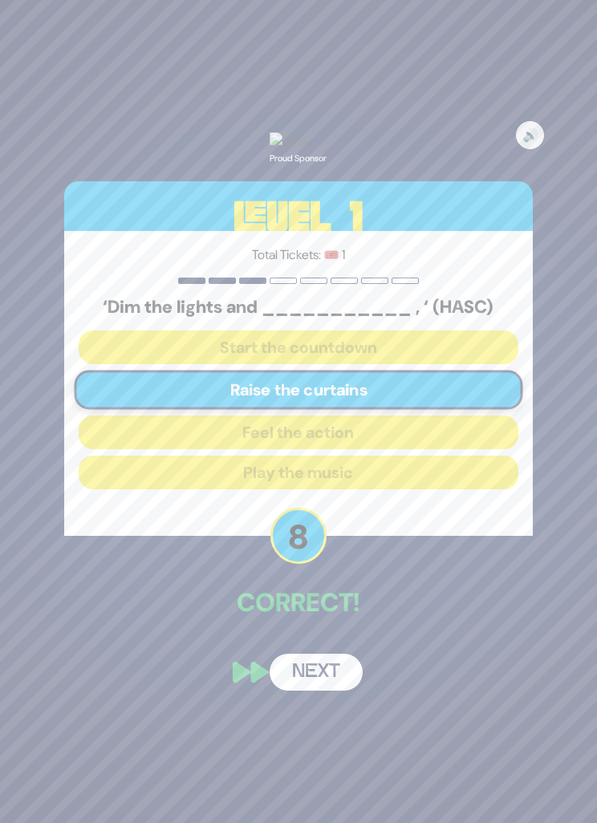
click at [329, 691] on button "Next" at bounding box center [316, 672] width 93 height 37
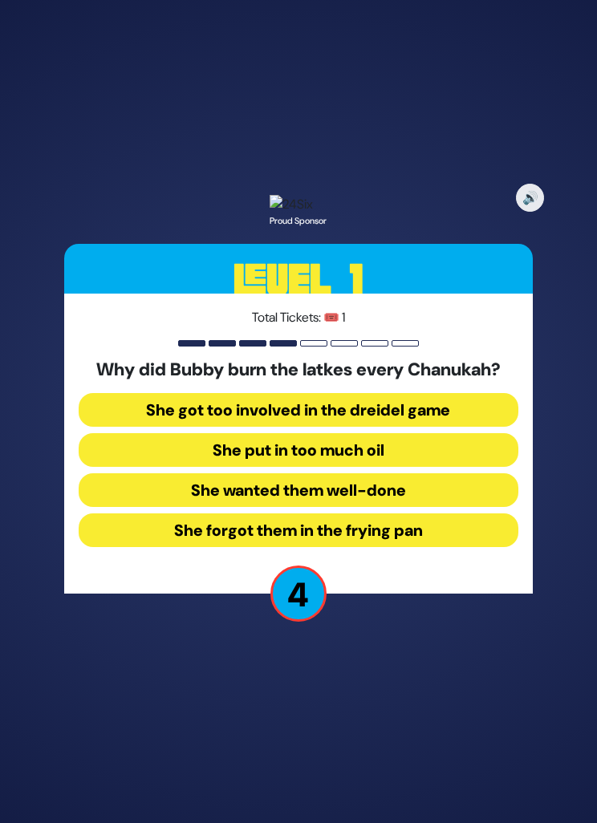
click at [443, 547] on button "She forgot them in the frying pan" at bounding box center [299, 530] width 440 height 34
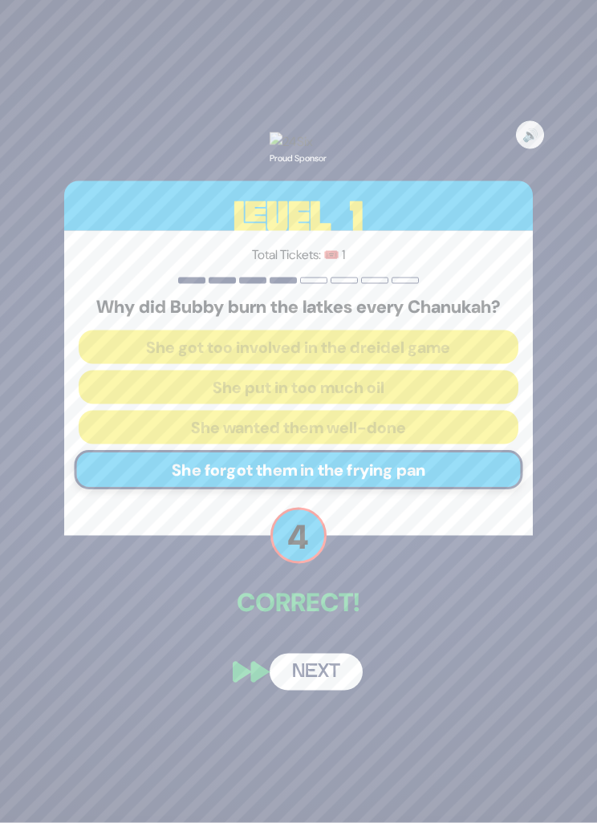
scroll to position [51, 0]
click at [315, 660] on button "Next" at bounding box center [316, 672] width 93 height 37
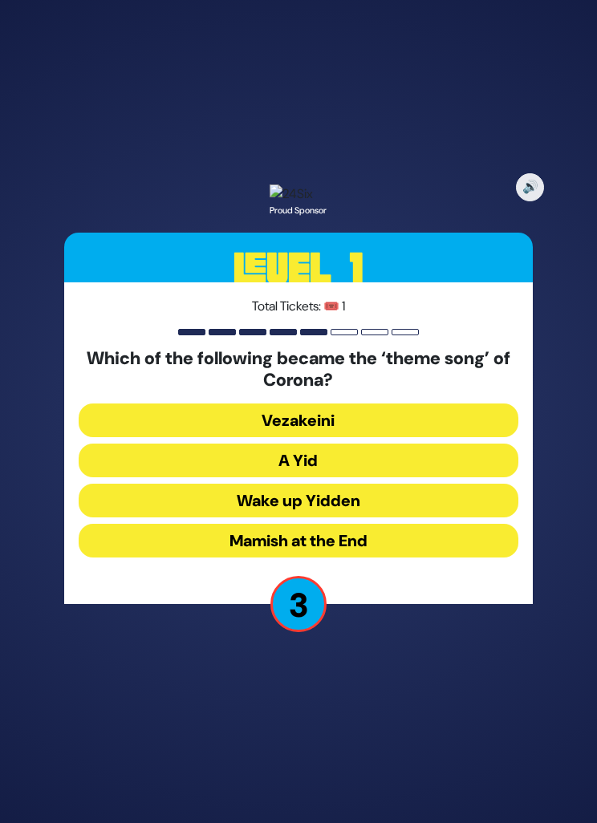
click at [372, 444] on button "A Yid" at bounding box center [299, 461] width 440 height 34
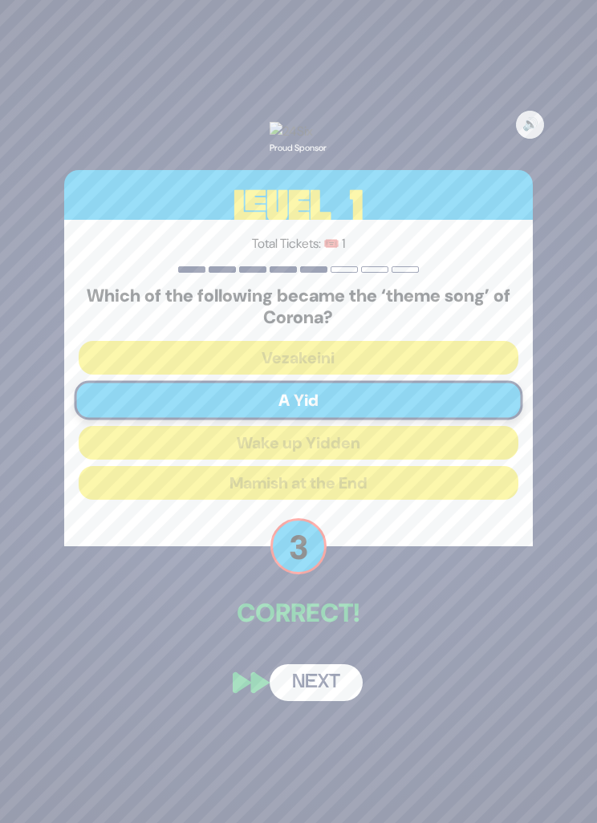
click at [323, 665] on button "Next" at bounding box center [316, 682] width 93 height 37
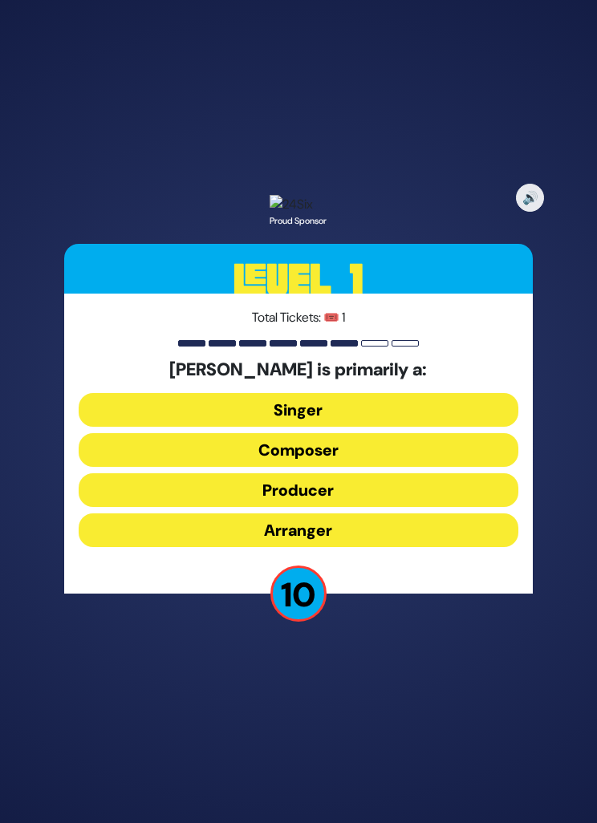
click at [361, 482] on button "Producer" at bounding box center [299, 490] width 440 height 34
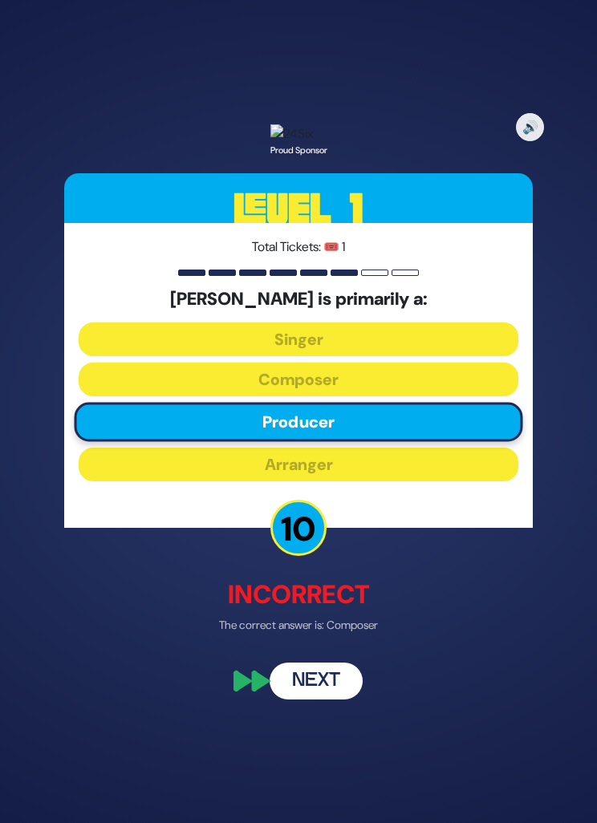
click at [323, 670] on button "Next" at bounding box center [316, 680] width 93 height 37
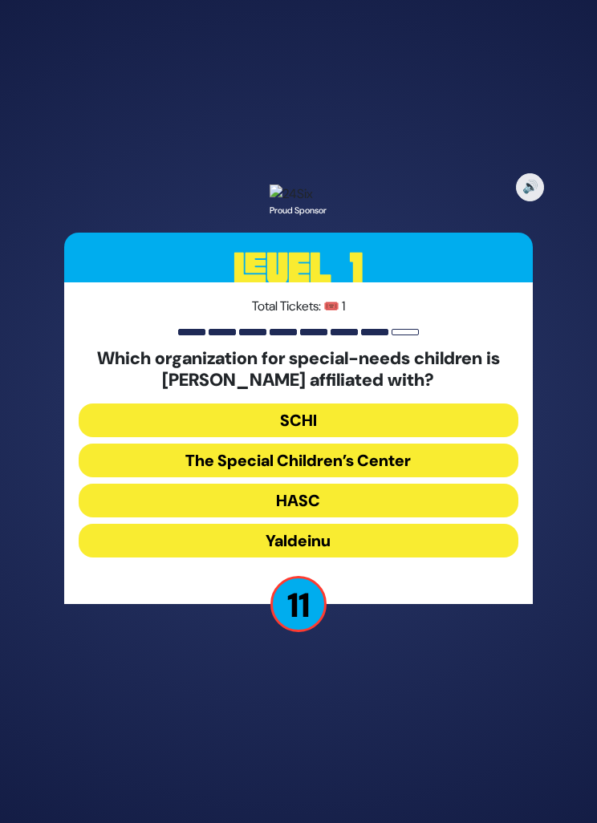
click at [379, 452] on button "The Special Children’s Center" at bounding box center [299, 461] width 440 height 34
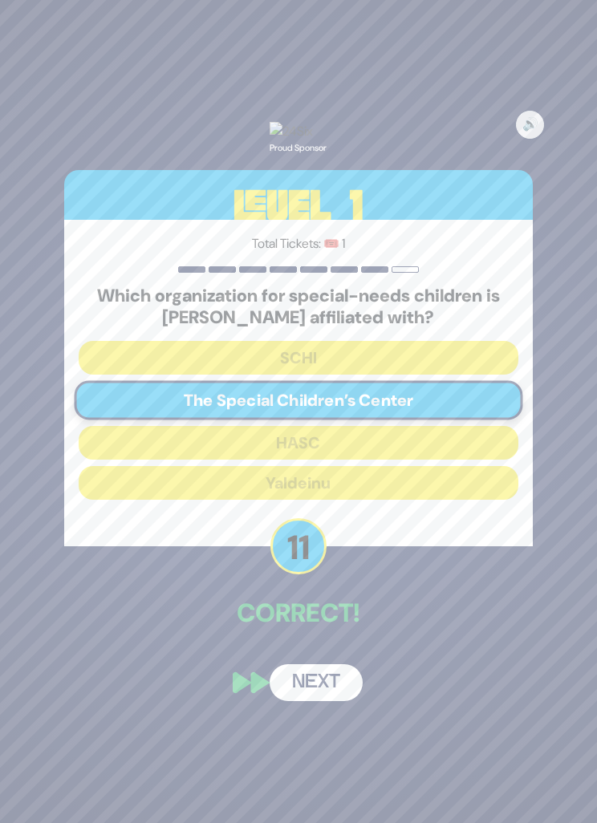
click at [323, 671] on button "Next" at bounding box center [316, 682] width 93 height 37
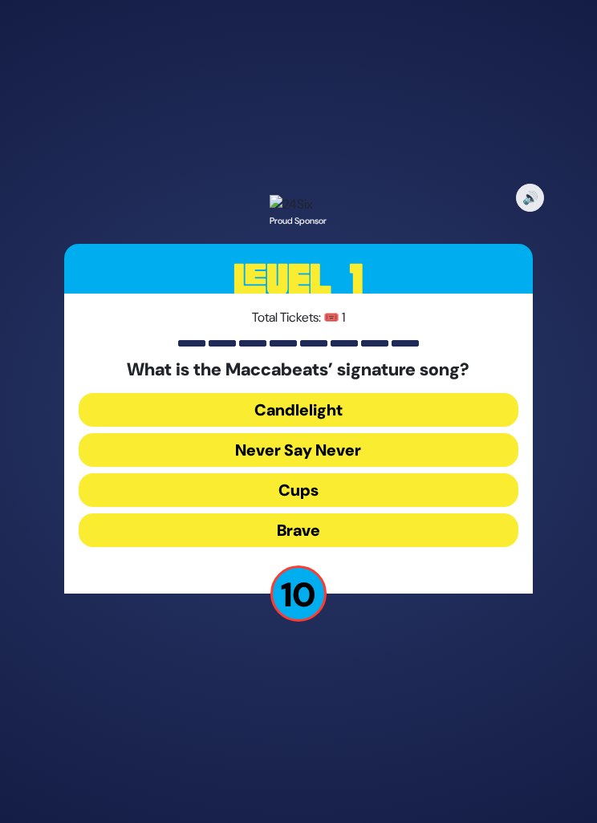
click at [391, 443] on button "Never Say Never" at bounding box center [299, 450] width 440 height 34
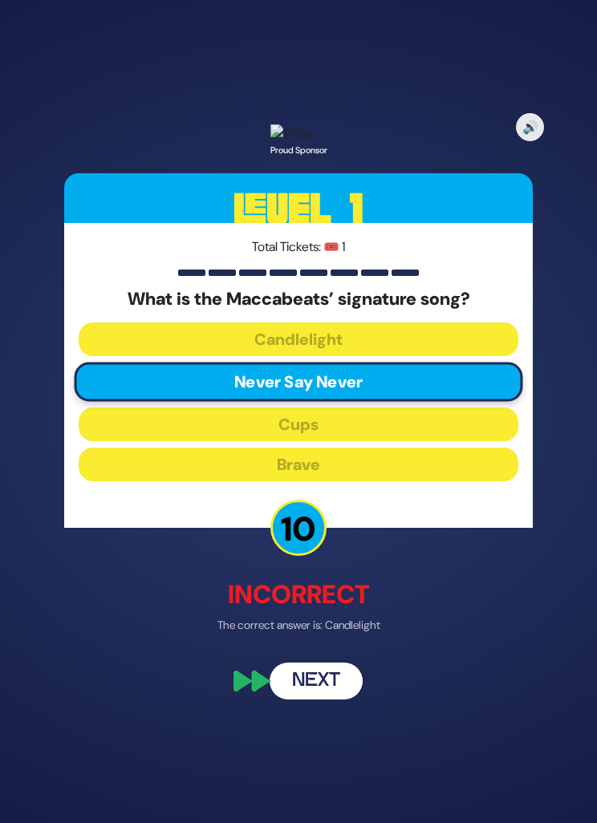
click at [328, 662] on button "Next" at bounding box center [316, 680] width 93 height 37
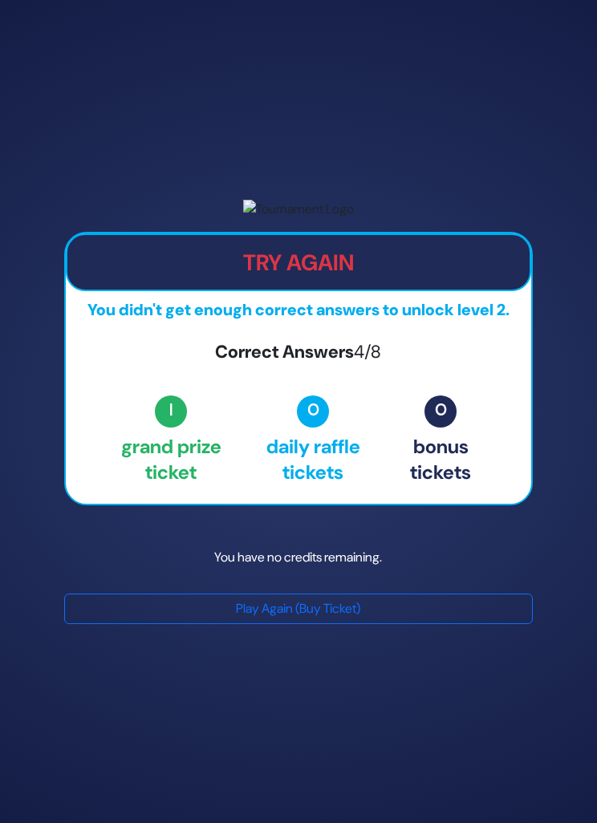
click at [322, 616] on button "Play Again (Buy Ticket)" at bounding box center [298, 609] width 469 height 30
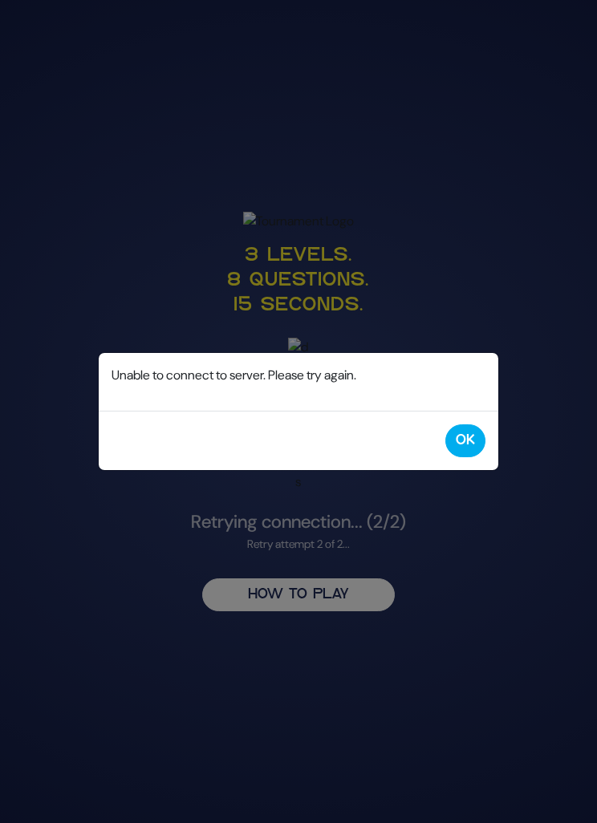
click at [471, 448] on button "OK" at bounding box center [465, 440] width 40 height 33
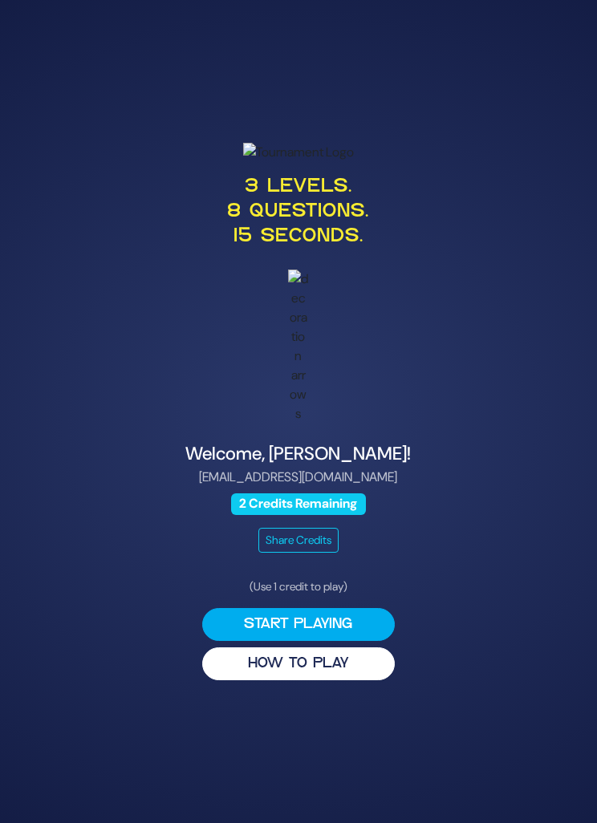
click at [320, 641] on button "Start Playing" at bounding box center [298, 624] width 193 height 33
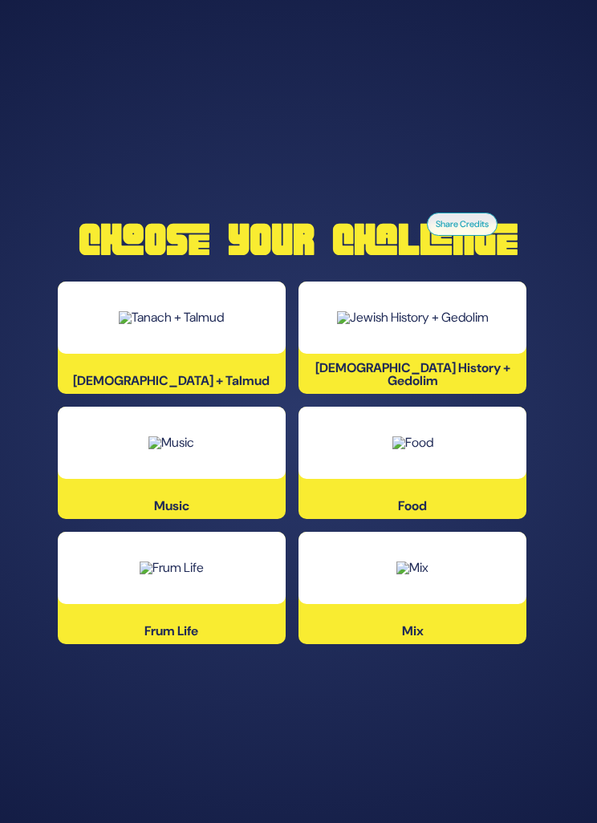
click at [173, 449] on img at bounding box center [171, 442] width 46 height 13
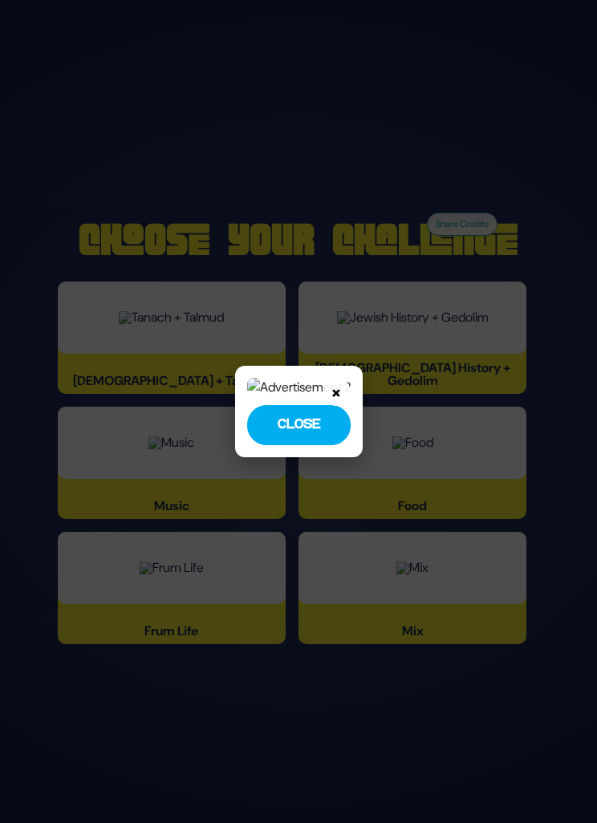
click at [341, 445] on button "Close" at bounding box center [298, 425] width 103 height 40
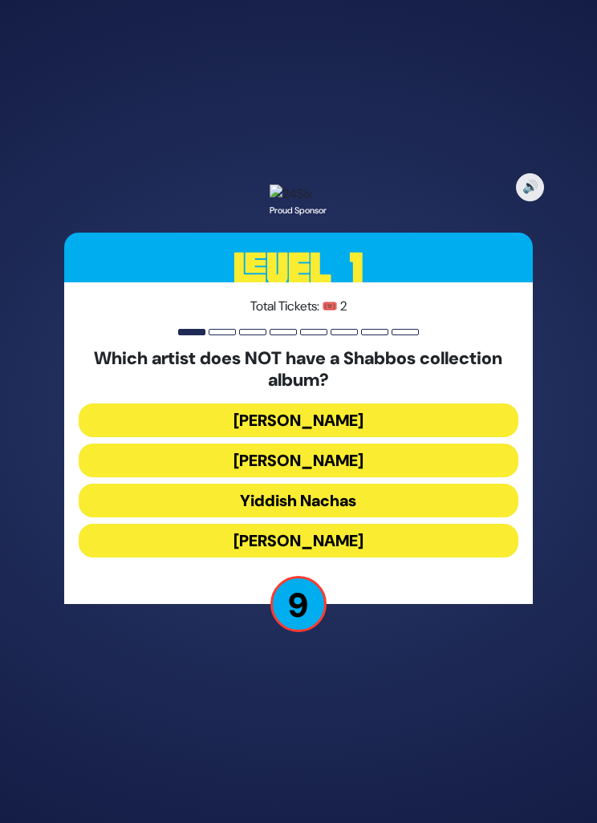
click at [411, 437] on button "[PERSON_NAME]" at bounding box center [299, 421] width 440 height 34
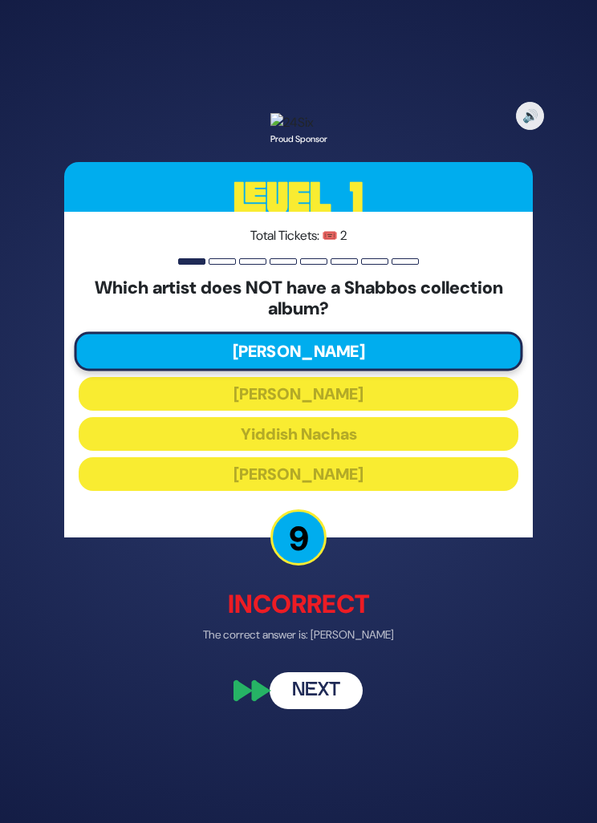
click at [335, 710] on button "Next" at bounding box center [316, 691] width 93 height 37
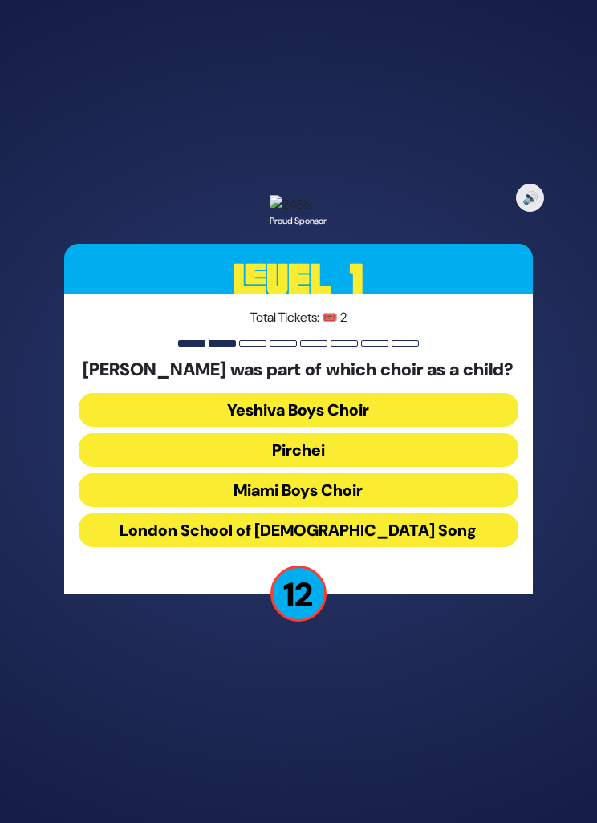
click at [384, 507] on button "Miami Boys Choir" at bounding box center [299, 490] width 440 height 34
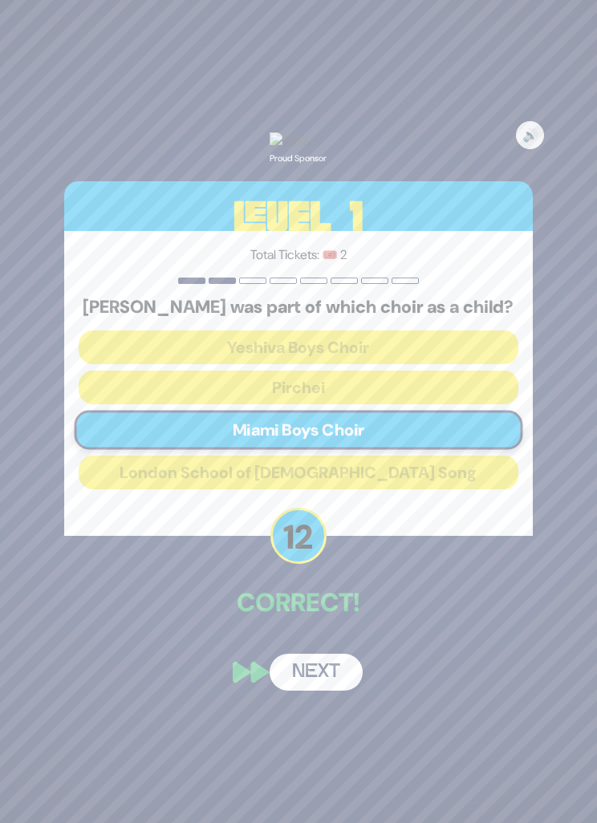
click at [323, 691] on button "Next" at bounding box center [316, 672] width 93 height 37
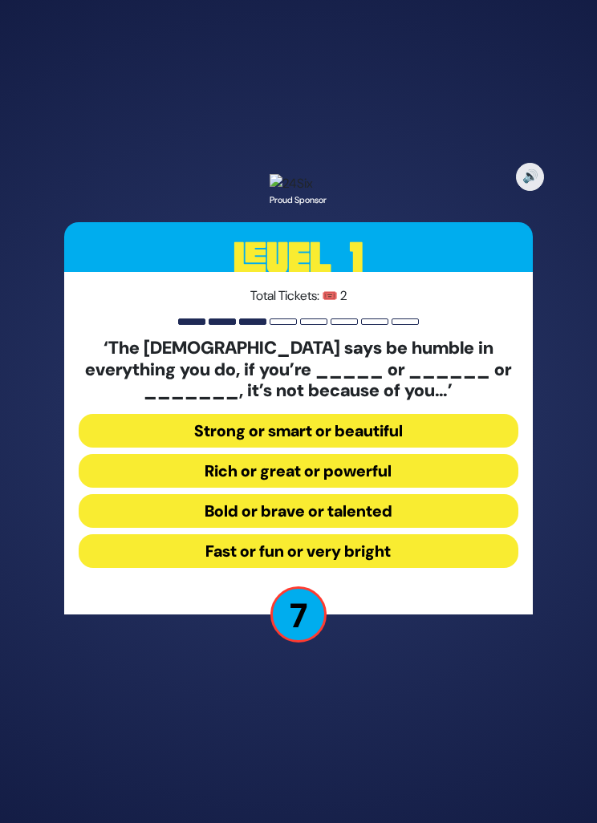
click at [408, 448] on button "Strong or smart or beautiful" at bounding box center [299, 431] width 440 height 34
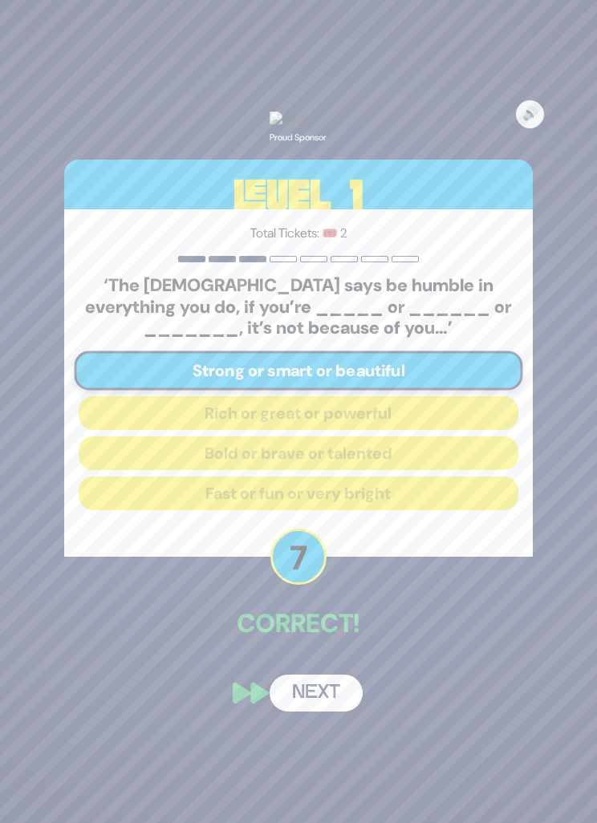
click at [324, 712] on button "Next" at bounding box center [316, 693] width 93 height 37
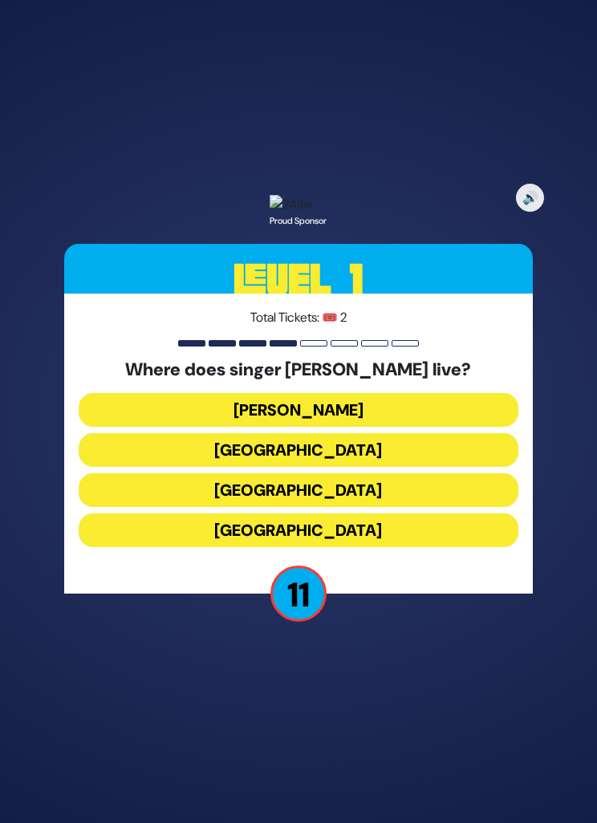
click at [416, 427] on button "Eretz Yisroel" at bounding box center [299, 410] width 440 height 34
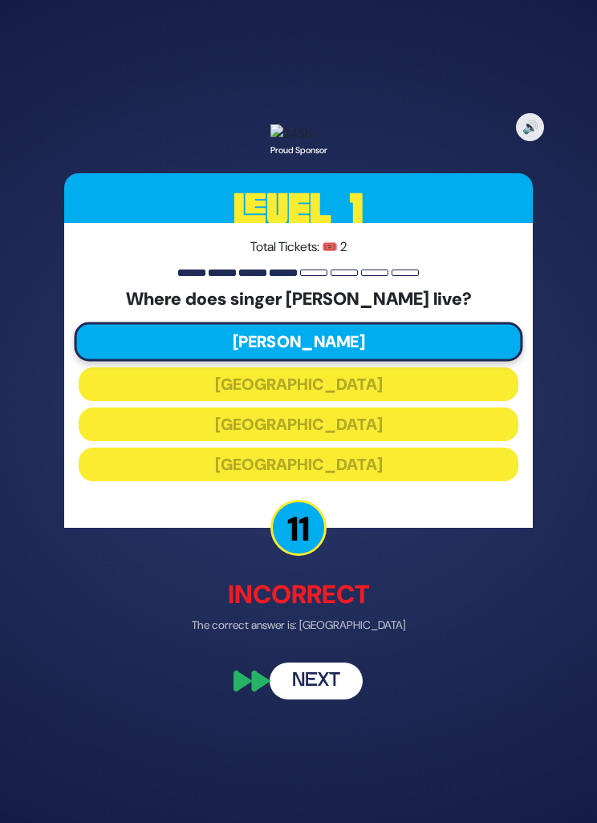
click at [322, 699] on button "Next" at bounding box center [316, 680] width 93 height 37
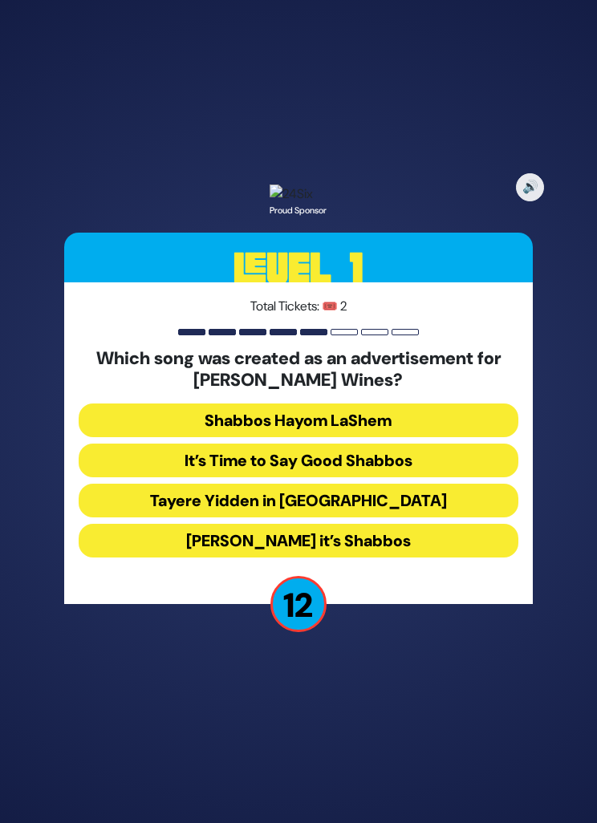
click at [384, 558] on button "Baruch Hashem it’s Shabbos" at bounding box center [299, 541] width 440 height 34
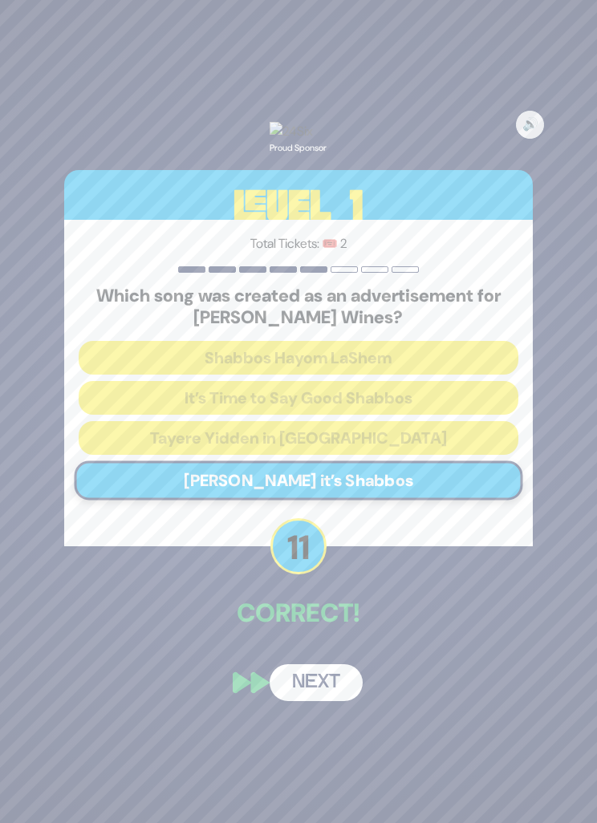
click at [333, 701] on button "Next" at bounding box center [316, 682] width 93 height 37
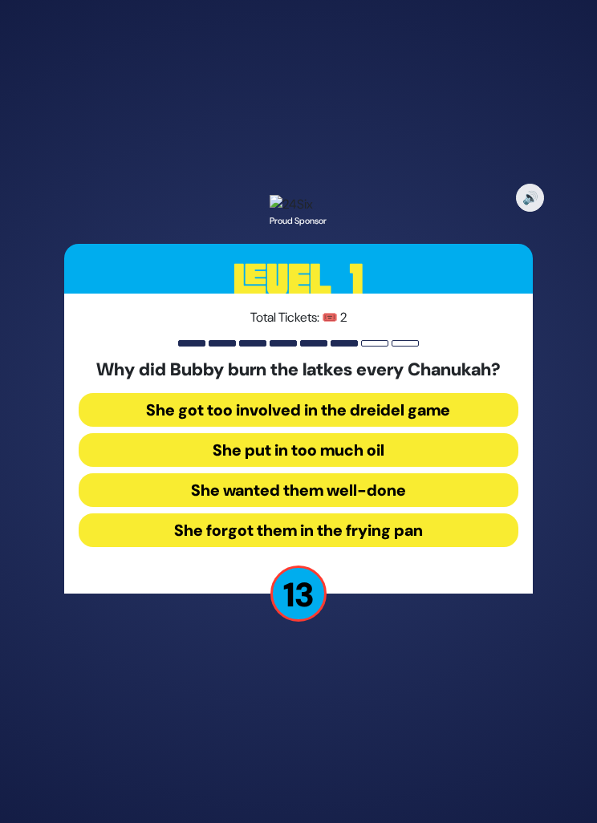
click at [388, 547] on button "She forgot them in the frying pan" at bounding box center [299, 530] width 440 height 34
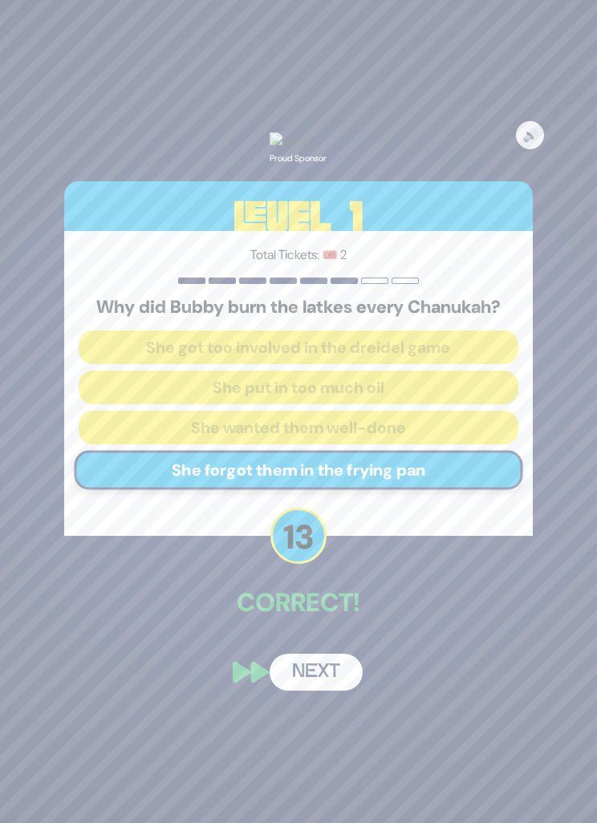
click at [322, 691] on button "Next" at bounding box center [316, 672] width 93 height 37
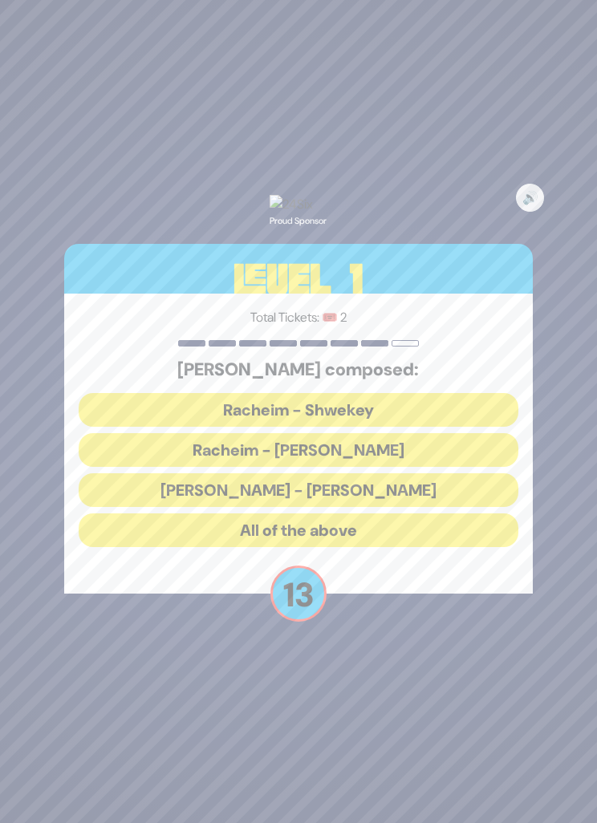
click at [384, 547] on button "All of the above" at bounding box center [299, 530] width 440 height 34
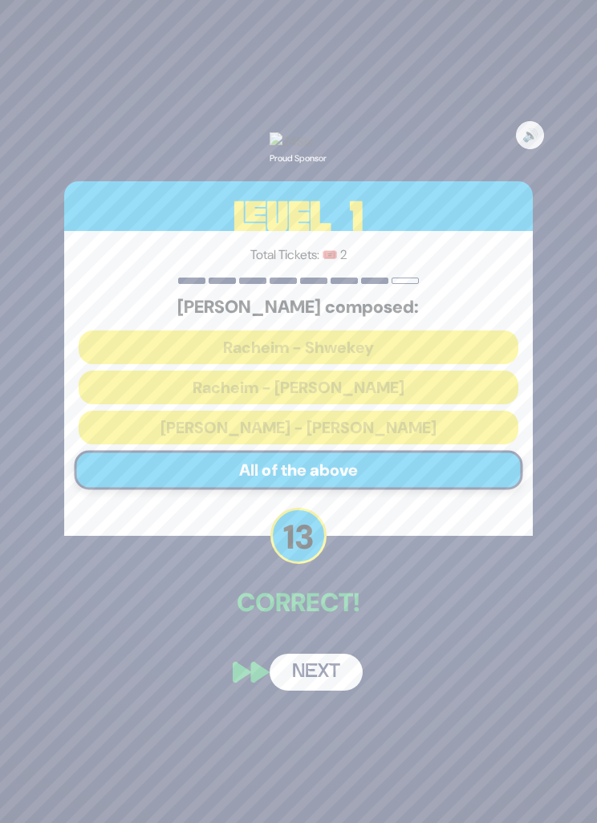
click at [328, 691] on button "Next" at bounding box center [316, 672] width 93 height 37
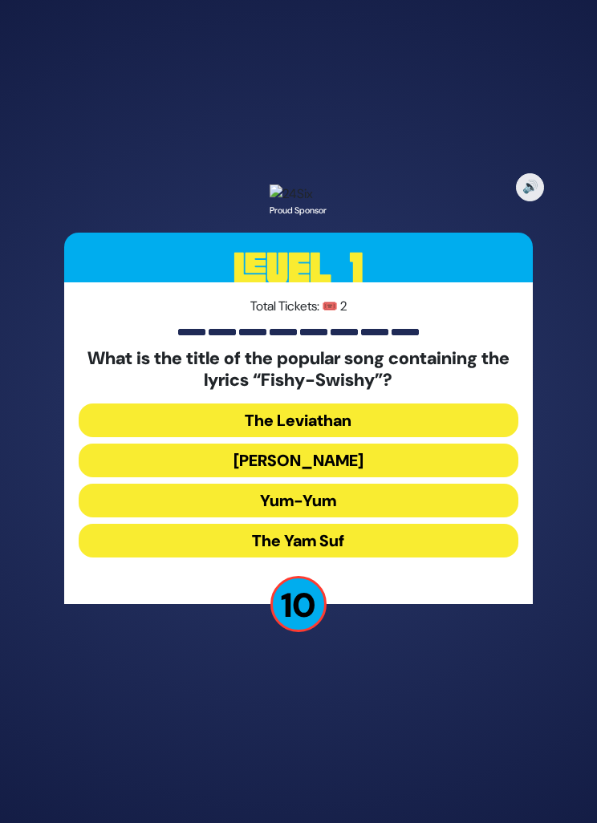
click at [397, 477] on button "Yosef Mokir Shabbos" at bounding box center [299, 461] width 440 height 34
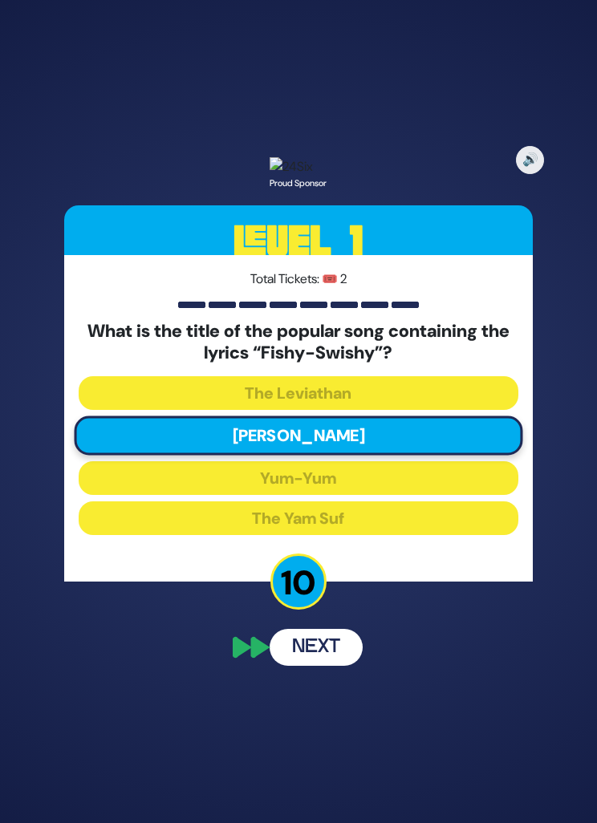
click at [330, 666] on button "Next" at bounding box center [316, 647] width 93 height 37
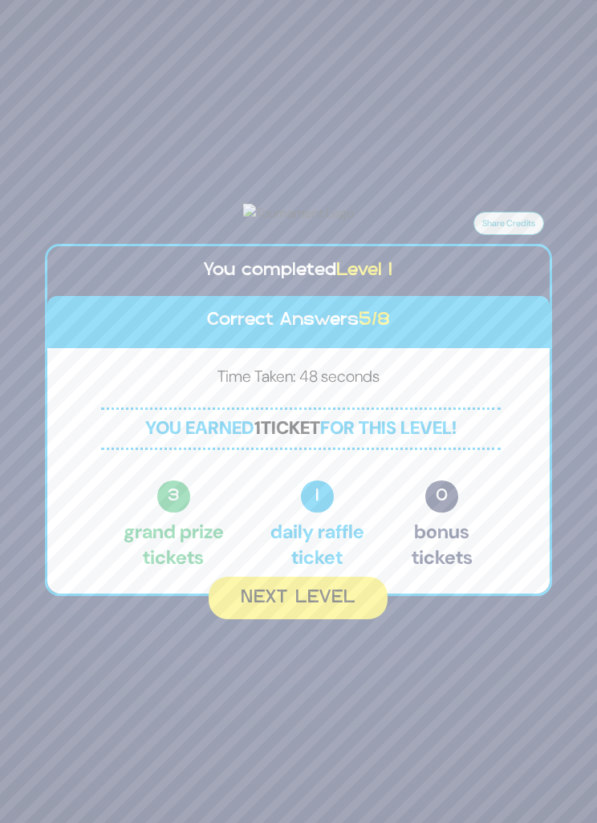
click at [311, 619] on button "Next Level" at bounding box center [298, 598] width 179 height 43
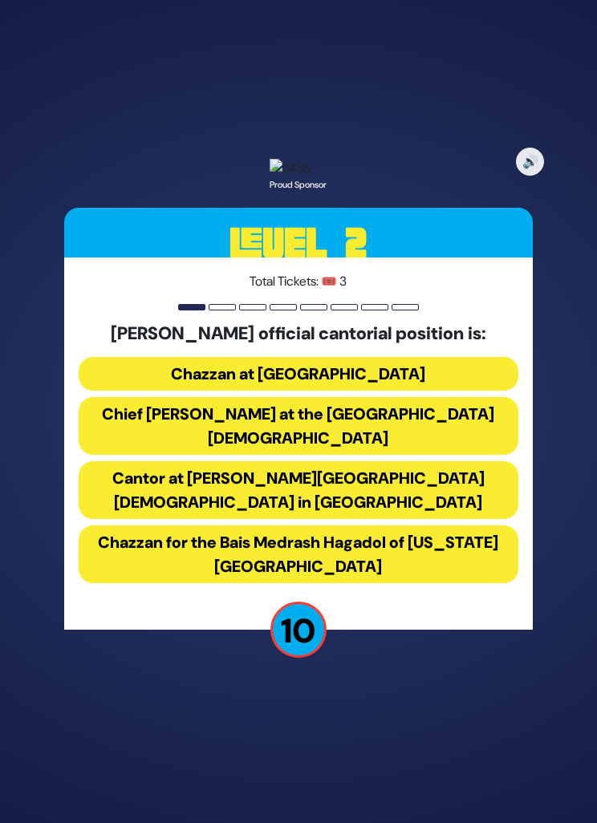
click at [423, 391] on button "Chazzan at Congregation Young Israel of Avenue J" at bounding box center [299, 374] width 440 height 34
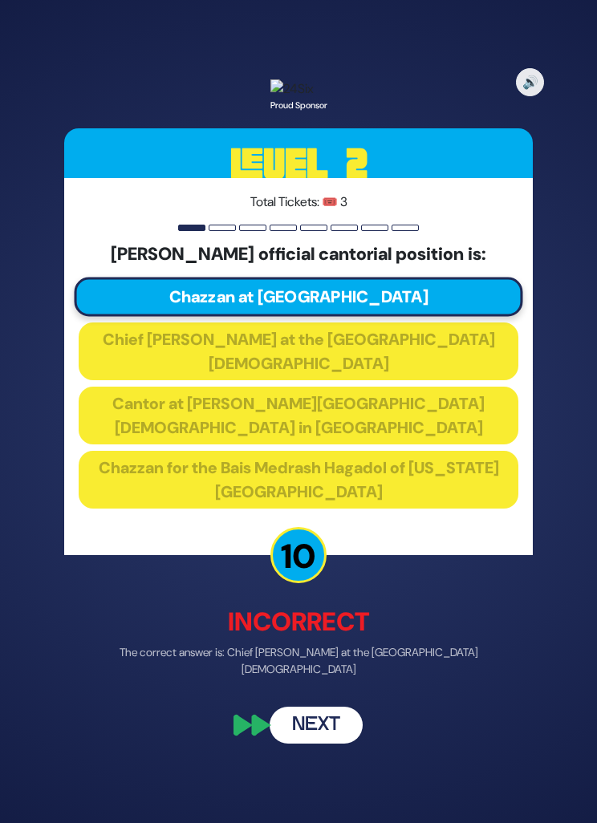
click at [300, 727] on button "Next" at bounding box center [316, 725] width 93 height 37
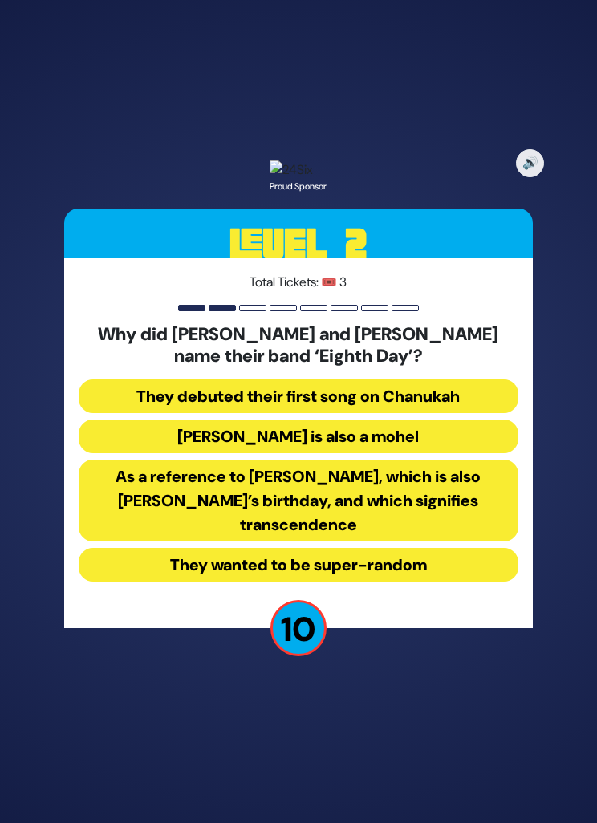
click at [418, 413] on button "They debuted their first song on Chanukah" at bounding box center [299, 396] width 440 height 34
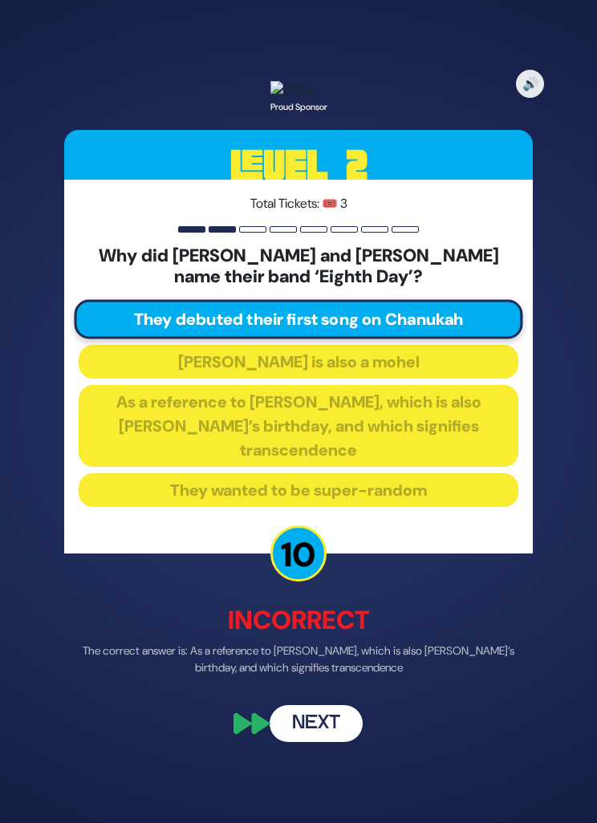
click at [324, 742] on button "Next" at bounding box center [316, 723] width 93 height 37
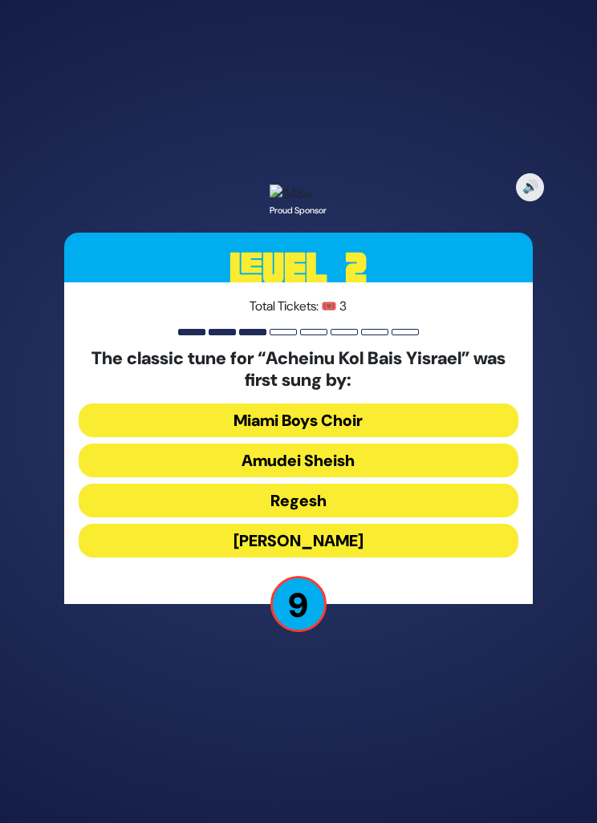
click at [401, 437] on button "Miami Boys Choir" at bounding box center [299, 421] width 440 height 34
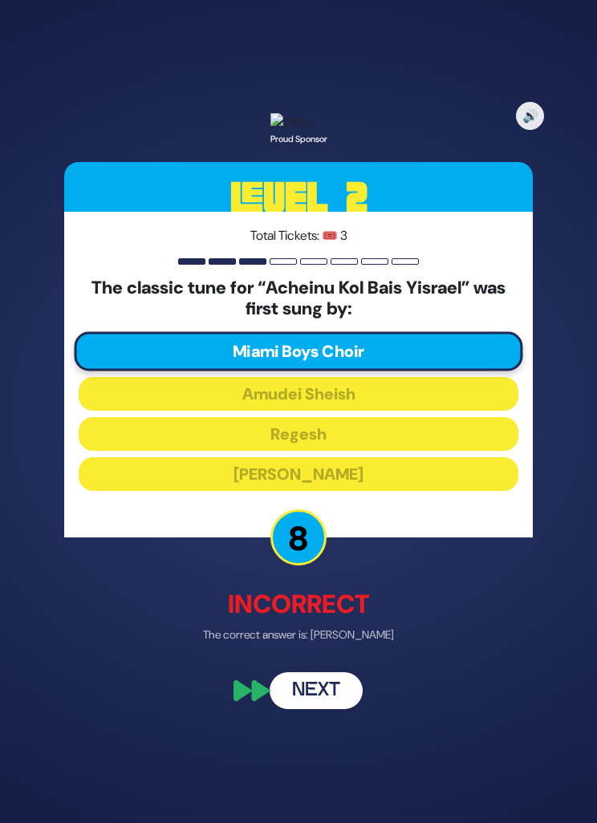
click at [309, 710] on button "Next" at bounding box center [316, 691] width 93 height 37
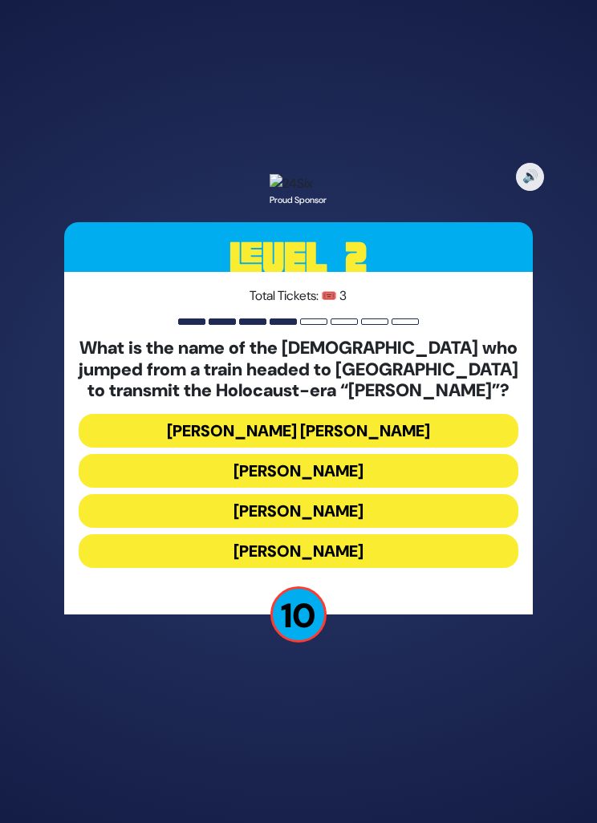
click at [378, 528] on button "Mendel Leichtag" at bounding box center [299, 511] width 440 height 34
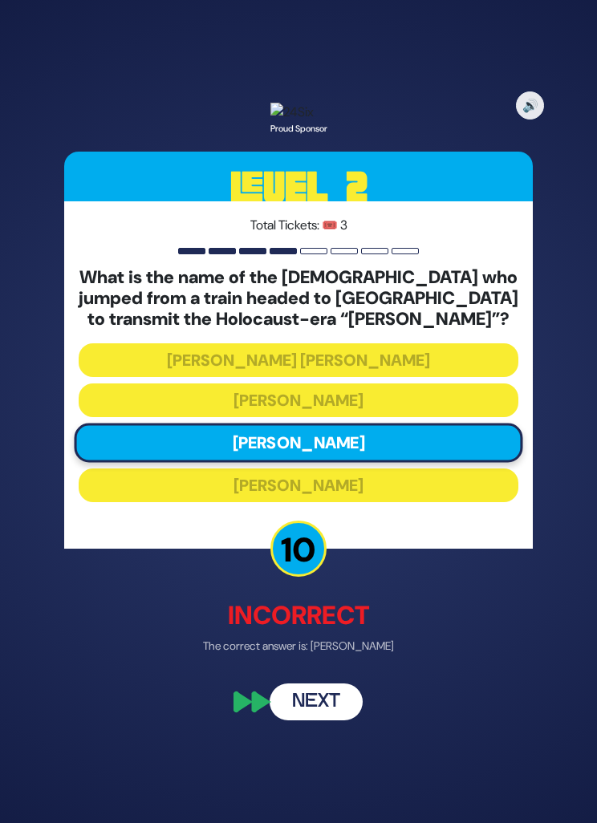
click at [318, 720] on button "Next" at bounding box center [316, 702] width 93 height 37
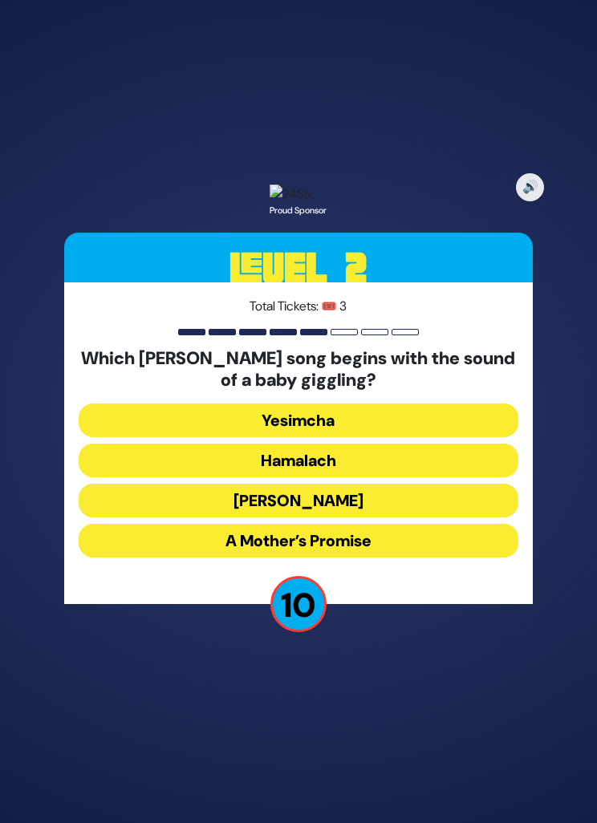
click at [382, 477] on button "Hamalach" at bounding box center [299, 461] width 440 height 34
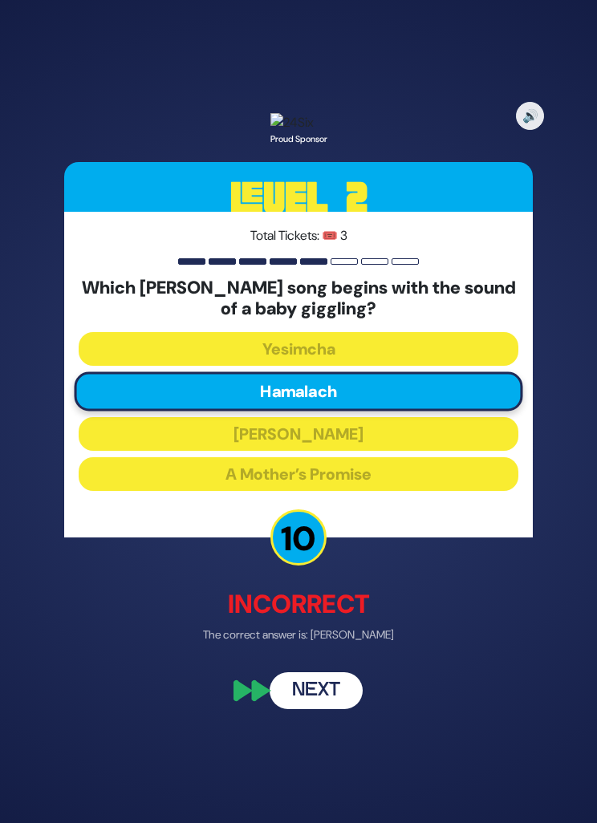
click at [320, 710] on button "Next" at bounding box center [316, 691] width 93 height 37
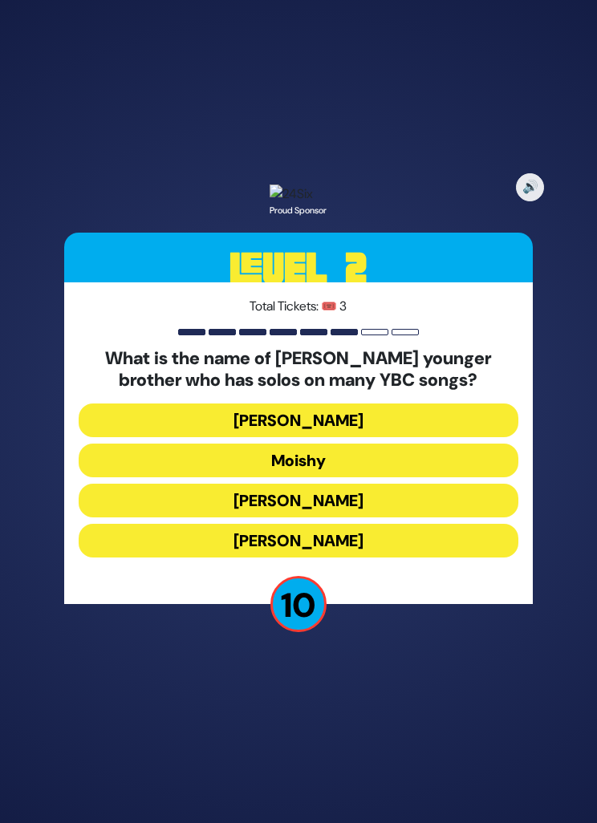
click at [387, 477] on button "Moishy" at bounding box center [299, 461] width 440 height 34
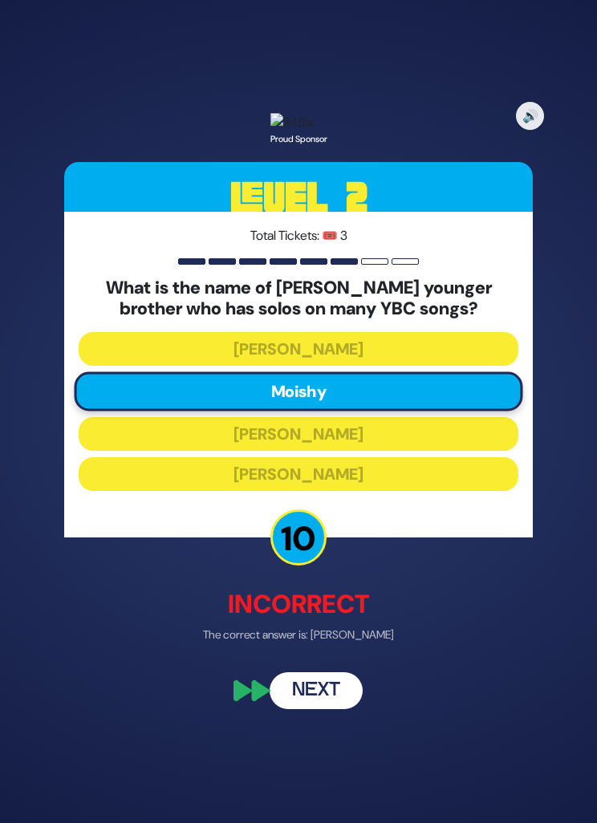
click at [333, 710] on button "Next" at bounding box center [316, 691] width 93 height 37
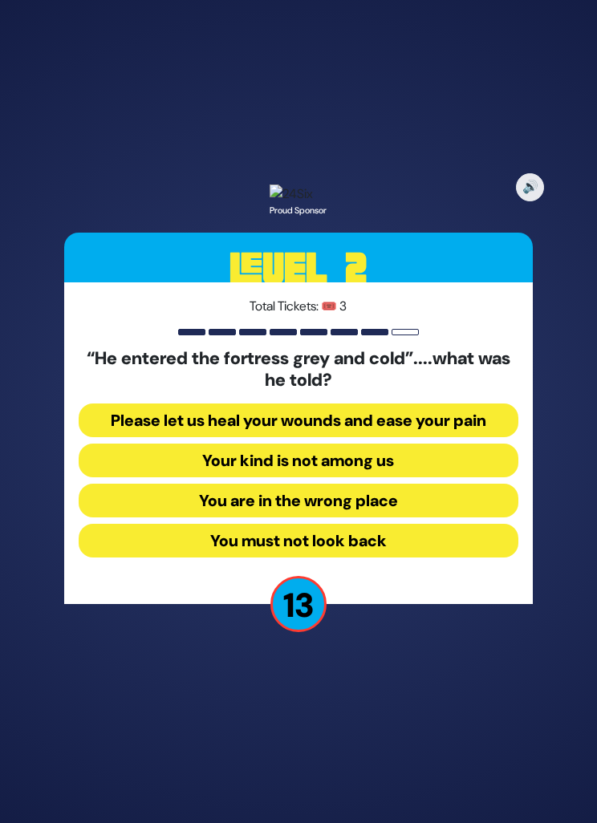
click at [380, 477] on button "Your kind is not among us" at bounding box center [299, 461] width 440 height 34
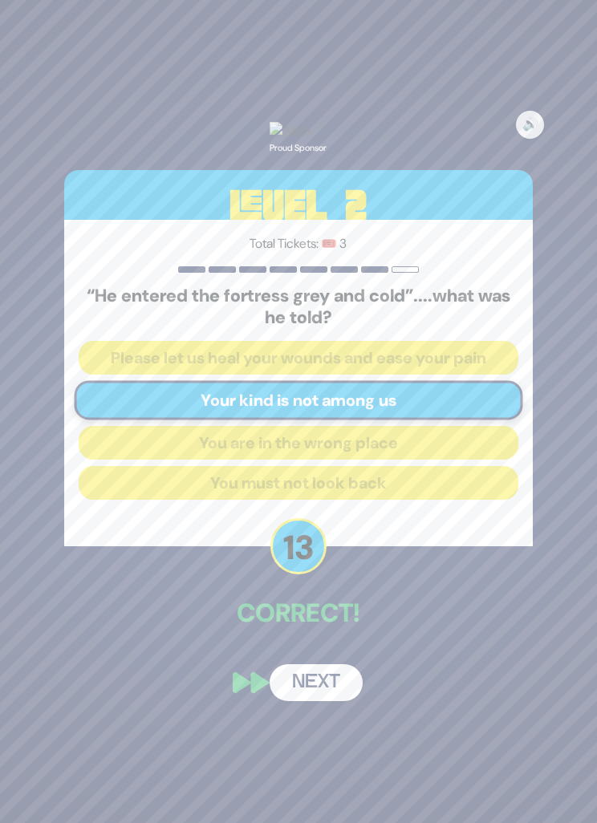
click at [322, 701] on button "Next" at bounding box center [316, 682] width 93 height 37
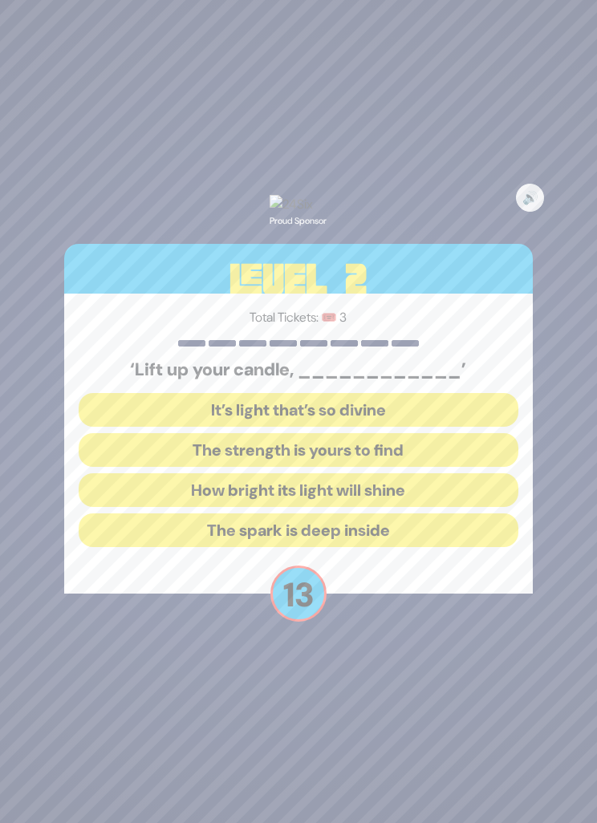
click at [409, 427] on button "It’s light that’s so divine" at bounding box center [299, 410] width 440 height 34
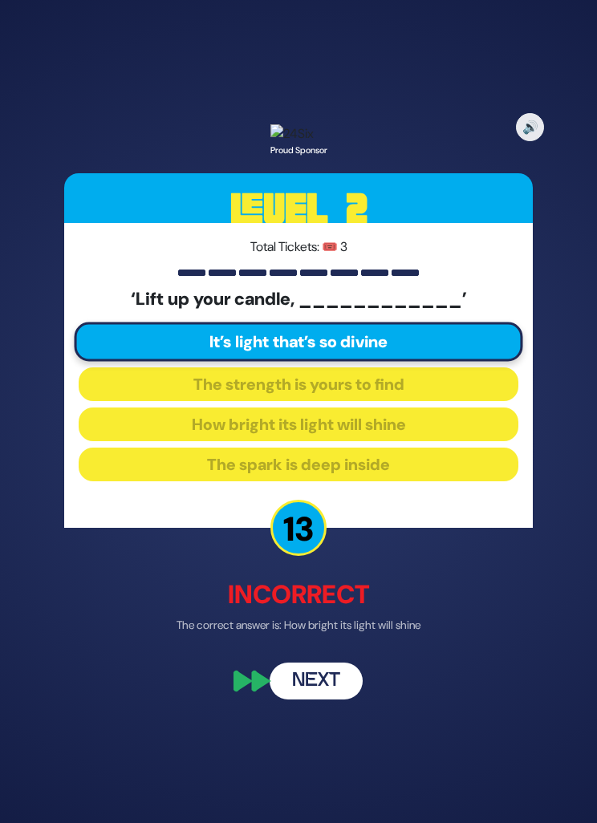
click at [329, 699] on button "Next" at bounding box center [316, 680] width 93 height 37
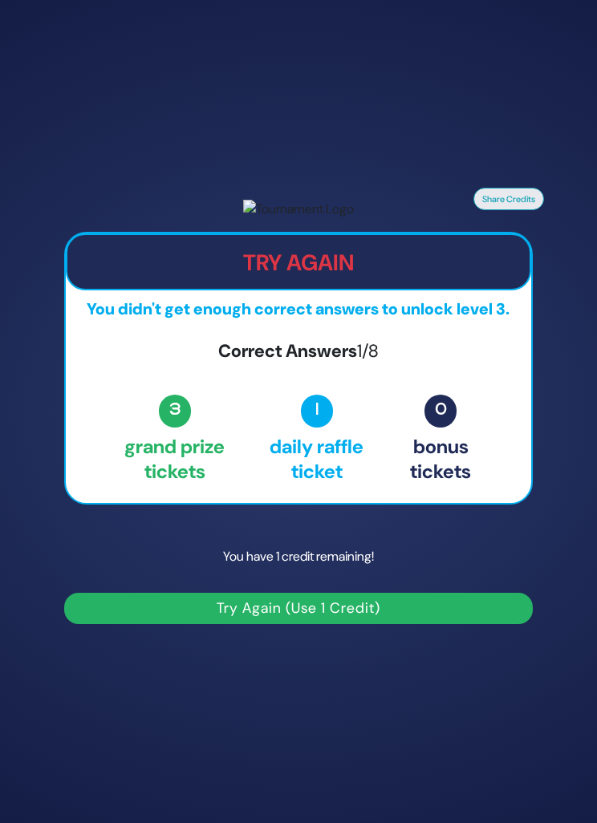
click at [302, 624] on button "Try Again (Use 1 Credit)" at bounding box center [298, 608] width 469 height 31
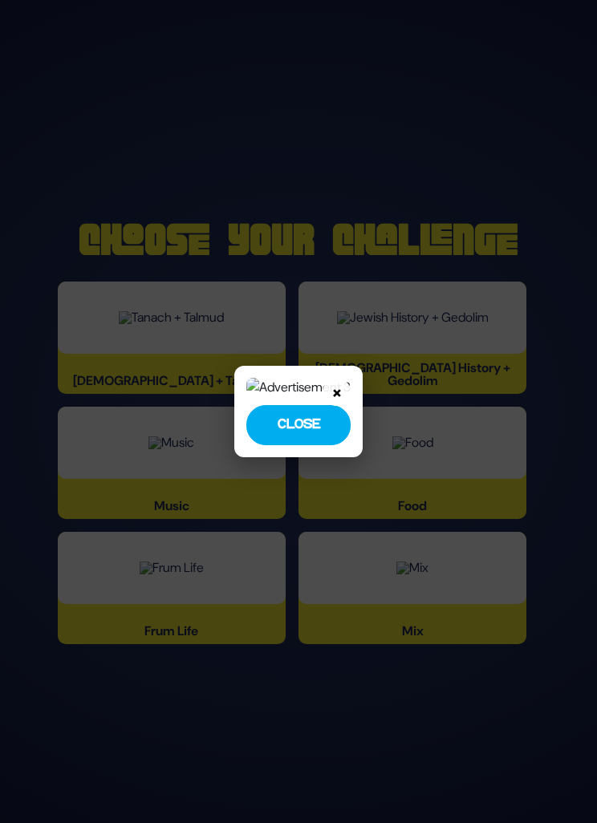
click at [324, 445] on button "Close" at bounding box center [298, 425] width 104 height 40
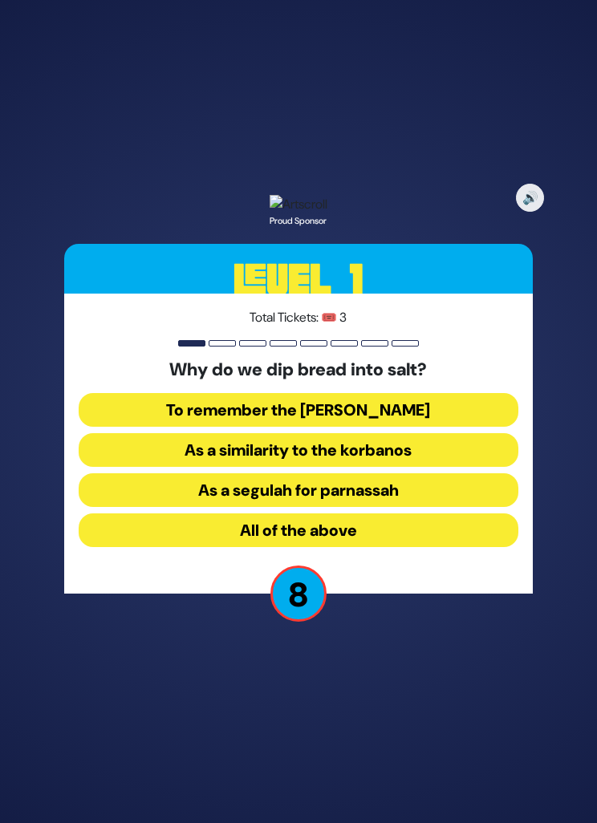
click at [409, 547] on button "All of the above" at bounding box center [299, 530] width 440 height 34
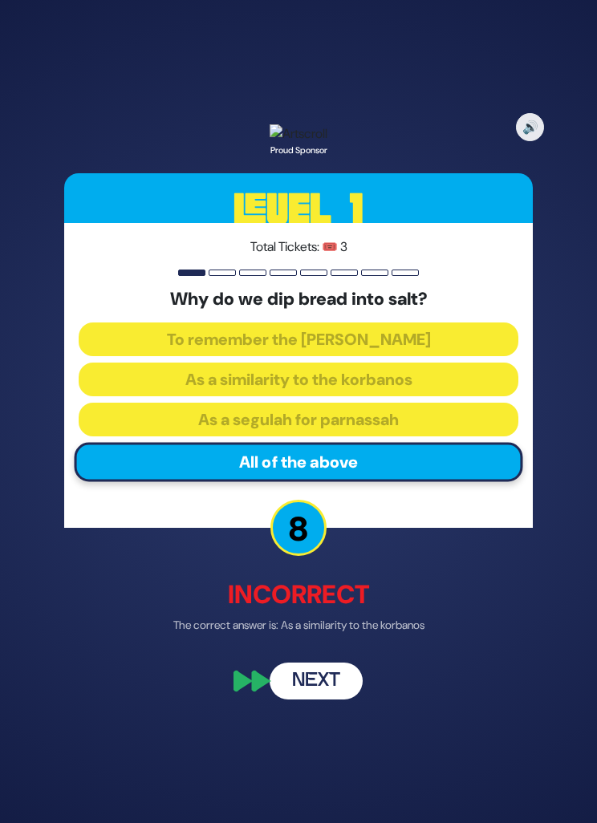
click at [305, 699] on button "Next" at bounding box center [316, 680] width 93 height 37
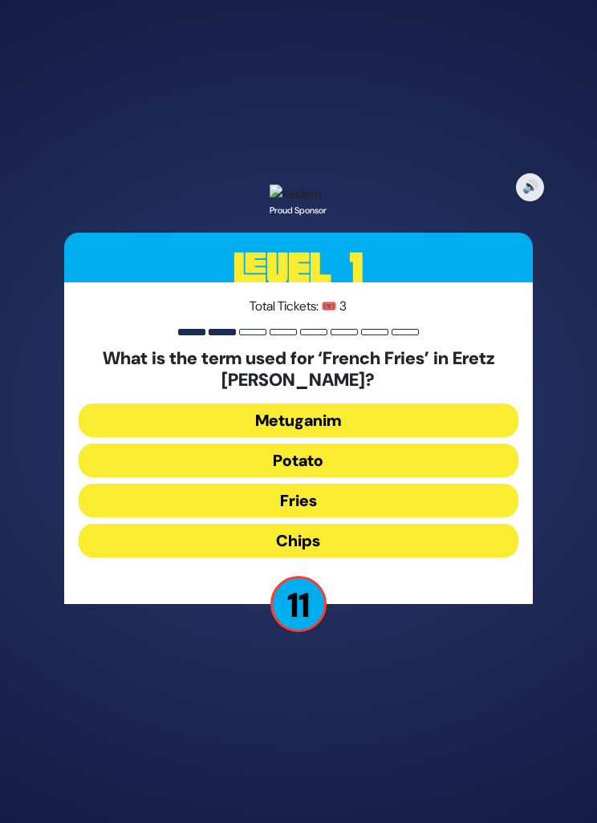
click at [384, 558] on button "Chips" at bounding box center [299, 541] width 440 height 34
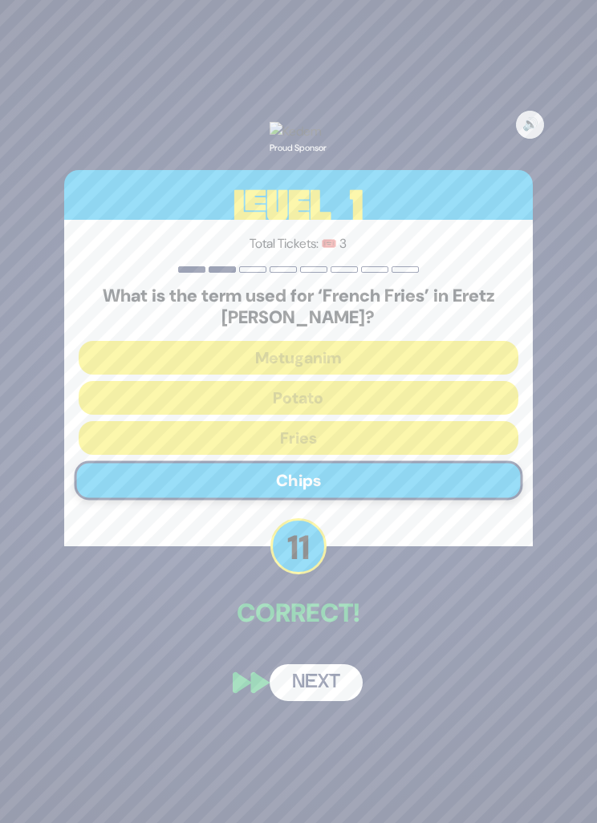
click at [315, 701] on button "Next" at bounding box center [316, 682] width 93 height 37
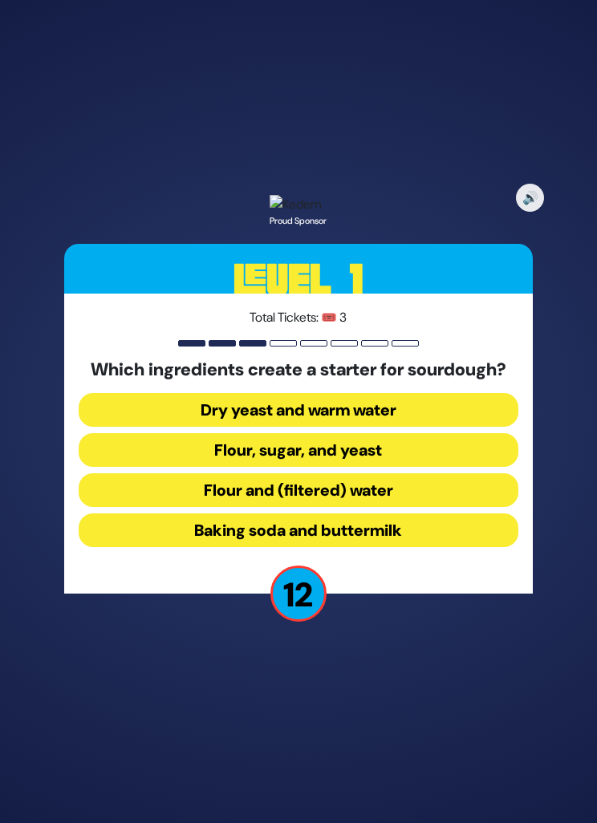
click at [444, 507] on button "Flour and (filtered) water" at bounding box center [299, 490] width 440 height 34
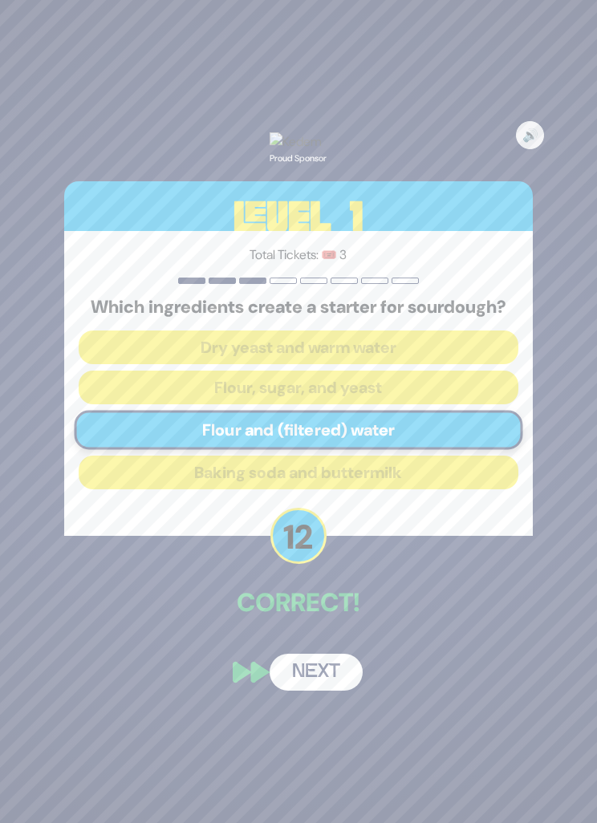
click at [332, 691] on button "Next" at bounding box center [316, 672] width 93 height 37
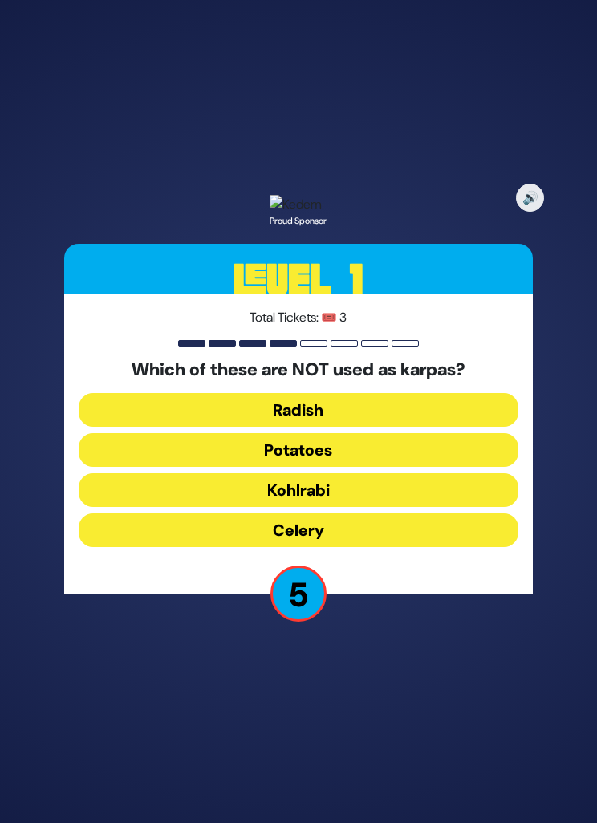
click at [373, 547] on button "Celery" at bounding box center [299, 530] width 440 height 34
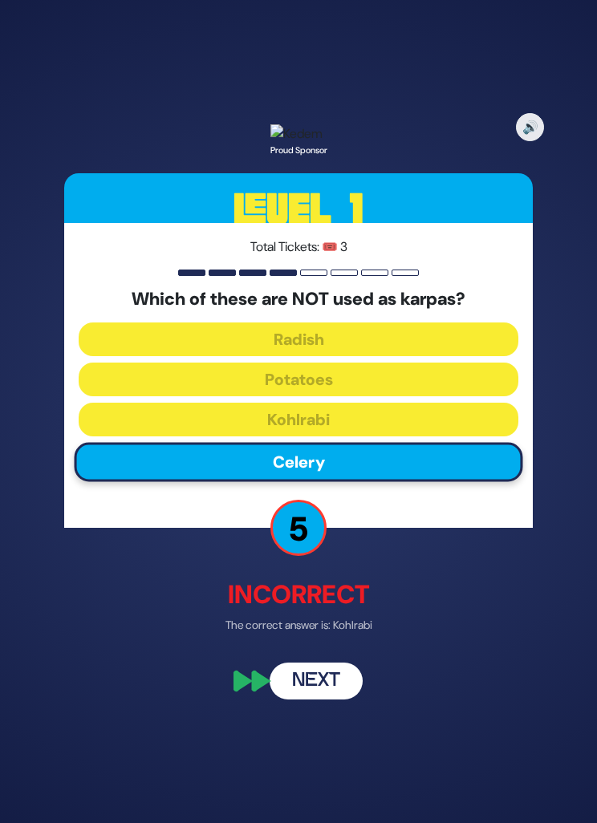
click at [322, 699] on button "Next" at bounding box center [316, 680] width 93 height 37
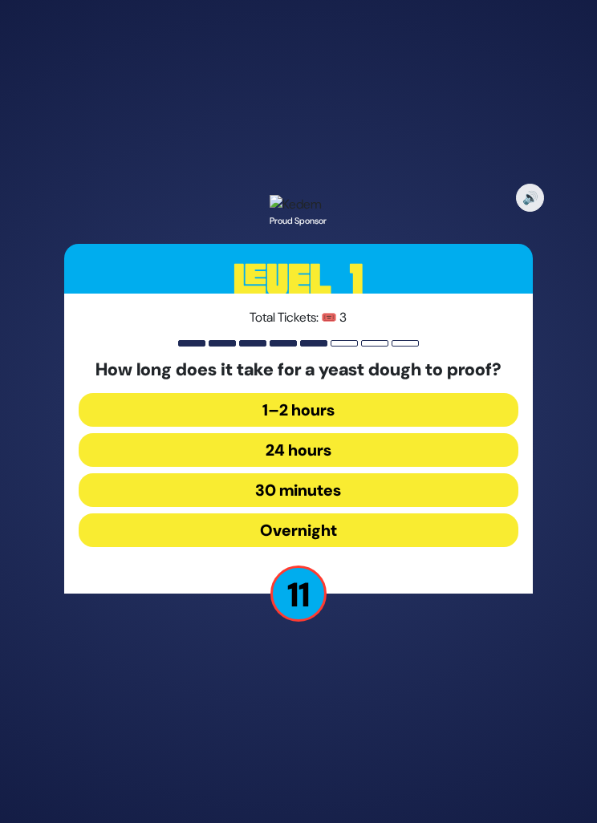
click at [376, 507] on button "30 minutes" at bounding box center [299, 490] width 440 height 34
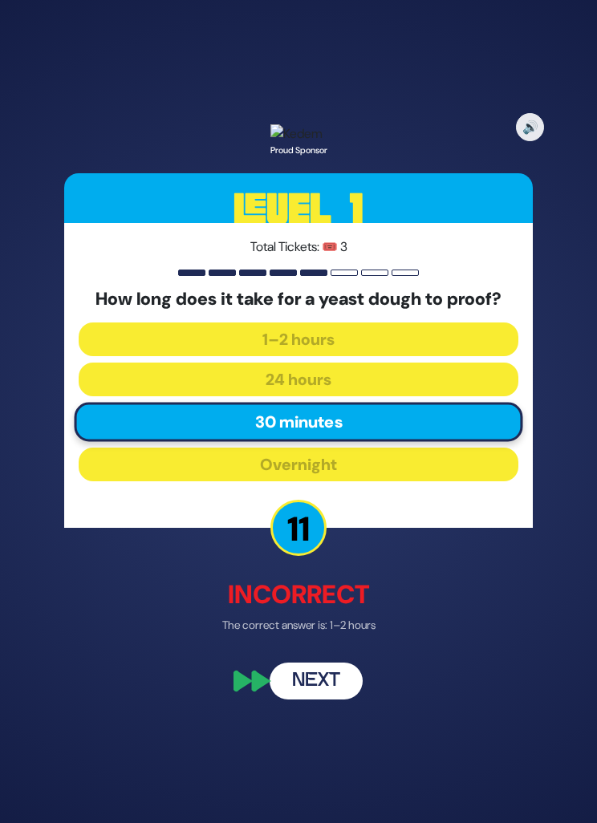
click at [328, 699] on button "Next" at bounding box center [316, 680] width 93 height 37
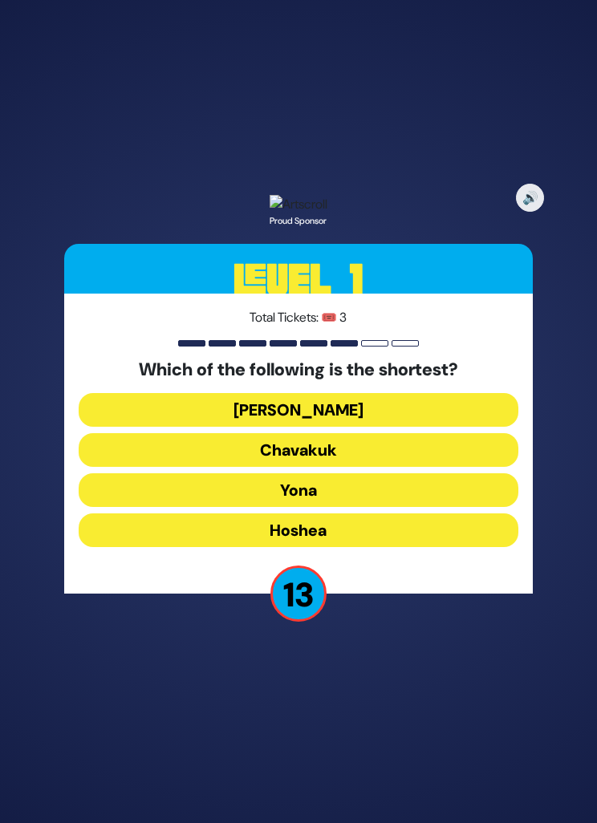
click at [390, 507] on button "Yona" at bounding box center [299, 490] width 440 height 34
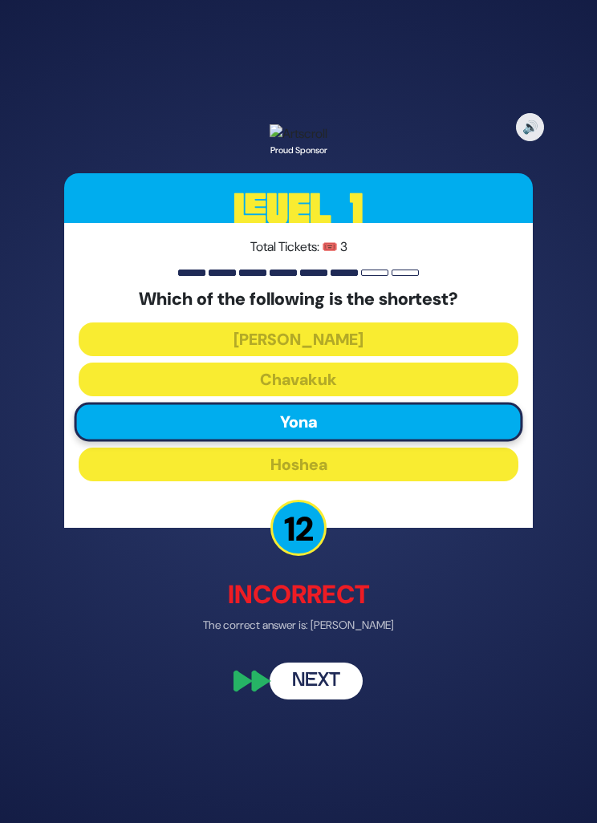
click at [324, 697] on div "🔊 Proud Sponsor Level 1 Total Tickets: 🎟️ 3 Which of the following is the short…" at bounding box center [298, 412] width 507 height 614
click at [331, 699] on button "Next" at bounding box center [316, 680] width 93 height 37
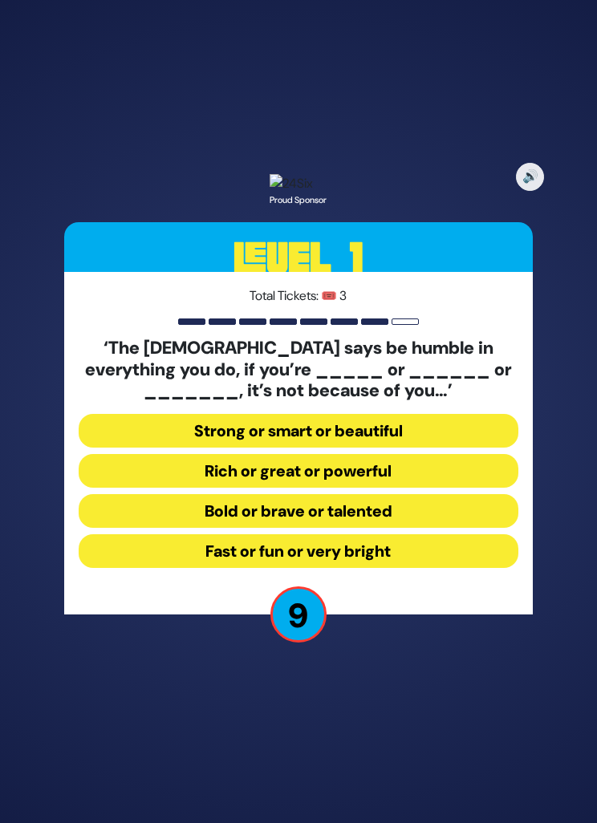
click at [417, 448] on button "Strong or smart or beautiful" at bounding box center [299, 431] width 440 height 34
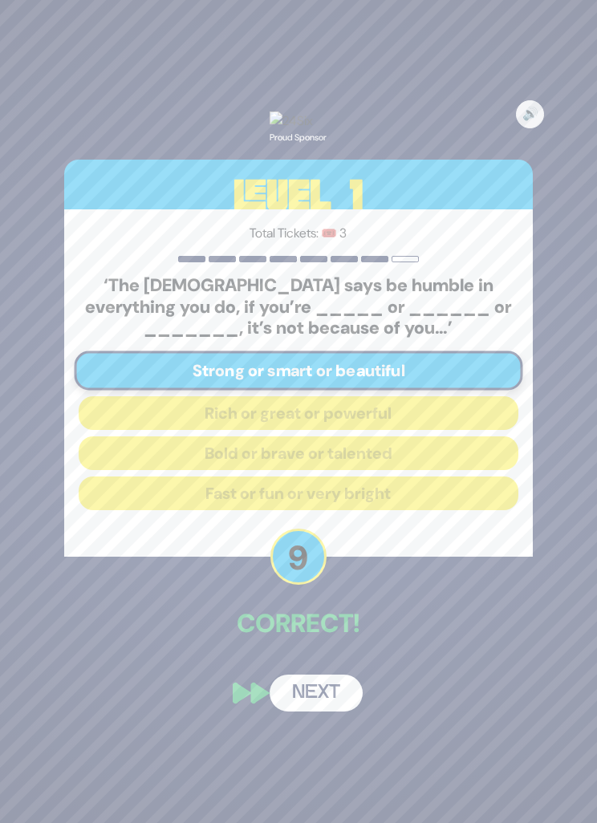
click at [331, 712] on button "Next" at bounding box center [316, 693] width 93 height 37
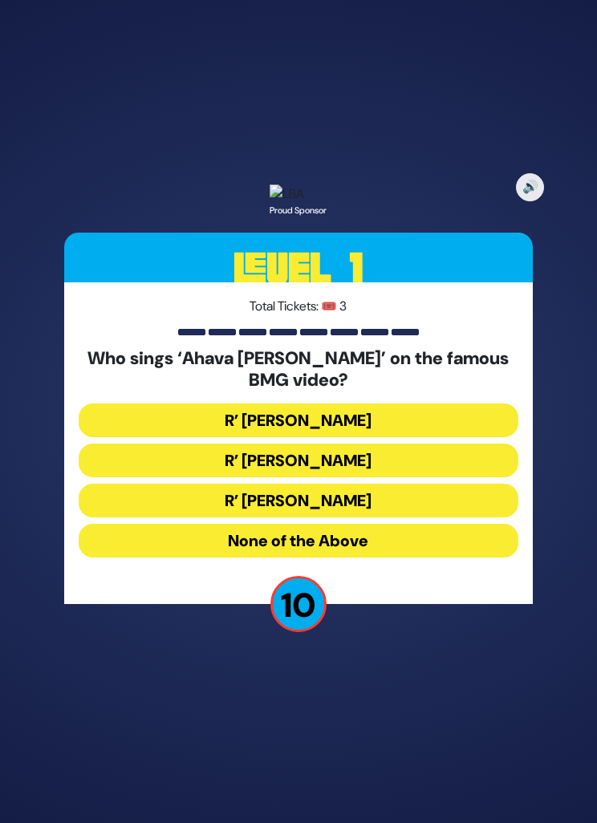
click at [424, 477] on button "R’ Ephraim Wachsman" at bounding box center [299, 461] width 440 height 34
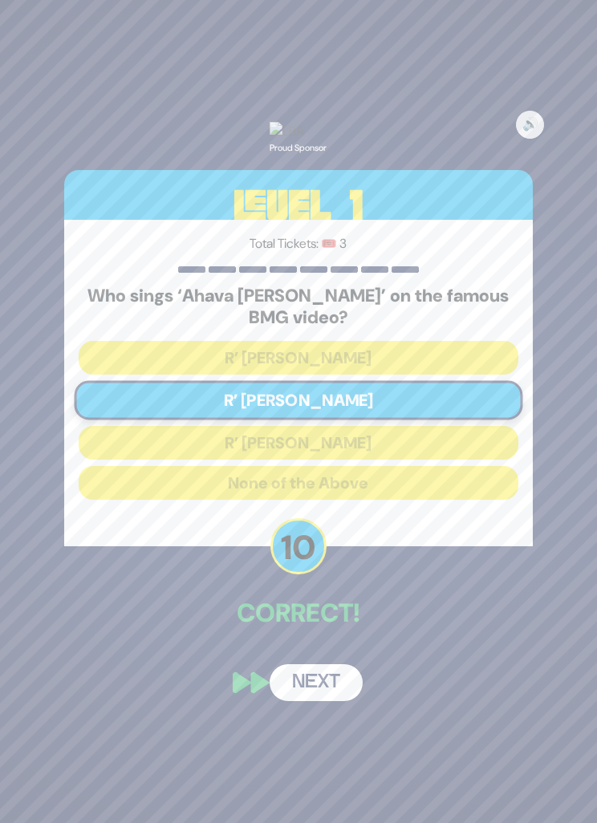
click at [328, 701] on button "Next" at bounding box center [316, 682] width 93 height 37
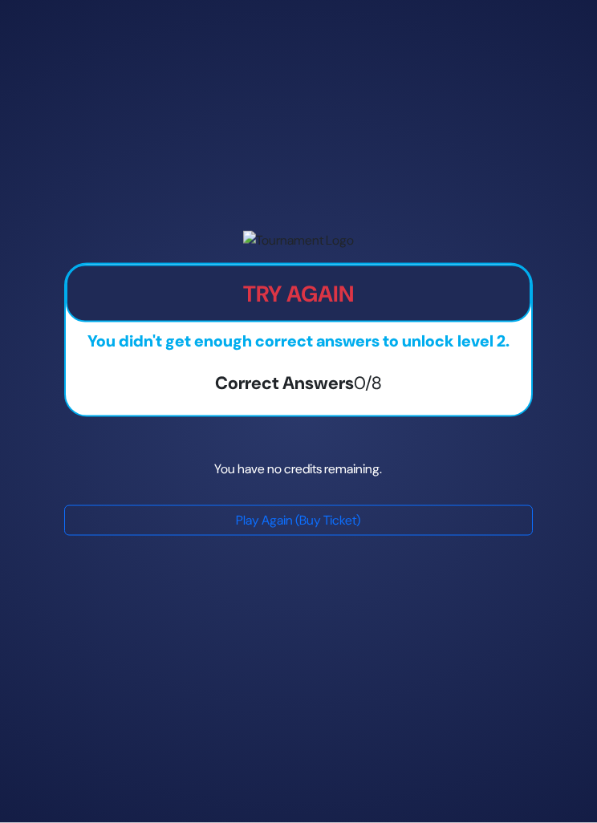
scroll to position [51, 0]
